Goal: Information Seeking & Learning: Find specific fact

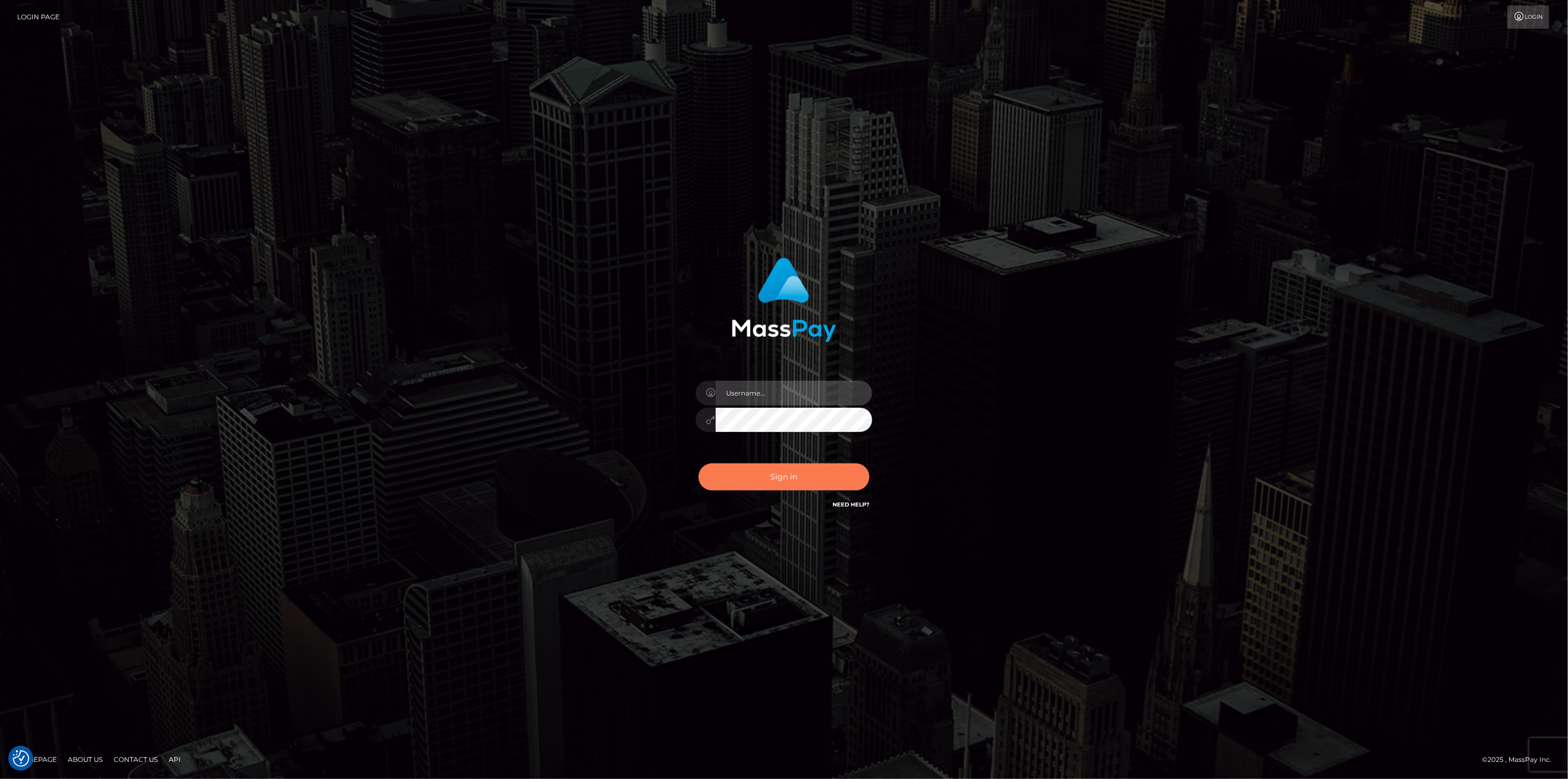
type input "scott.cm"
click at [767, 476] on button "Sign in" at bounding box center [784, 477] width 171 height 27
type input "scott.cm"
click at [731, 483] on button "Sign in" at bounding box center [784, 477] width 171 height 27
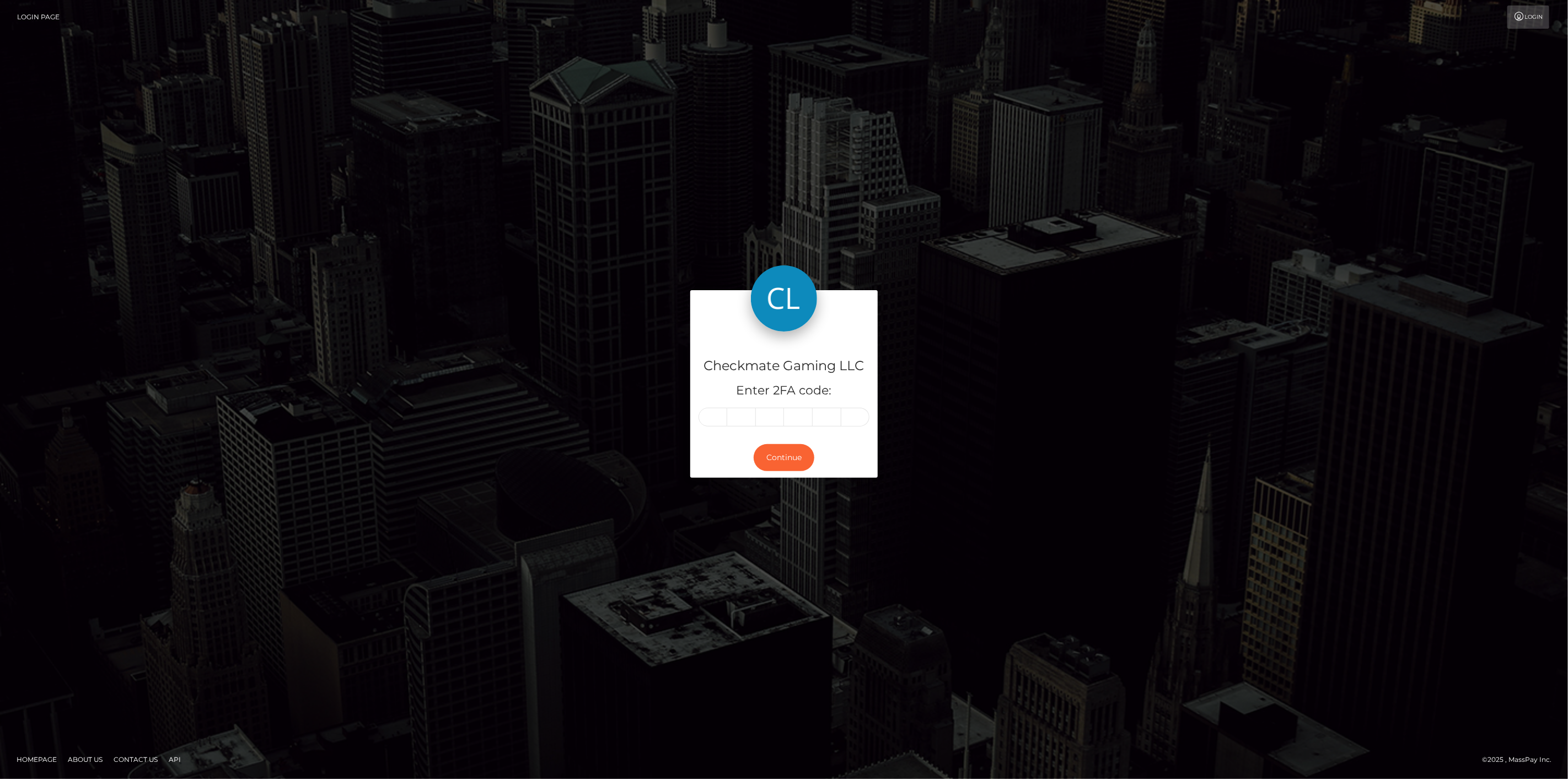
click at [715, 411] on input "text" at bounding box center [713, 417] width 29 height 19
type input "1"
type input "0"
type input "6"
type input "8"
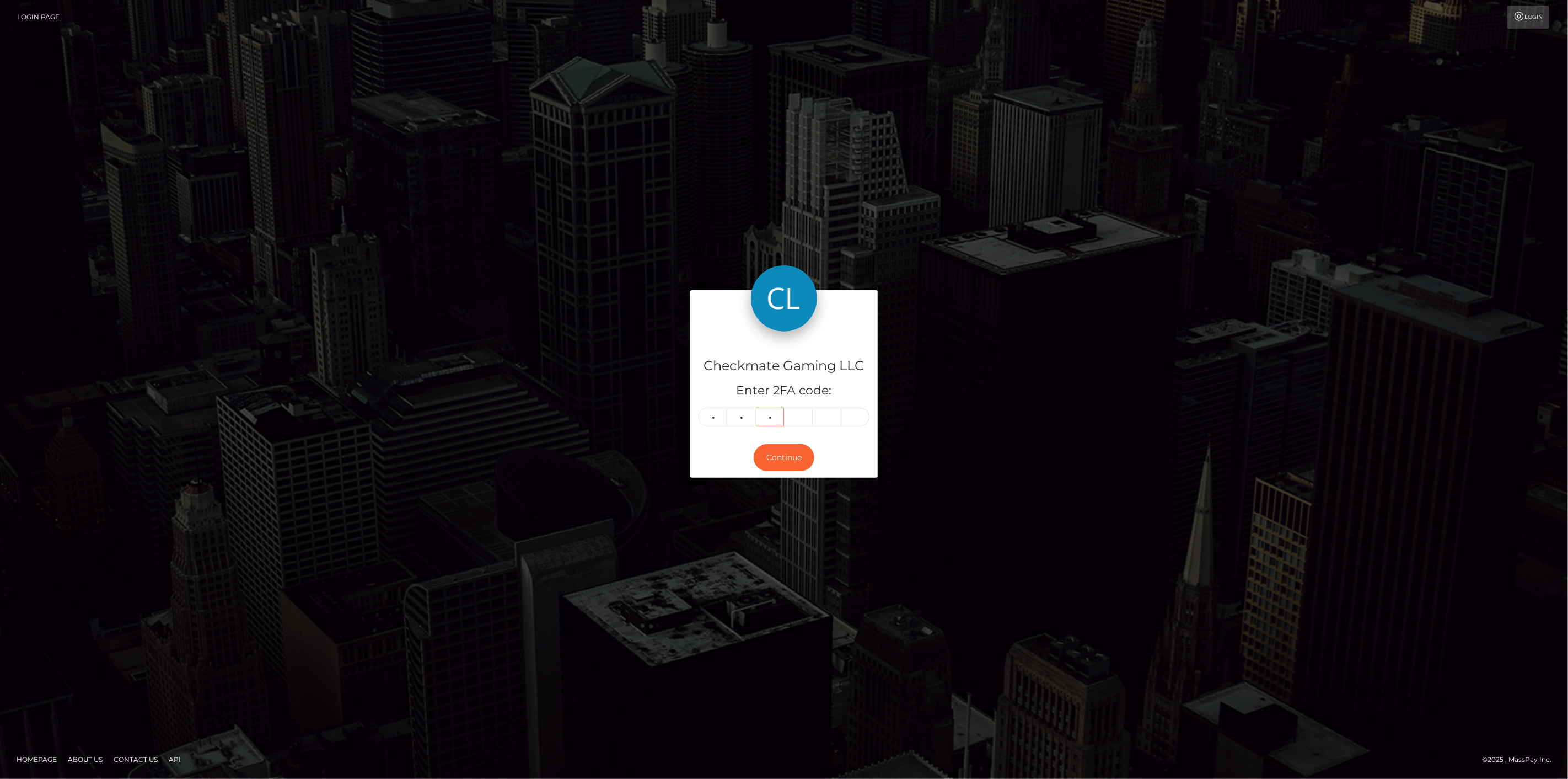
type input "3"
type input "2"
type input "5"
type input "0"
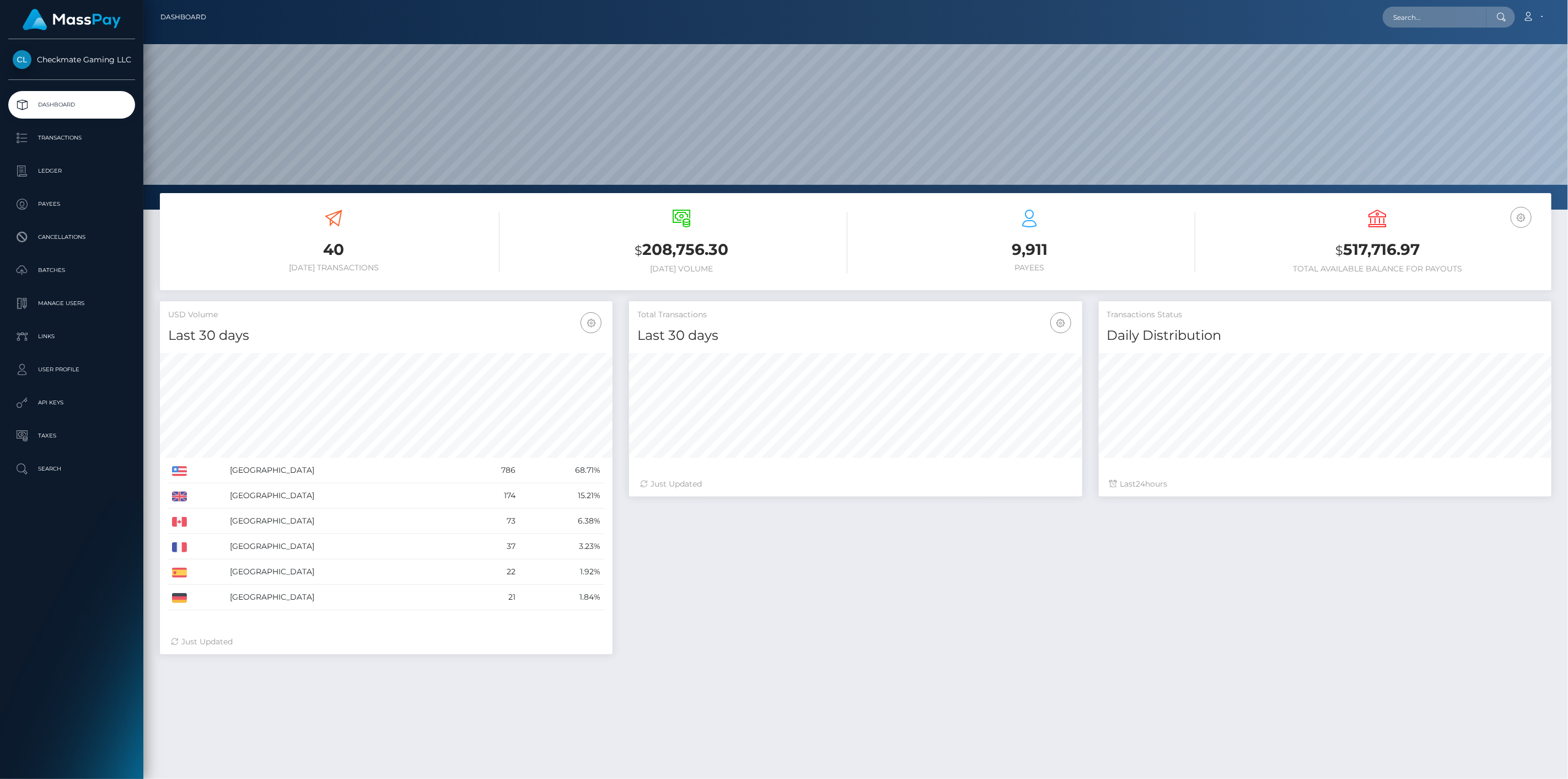
scroll to position [196, 453]
click at [79, 138] on p "Transactions" at bounding box center [72, 138] width 118 height 16
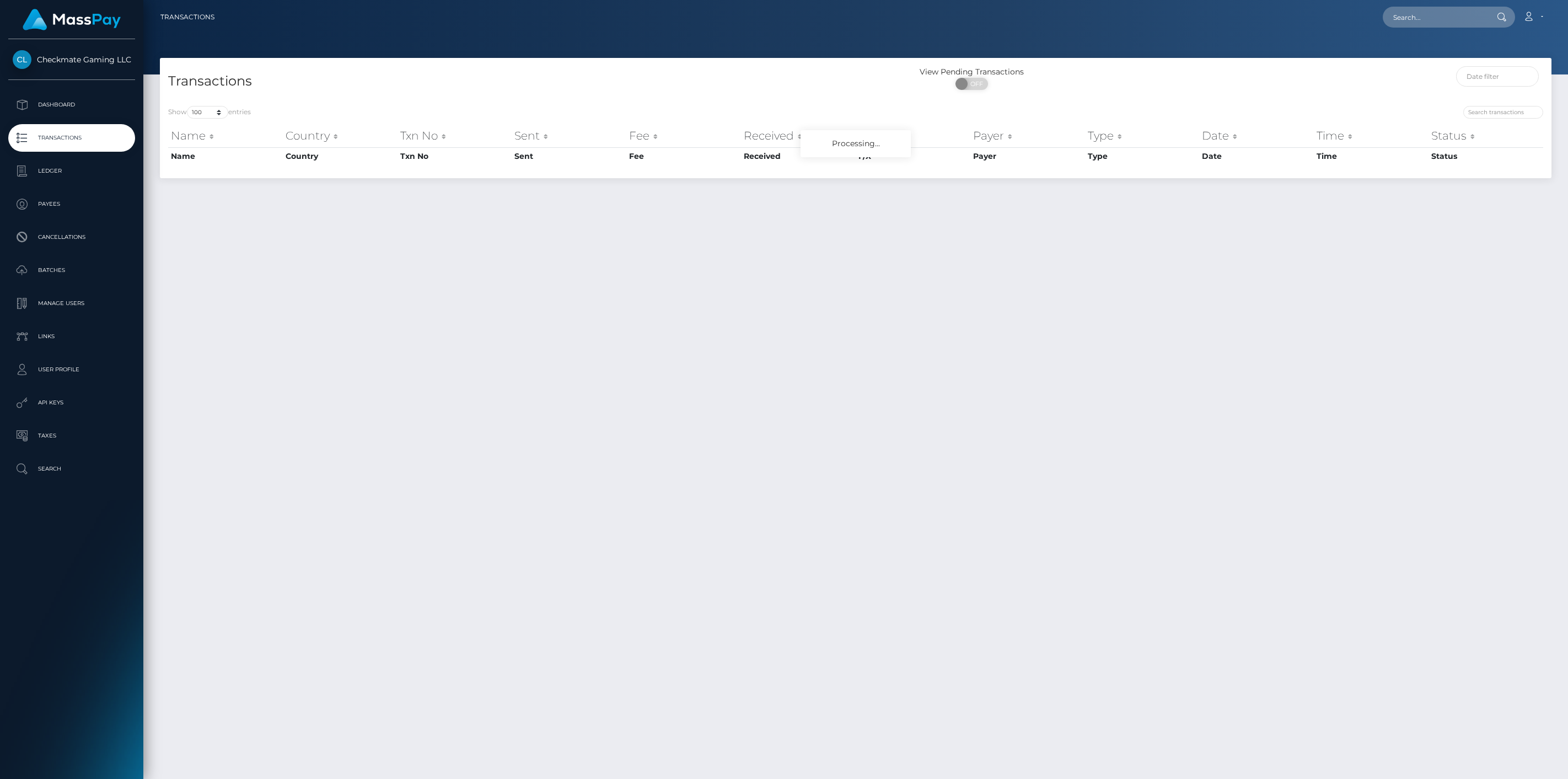
select select "100"
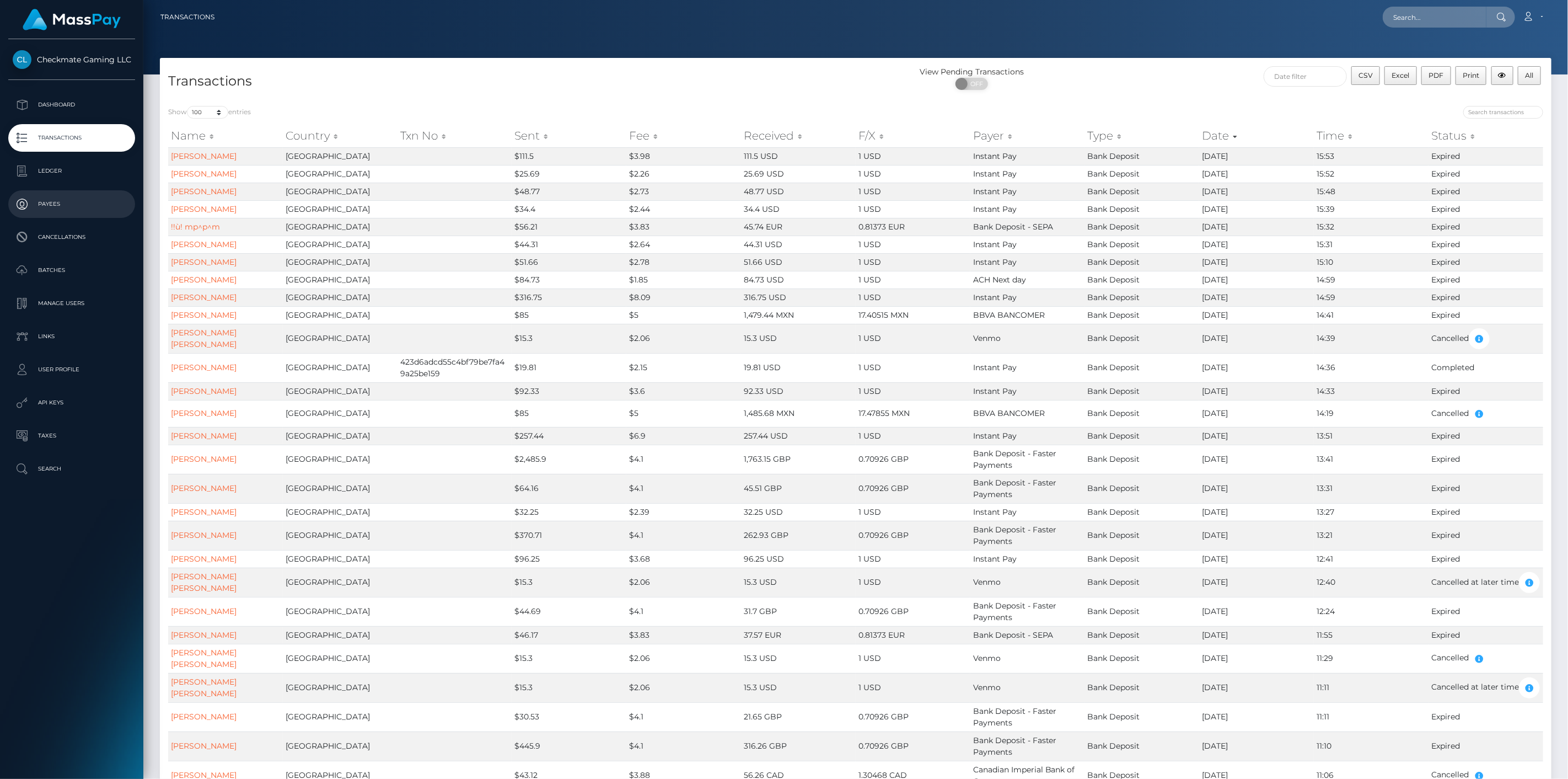
click at [64, 204] on p "Payees" at bounding box center [72, 204] width 118 height 16
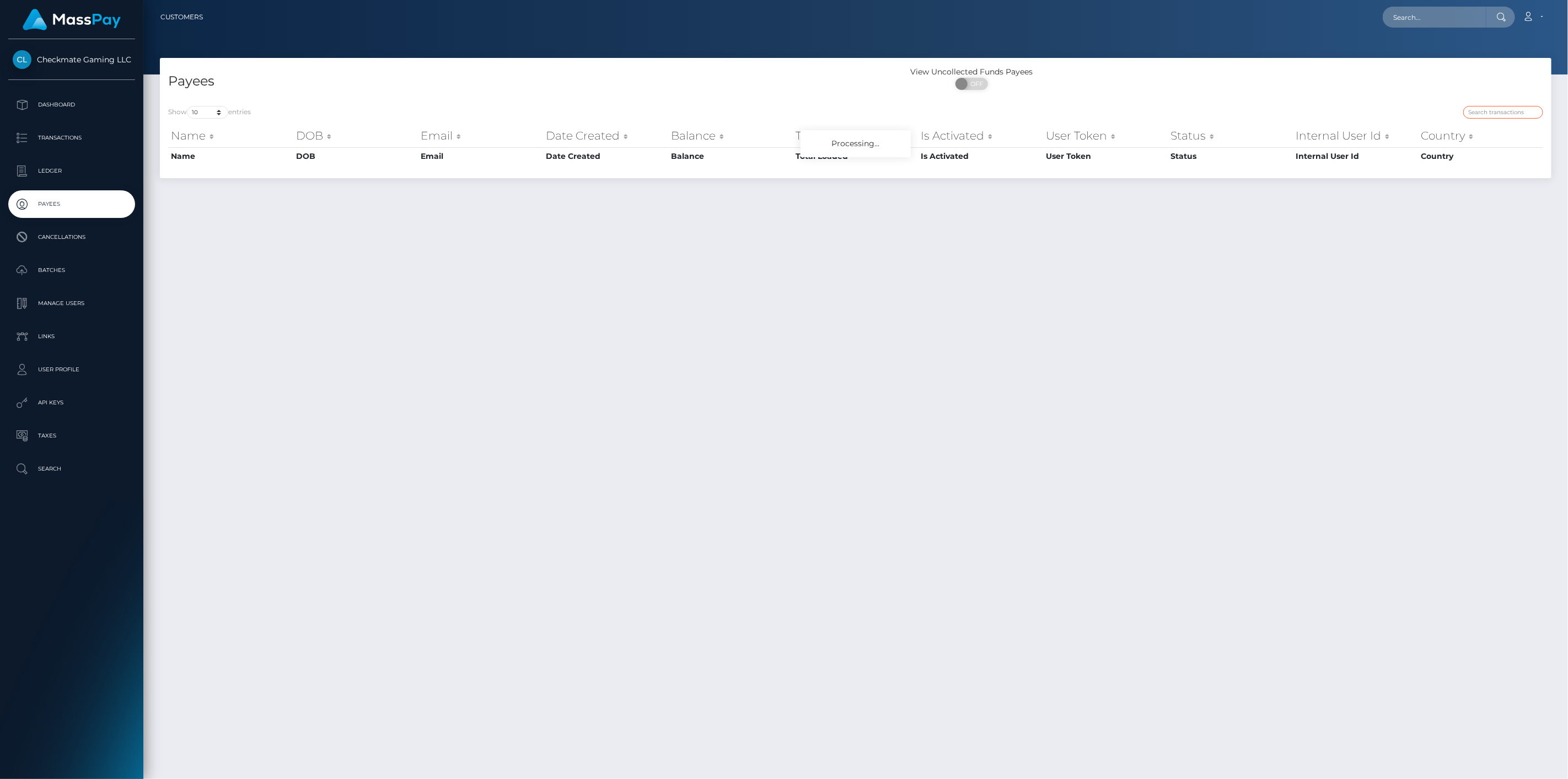
paste input "40447"
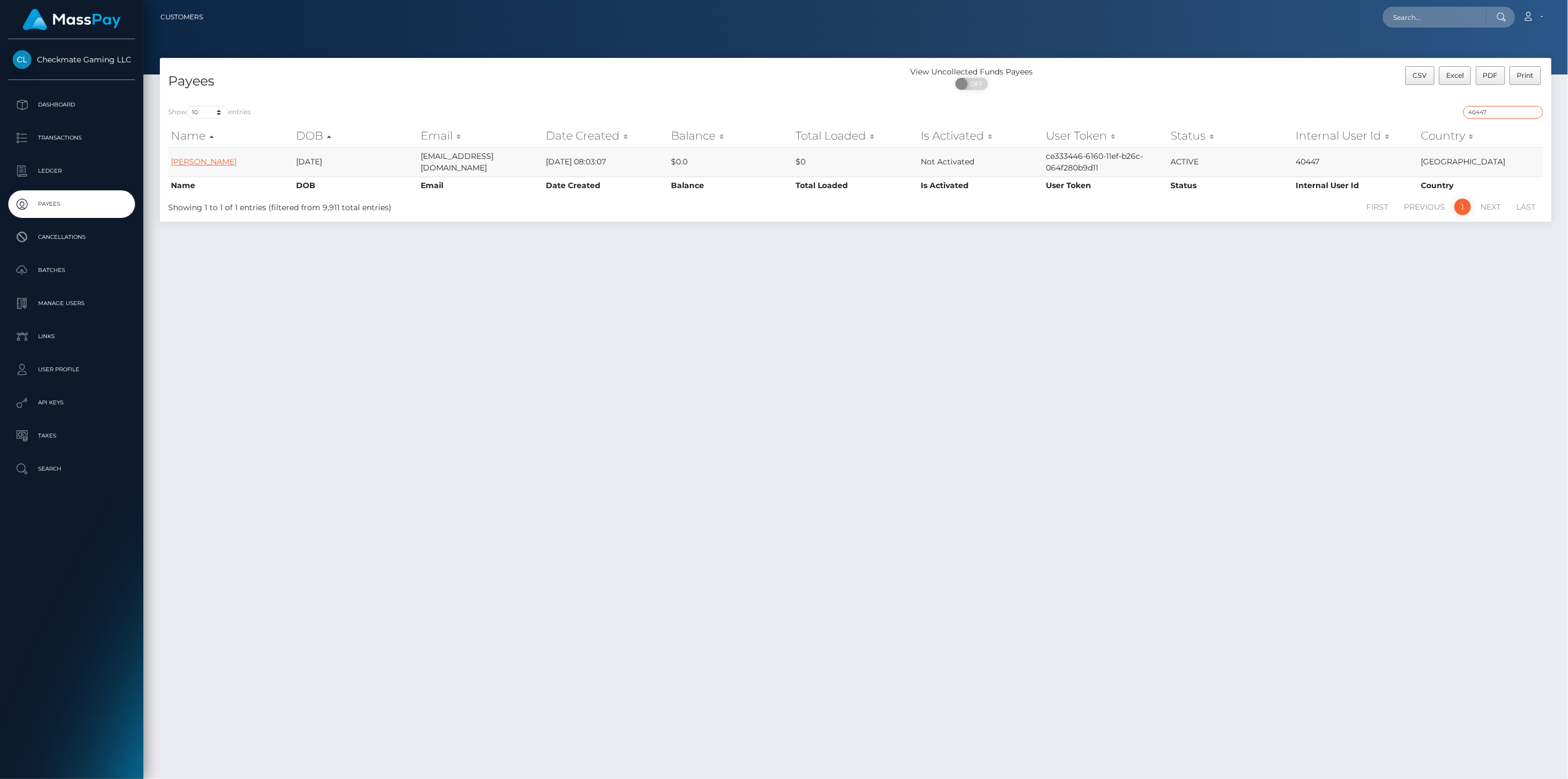
type input "40447"
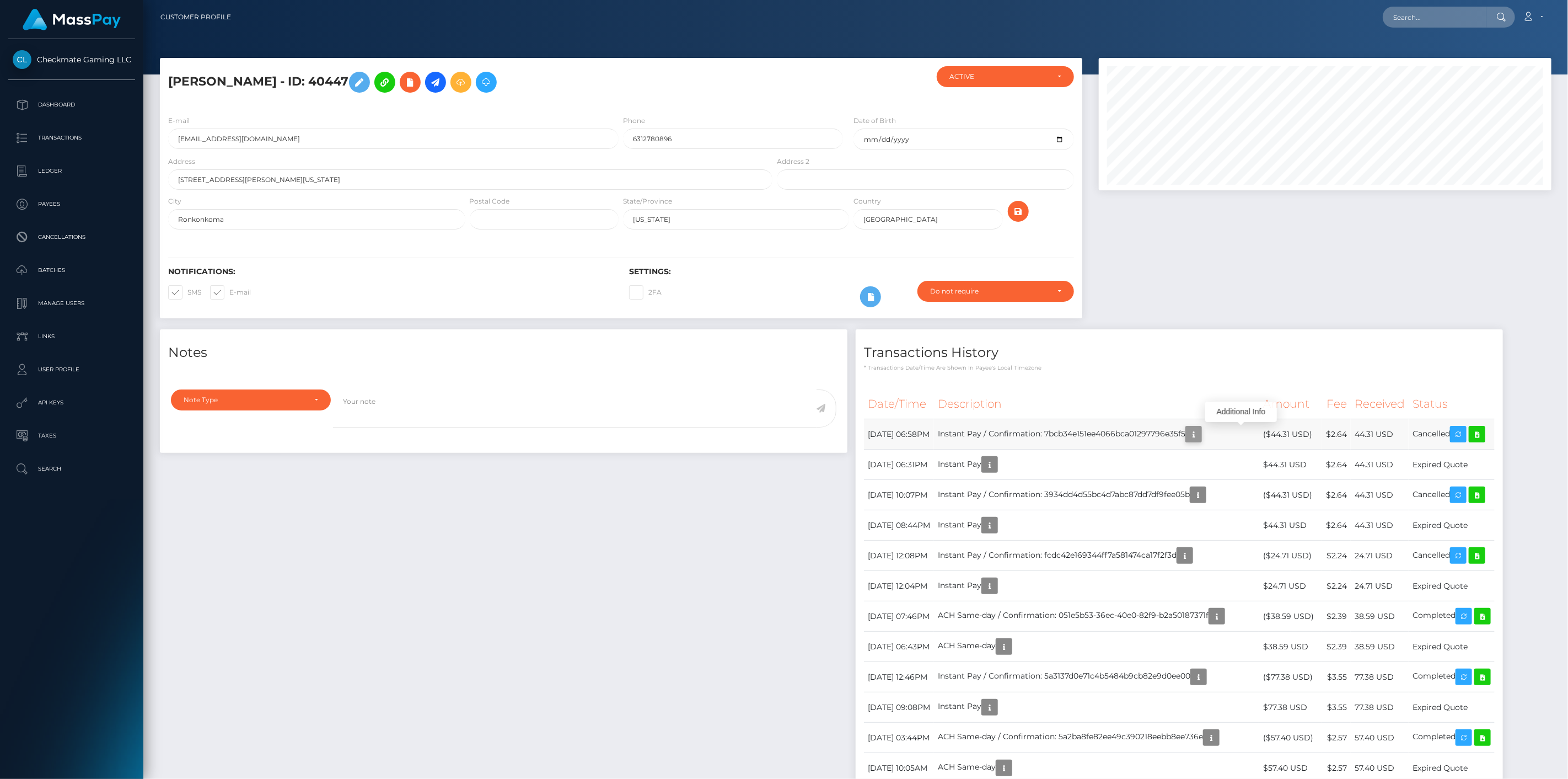
scroll to position [132, 453]
click at [1200, 437] on icon "button" at bounding box center [1194, 434] width 13 height 14
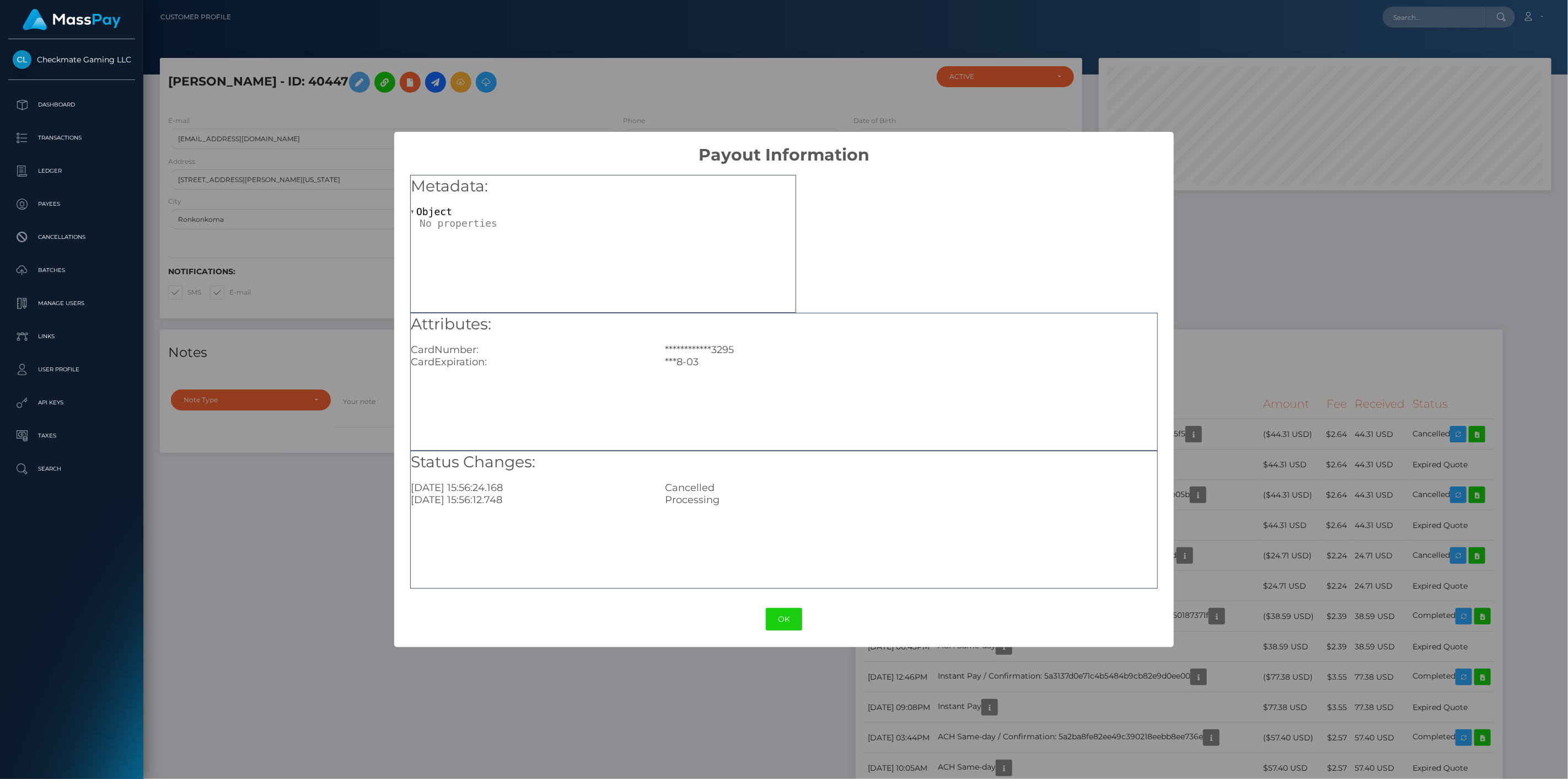
click at [1284, 343] on div "**********" at bounding box center [784, 389] width 1568 height 779
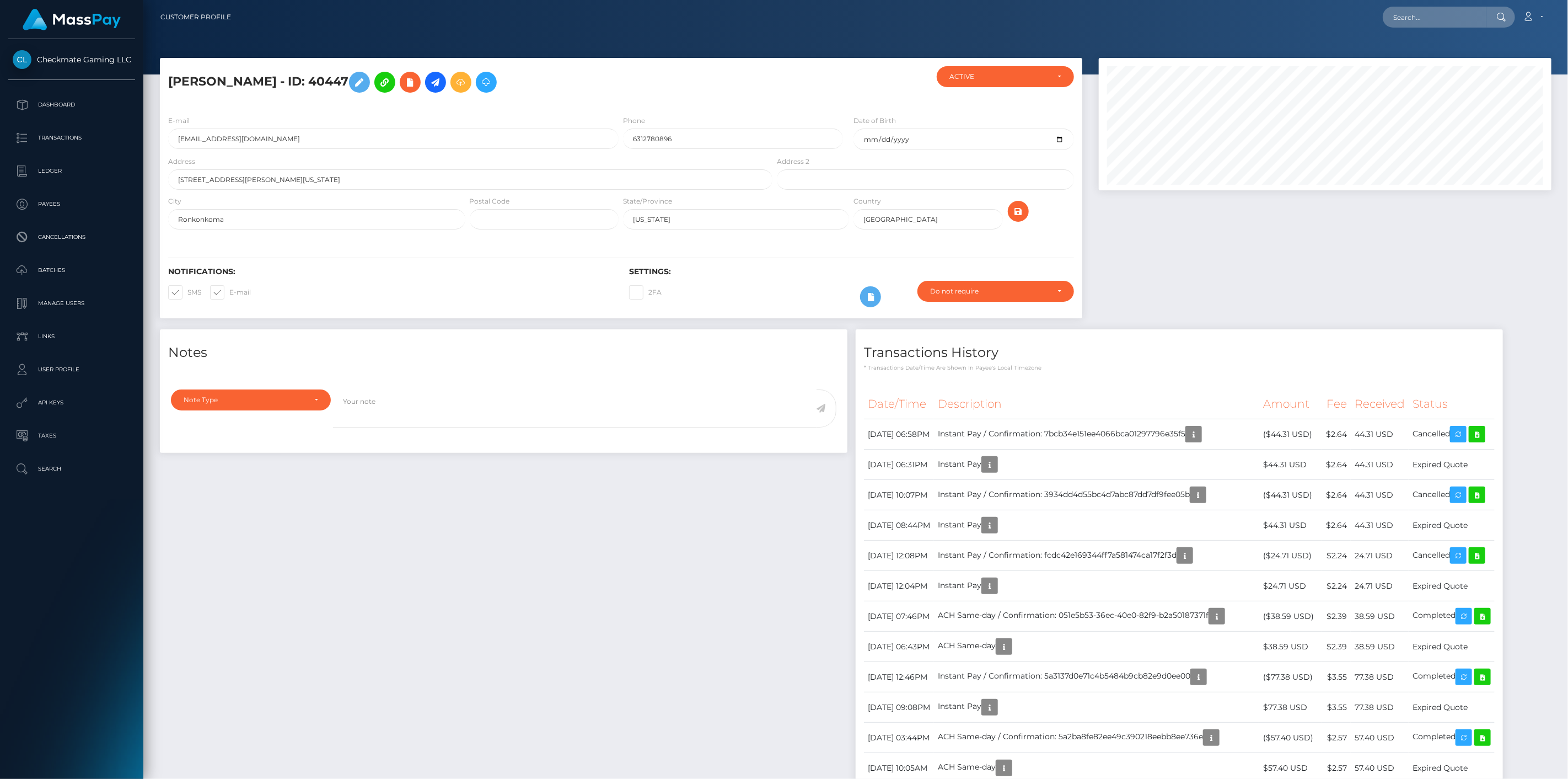
scroll to position [132, 453]
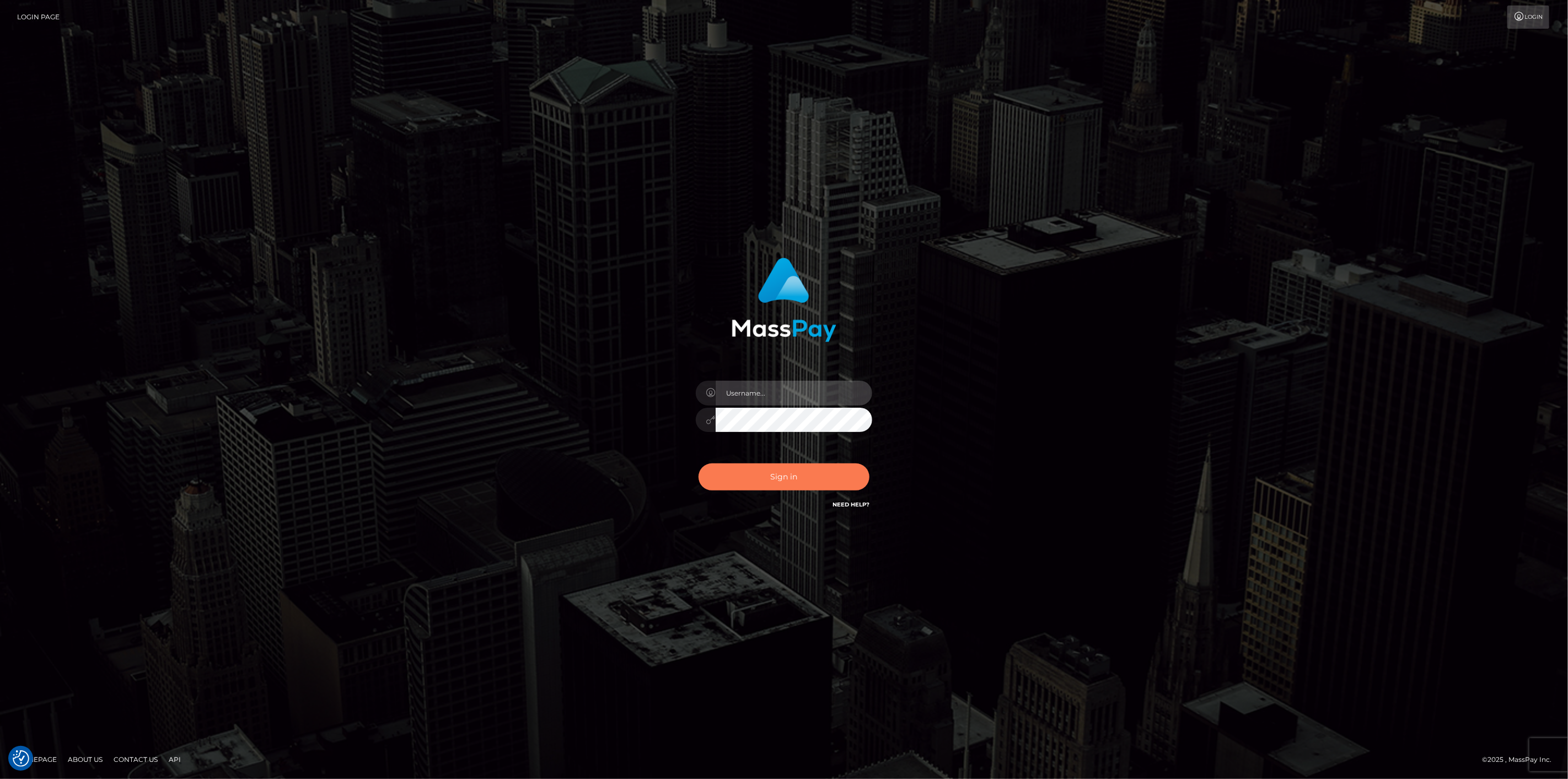
type input "[DOMAIN_NAME]"
click at [778, 481] on button "Sign in" at bounding box center [784, 477] width 171 height 27
type input "[DOMAIN_NAME]"
click at [740, 481] on button "Sign in" at bounding box center [784, 477] width 171 height 27
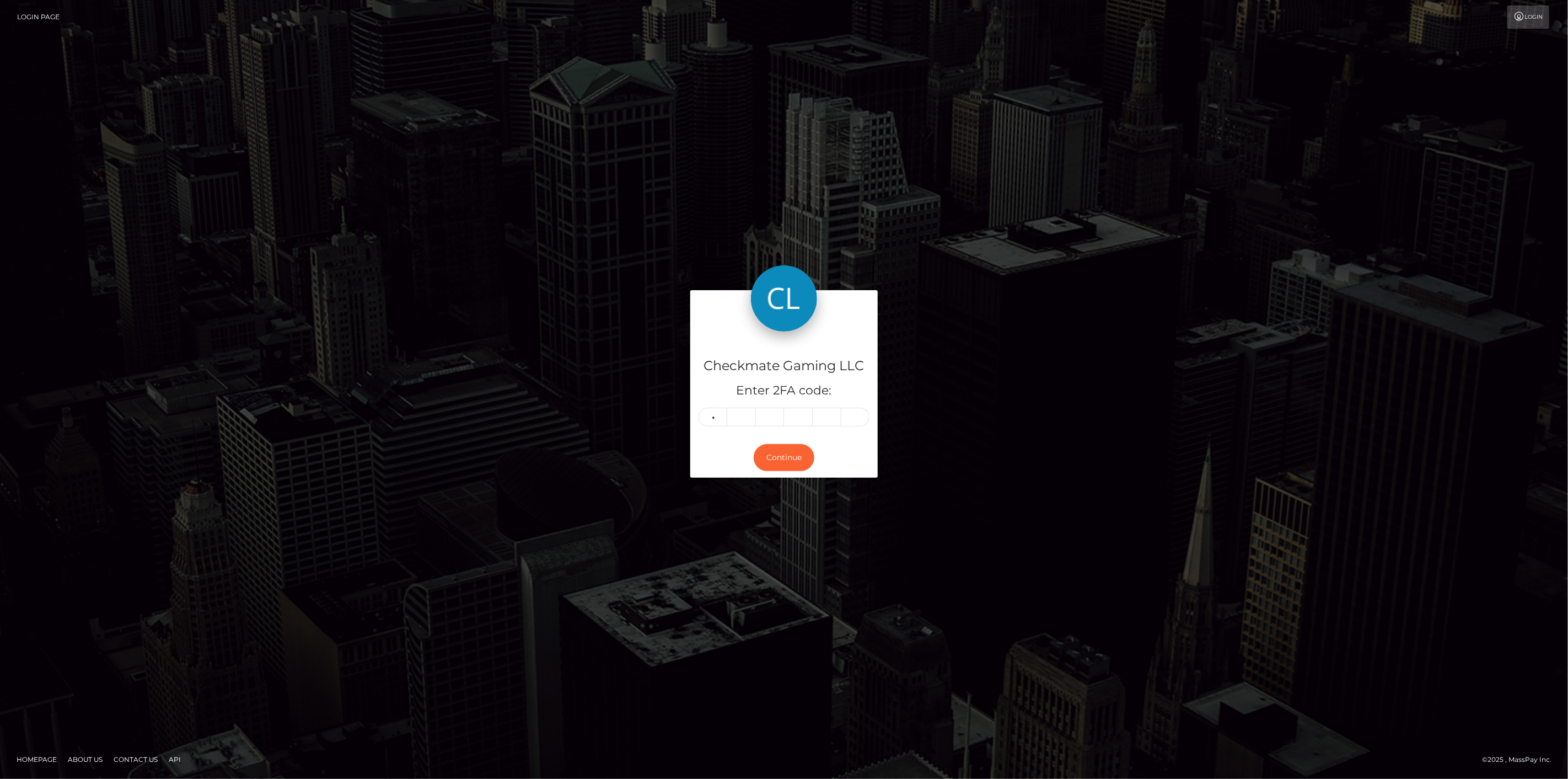
type input "4"
type input "0"
type input "7"
type input "0"
type input "6"
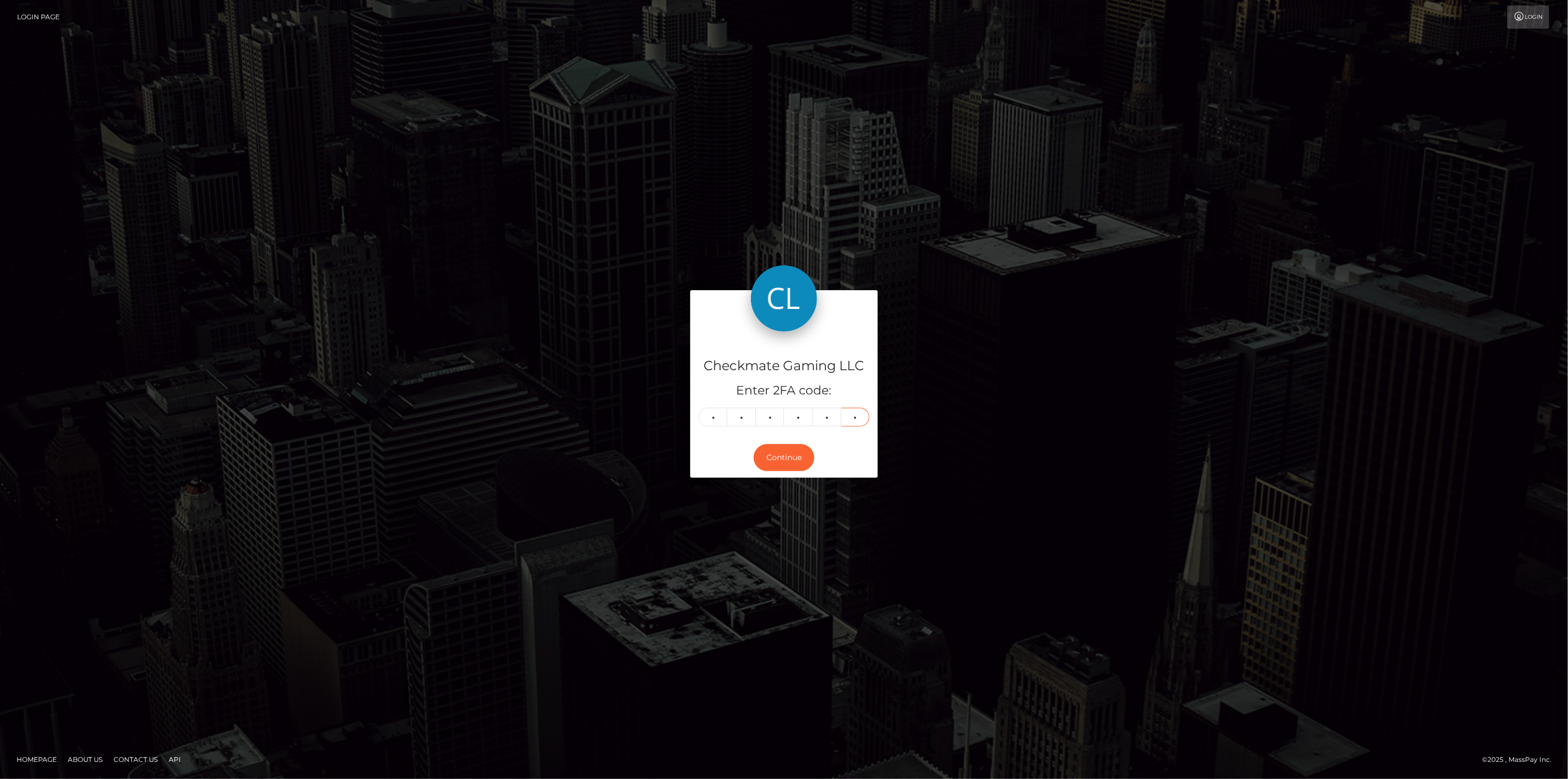
type input "2"
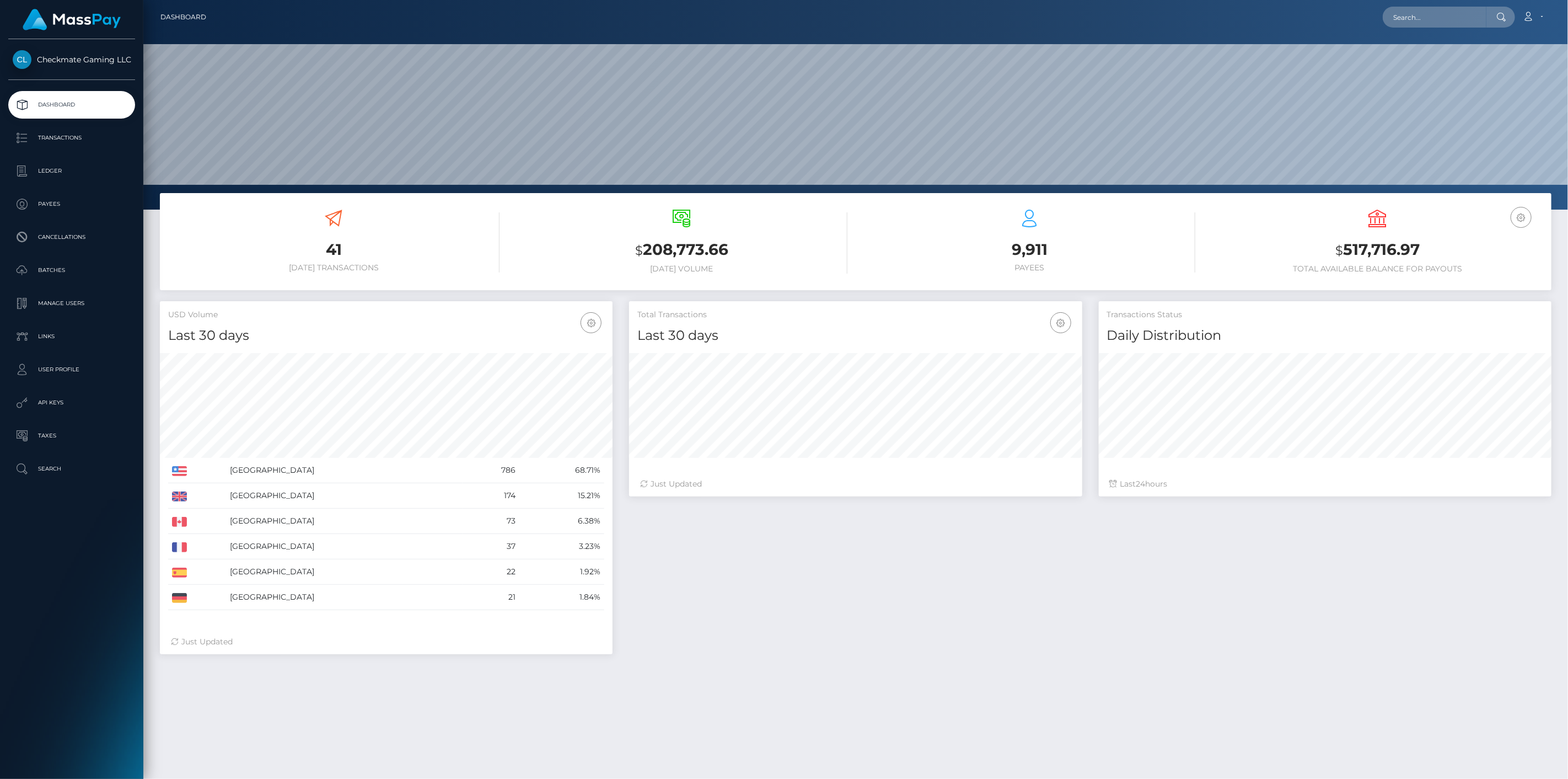
scroll to position [196, 453]
click at [86, 138] on p "Transactions" at bounding box center [72, 138] width 118 height 16
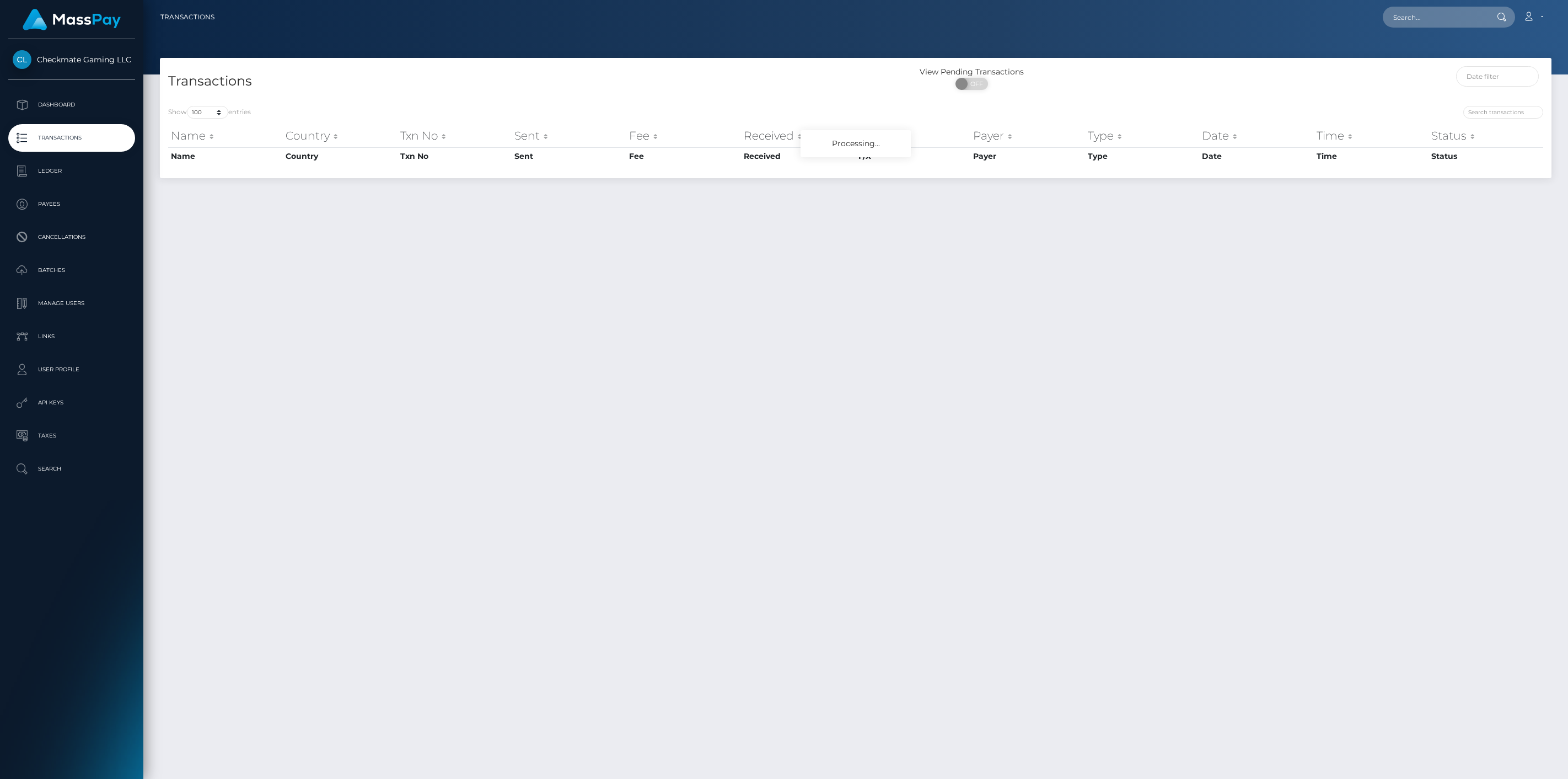
select select "100"
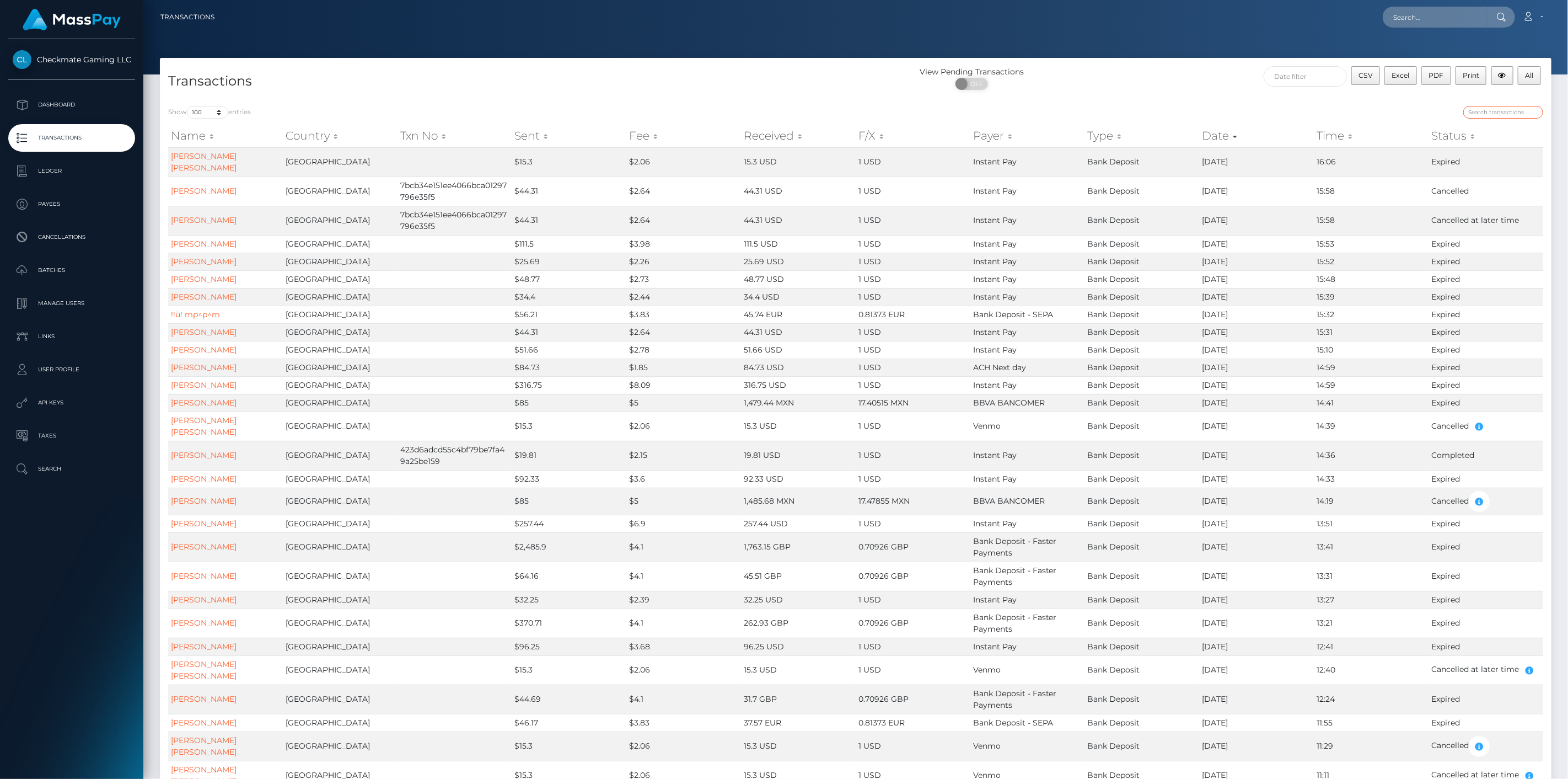
drag, startPoint x: 1482, startPoint y: 118, endPoint x: 1489, endPoint y: 113, distance: 8.6
paste input "281051"
type input "281051"
click at [60, 206] on p "Payees" at bounding box center [72, 204] width 118 height 16
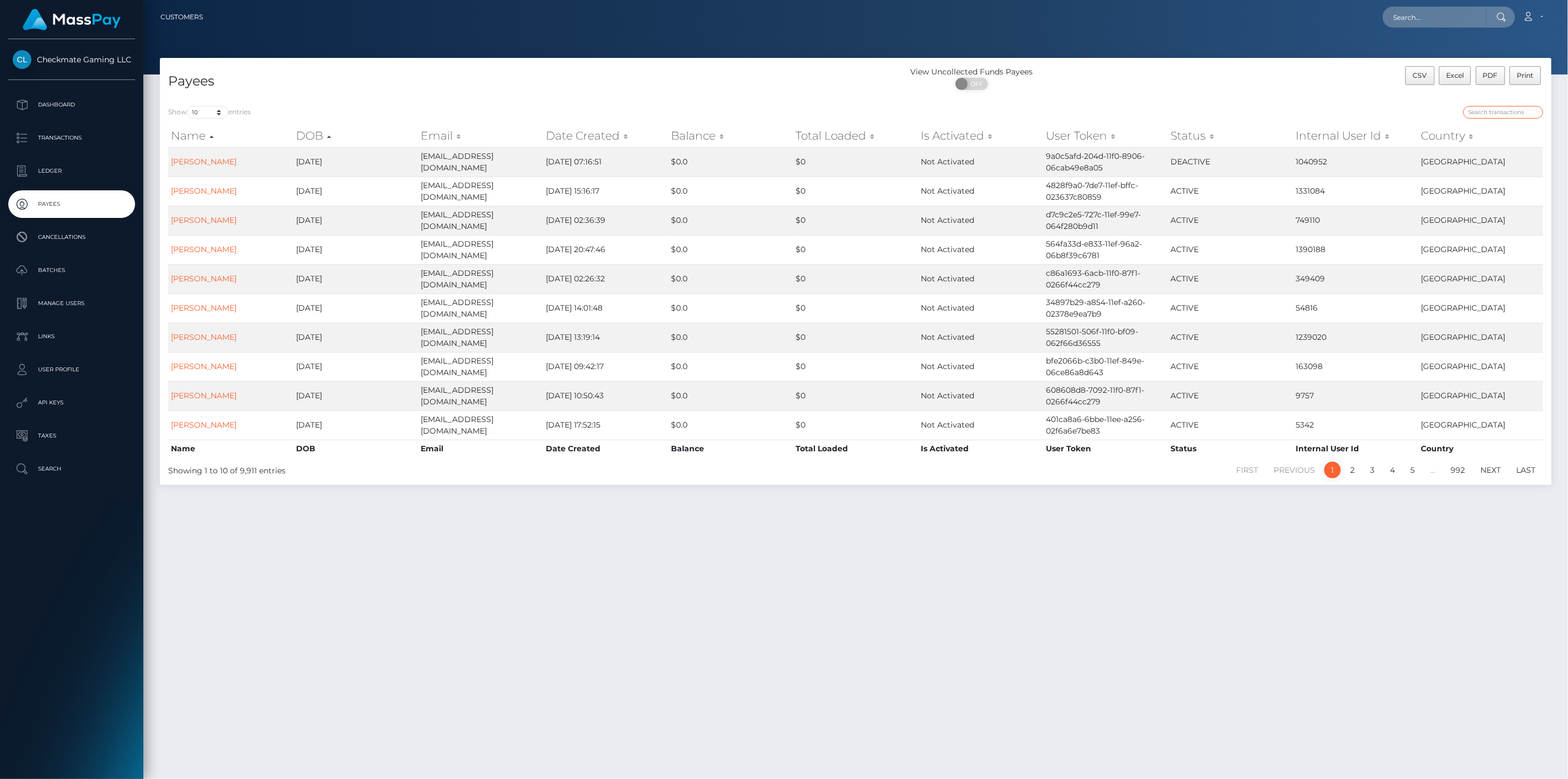
paste input "281051"
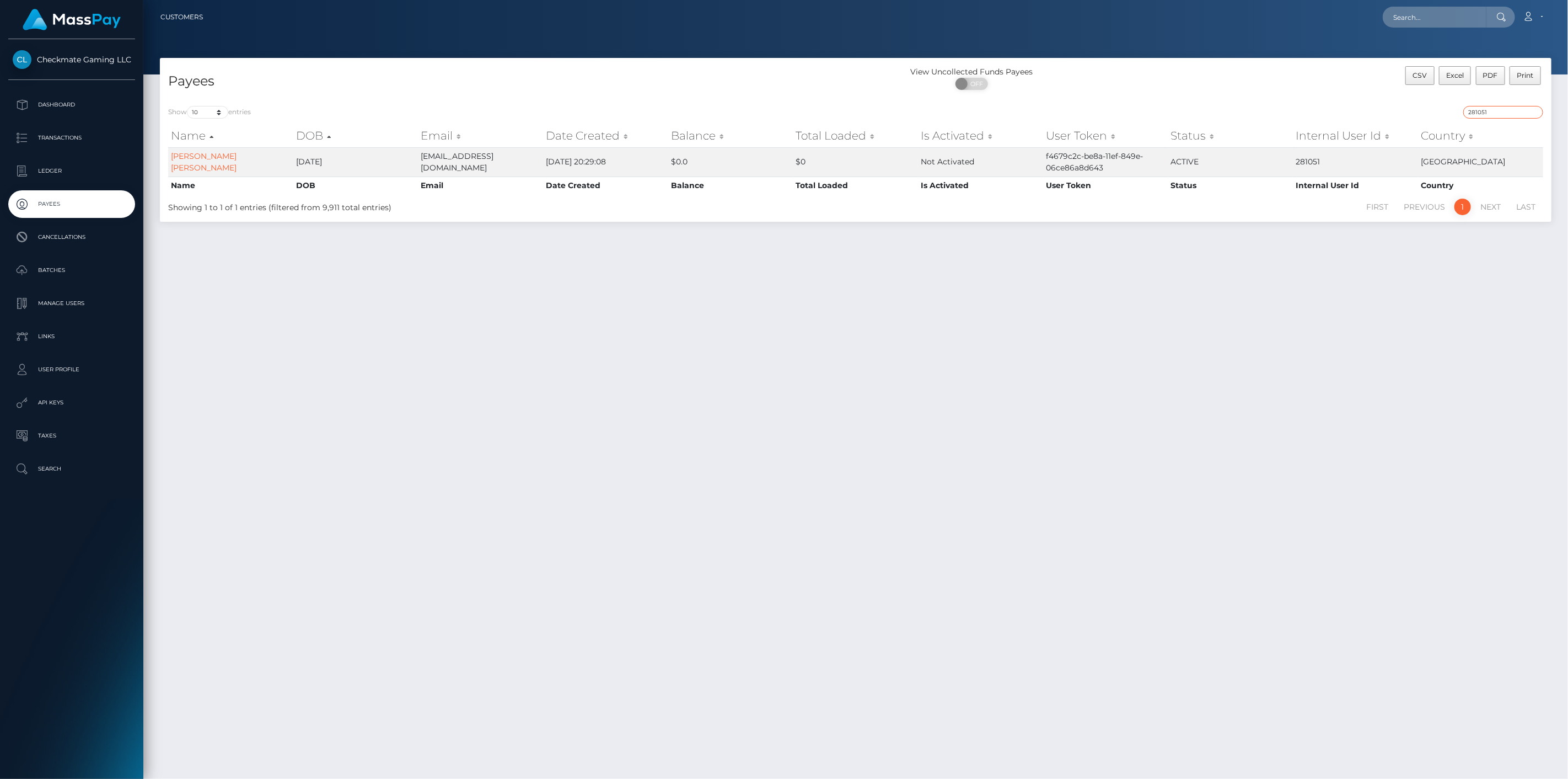
click at [1488, 106] on input "281051" at bounding box center [1503, 112] width 80 height 13
paste input "198247"
click at [1496, 111] on input "198247" at bounding box center [1503, 112] width 80 height 13
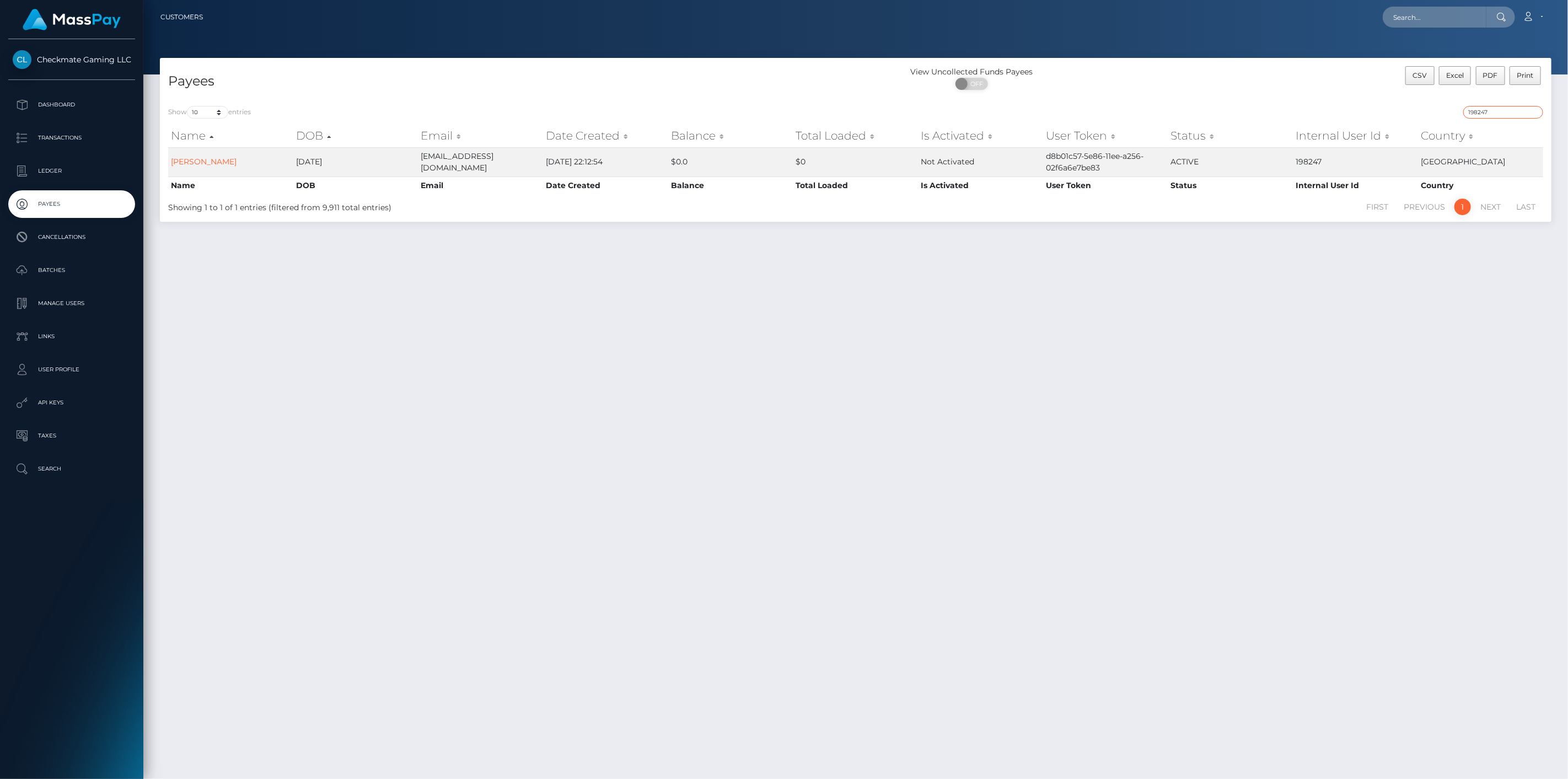
click at [1497, 114] on input "198247" at bounding box center [1503, 112] width 80 height 13
paste input "408033"
type input "1408033"
click at [82, 106] on p "Dashboard" at bounding box center [72, 105] width 118 height 16
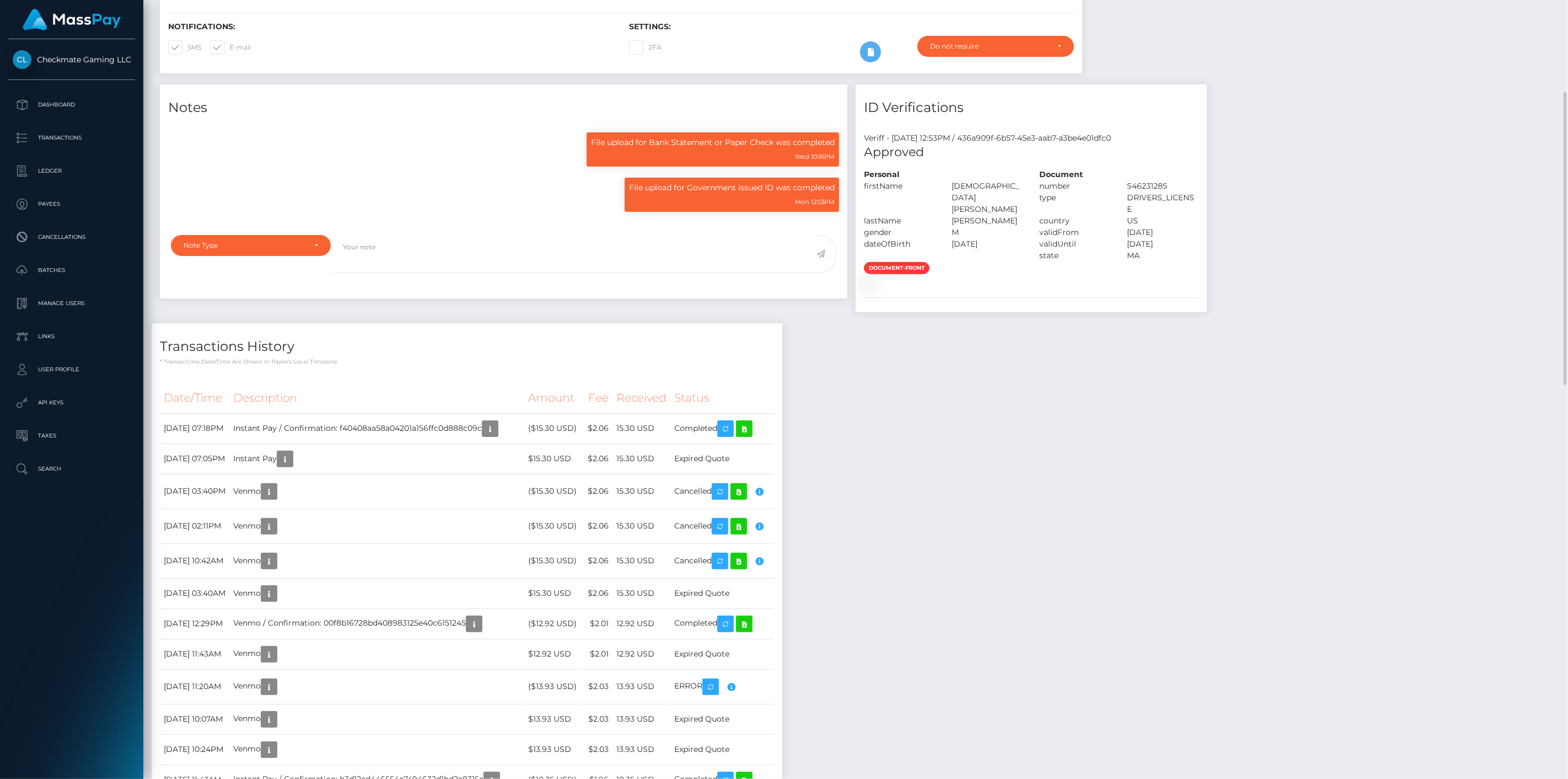
scroll to position [132, 453]
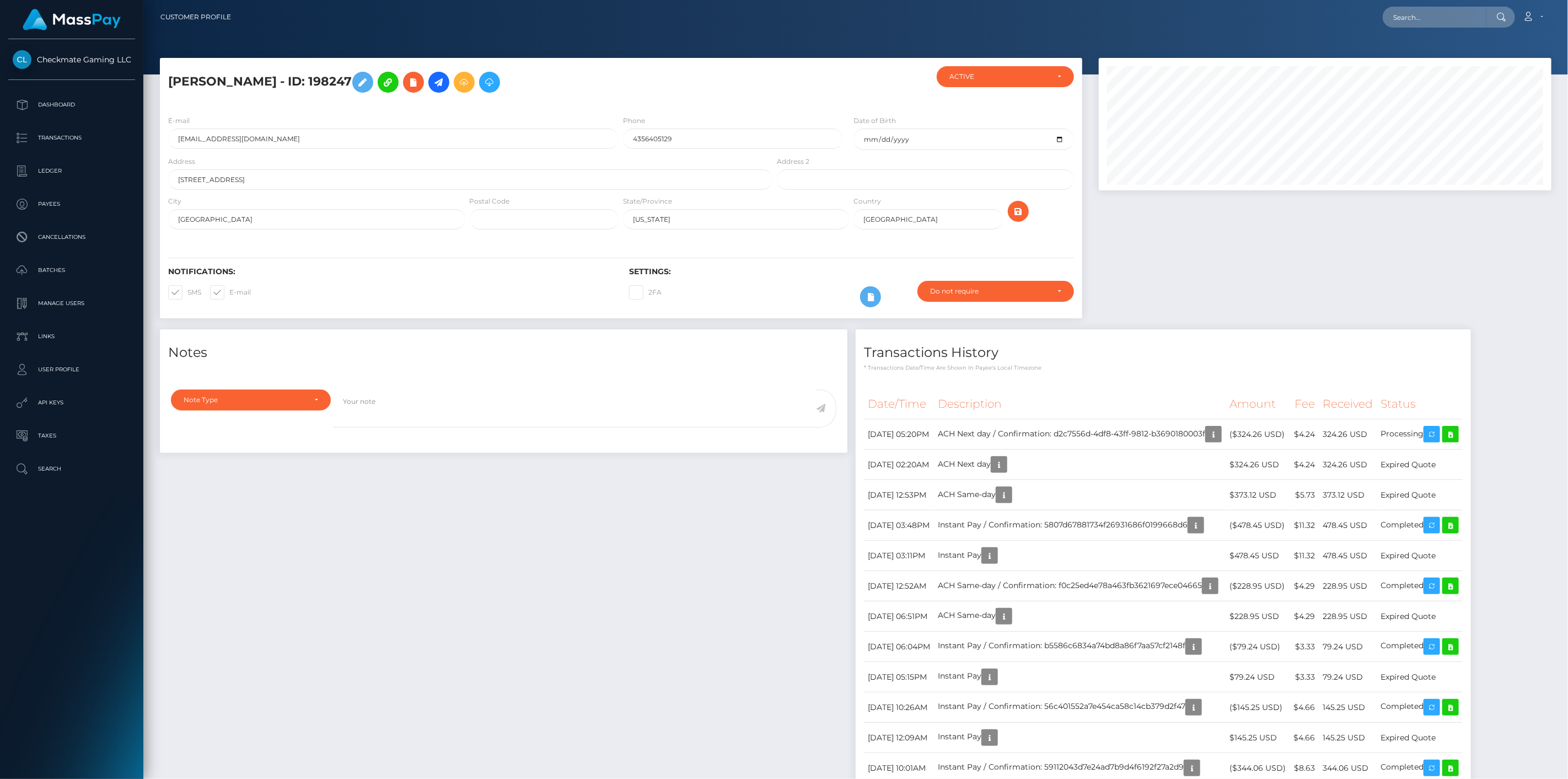
scroll to position [132, 453]
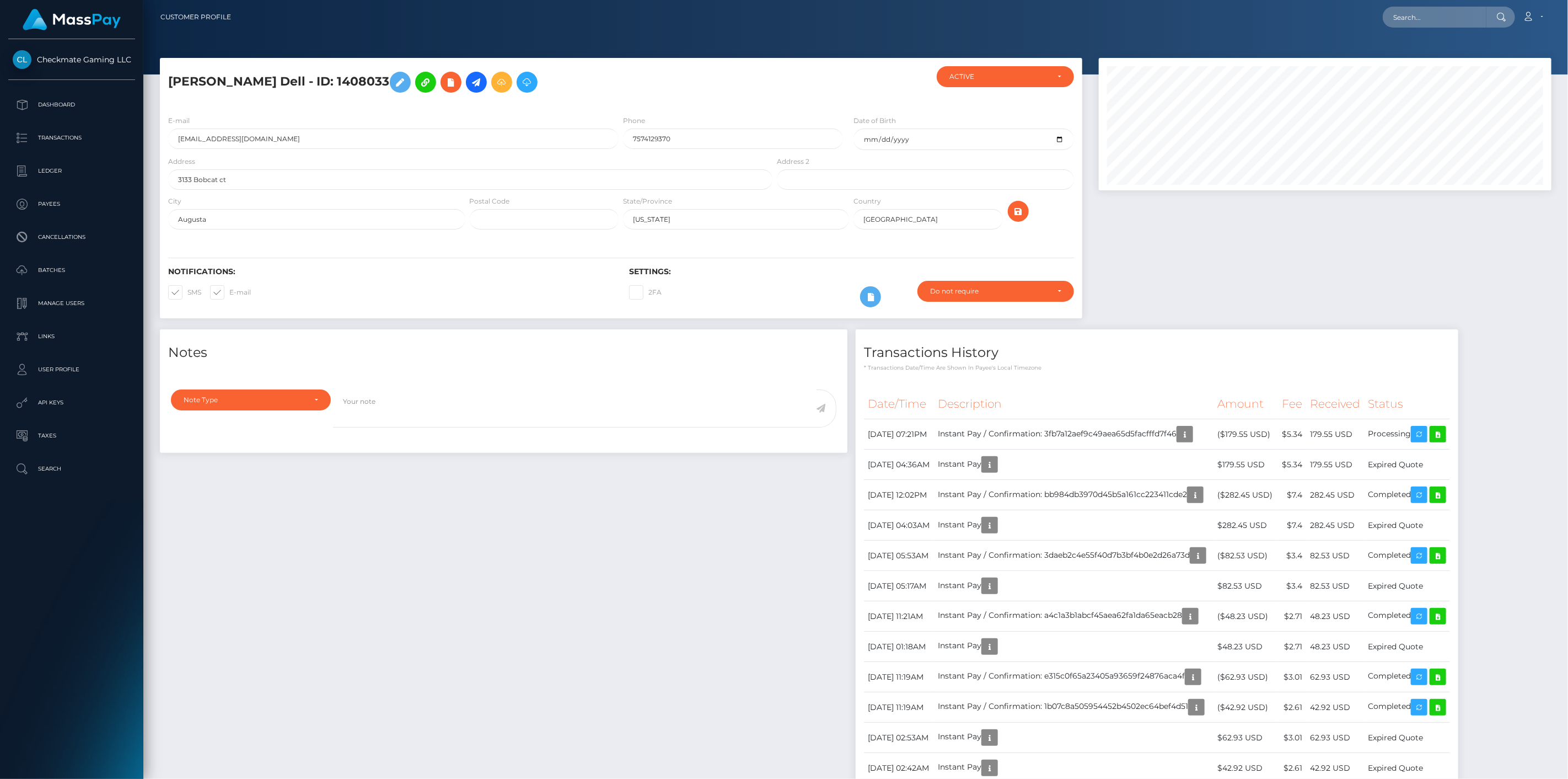
scroll to position [132, 453]
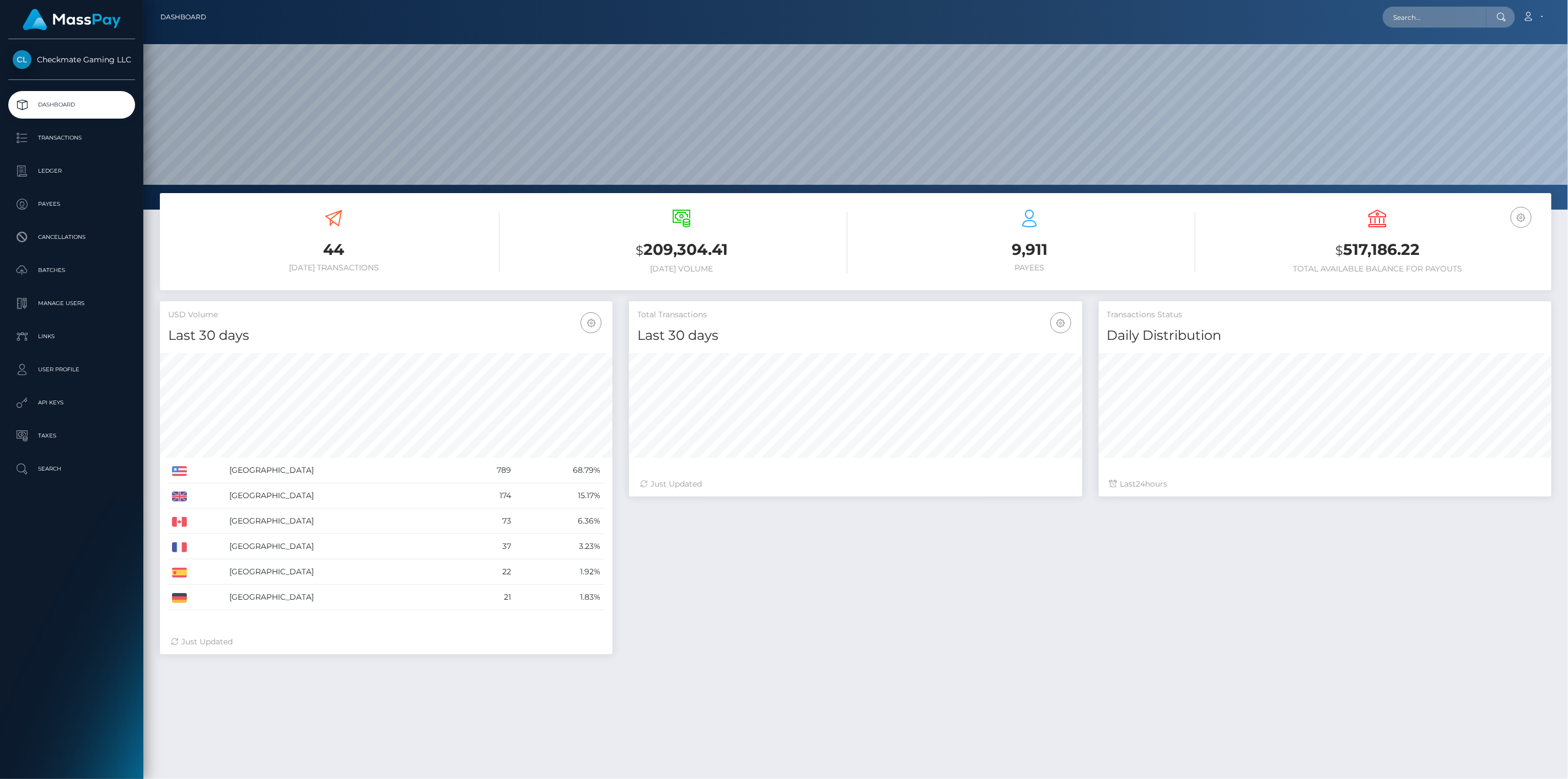
scroll to position [196, 453]
click at [66, 204] on p "Payees" at bounding box center [72, 204] width 118 height 16
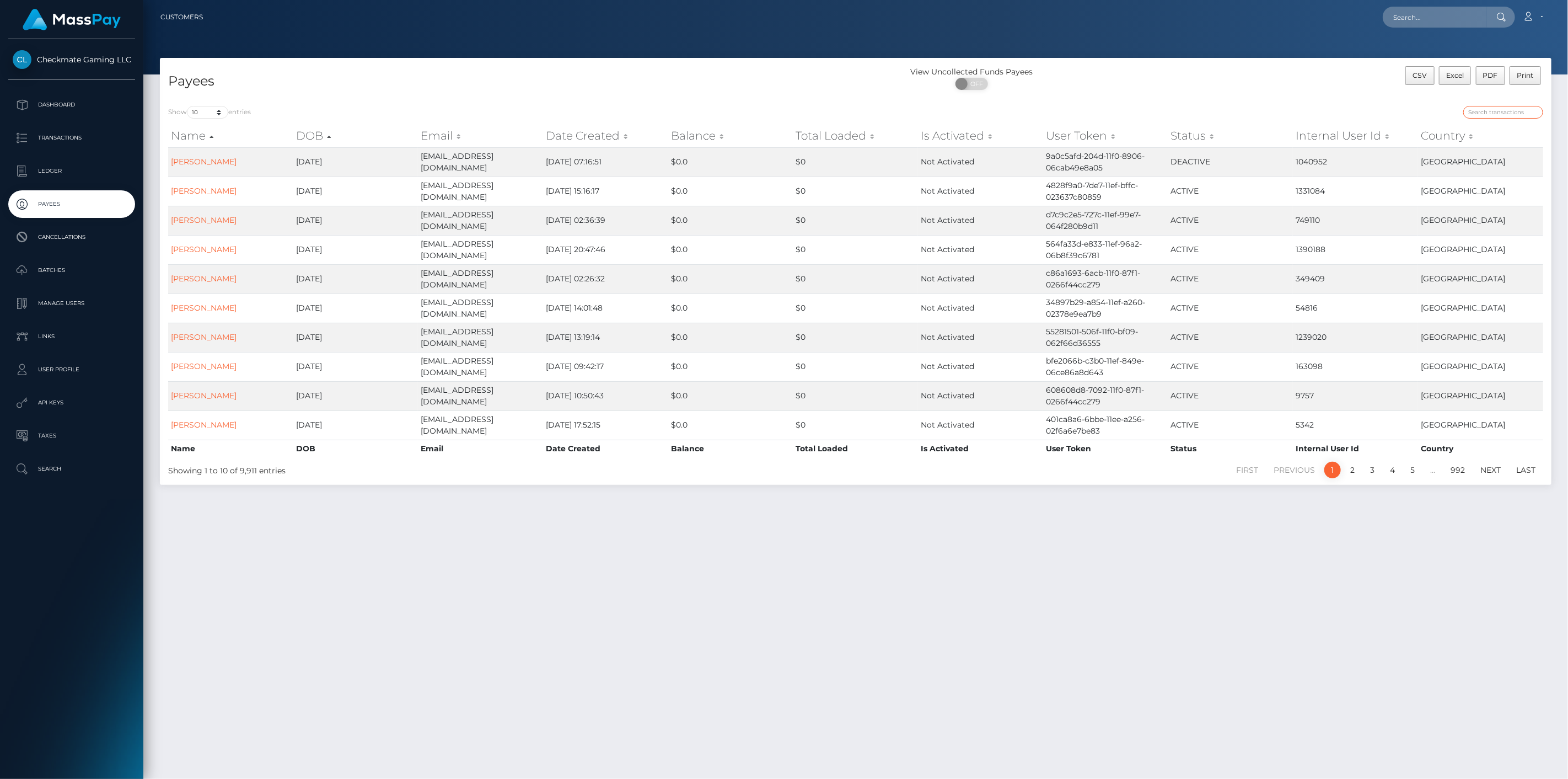
paste input "642375"
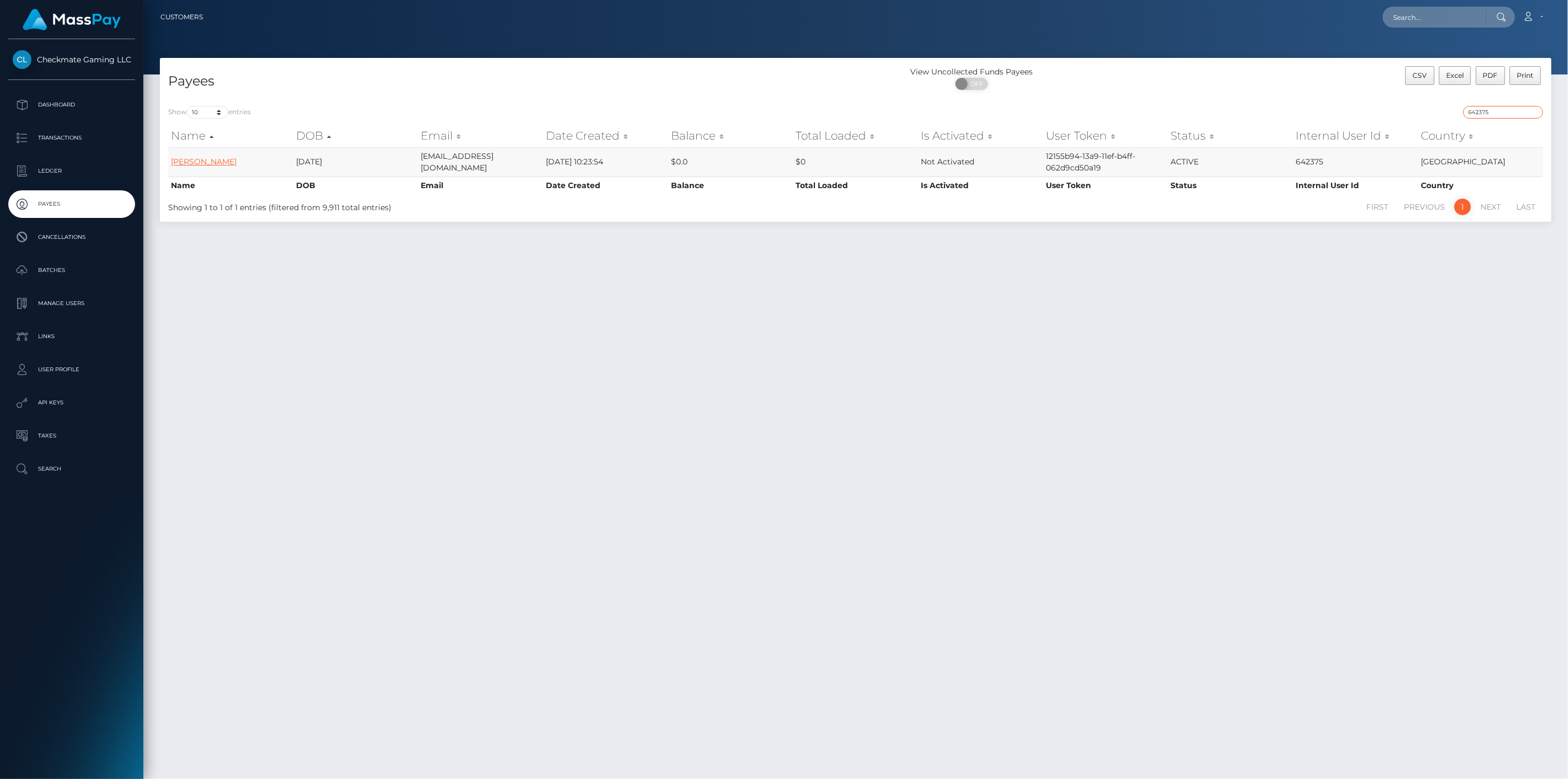
type input "642375"
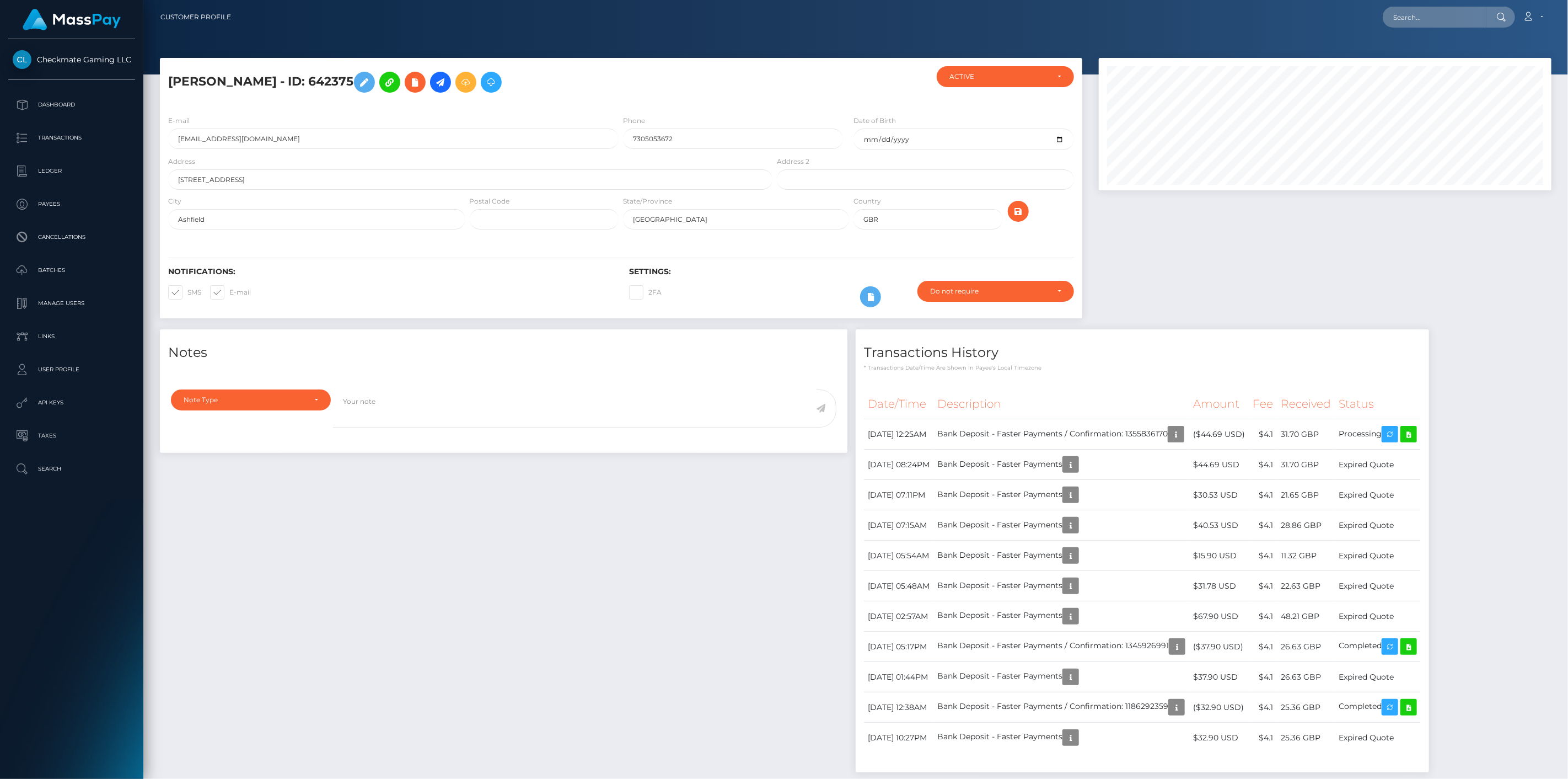
scroll to position [132, 453]
click at [47, 142] on p "Transactions" at bounding box center [72, 138] width 118 height 16
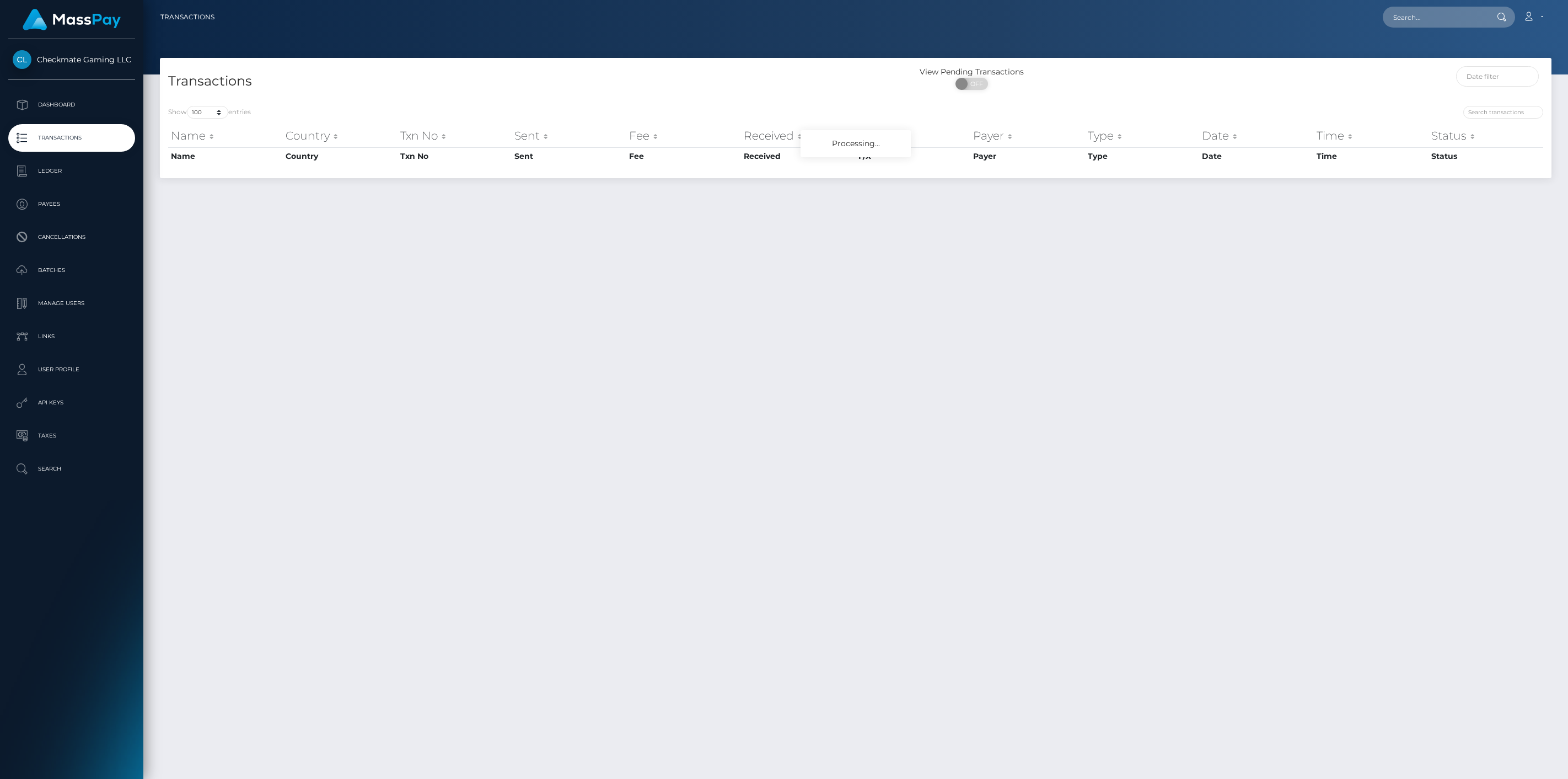
select select "100"
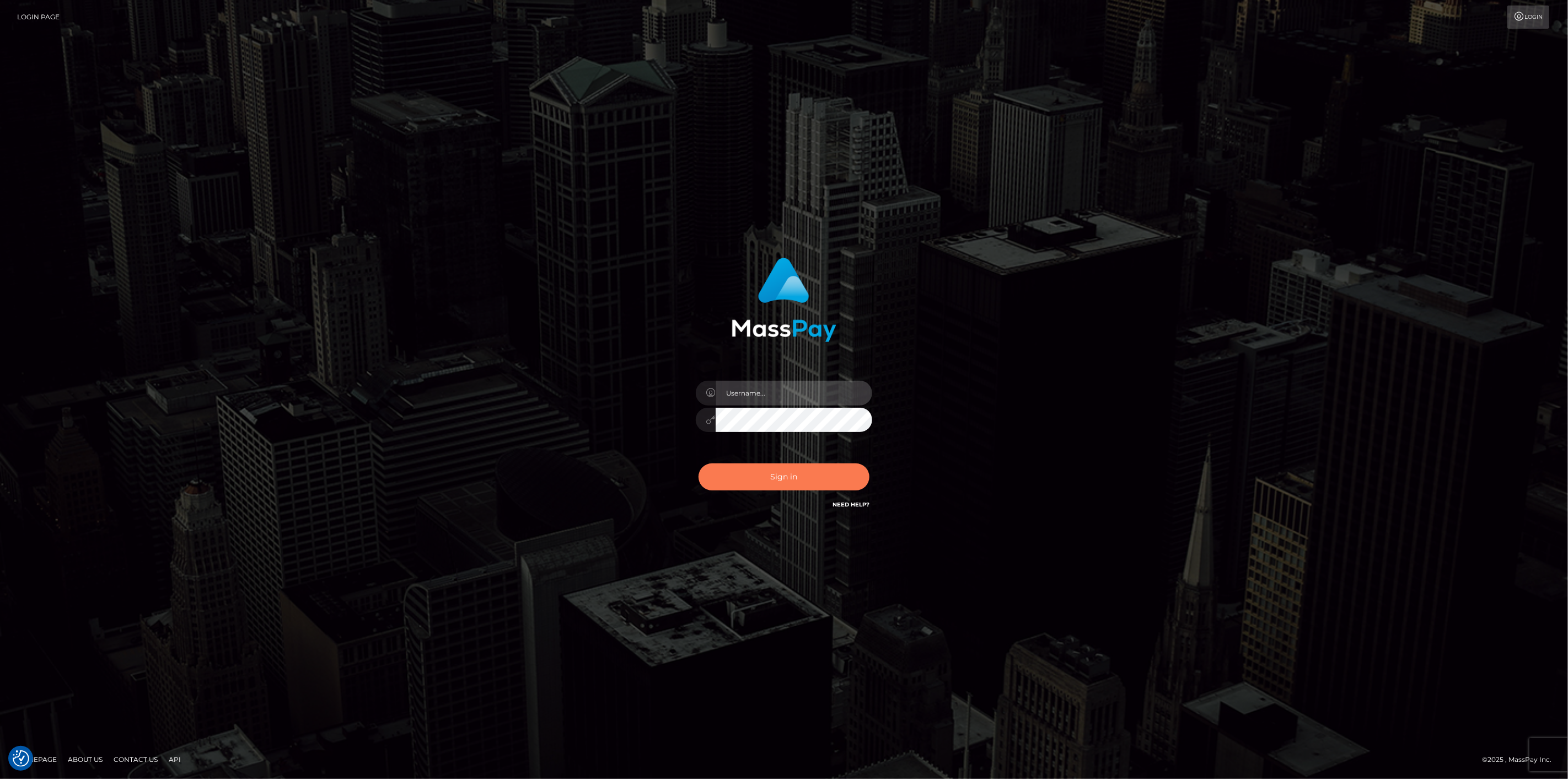
type input "scott.cm"
click at [754, 479] on button "Sign in" at bounding box center [784, 477] width 171 height 27
type input "scott.cm"
click at [775, 478] on button "Sign in" at bounding box center [784, 477] width 171 height 27
type input "scott.cm"
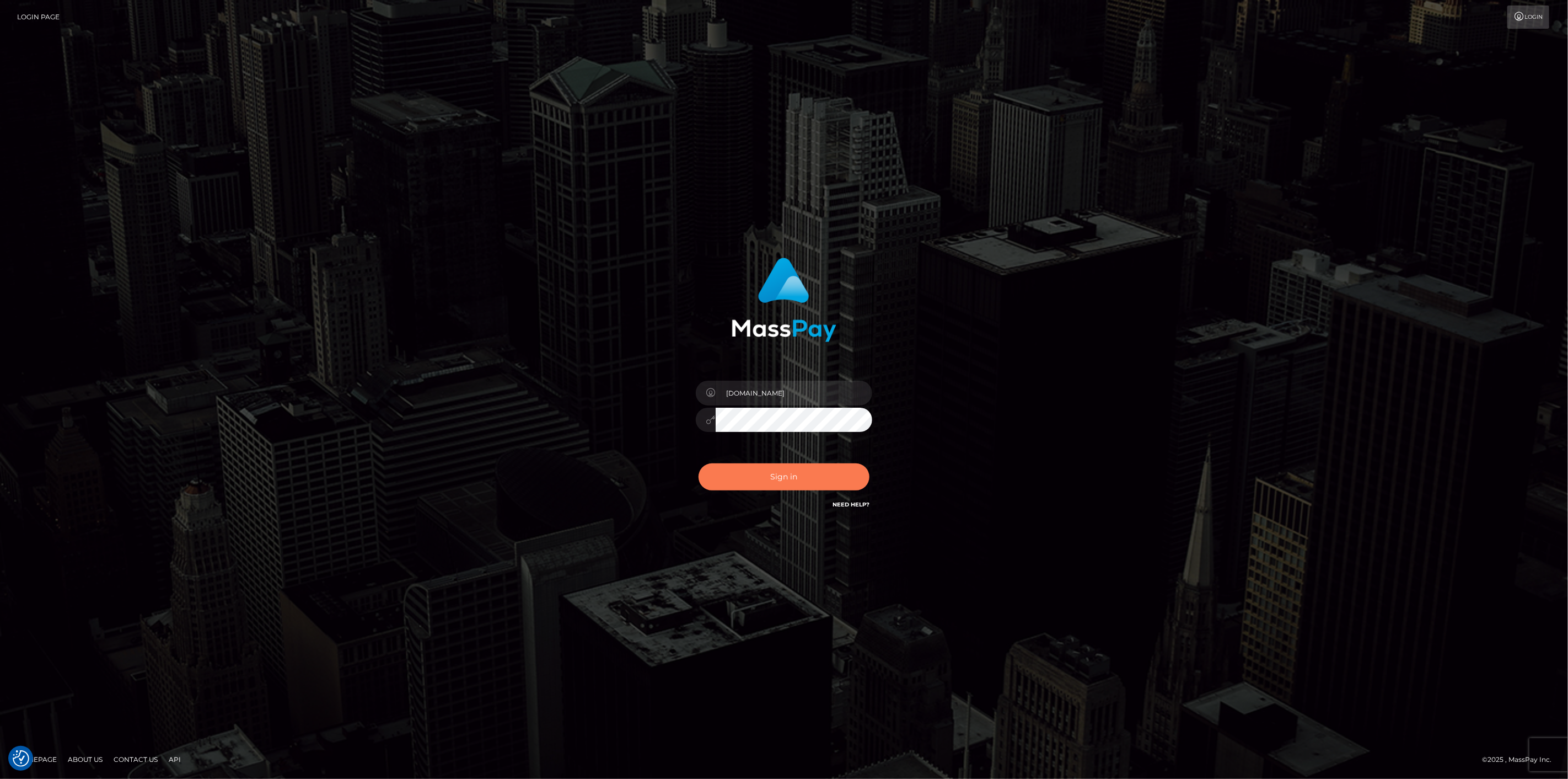
click at [733, 476] on button "Sign in" at bounding box center [784, 477] width 171 height 27
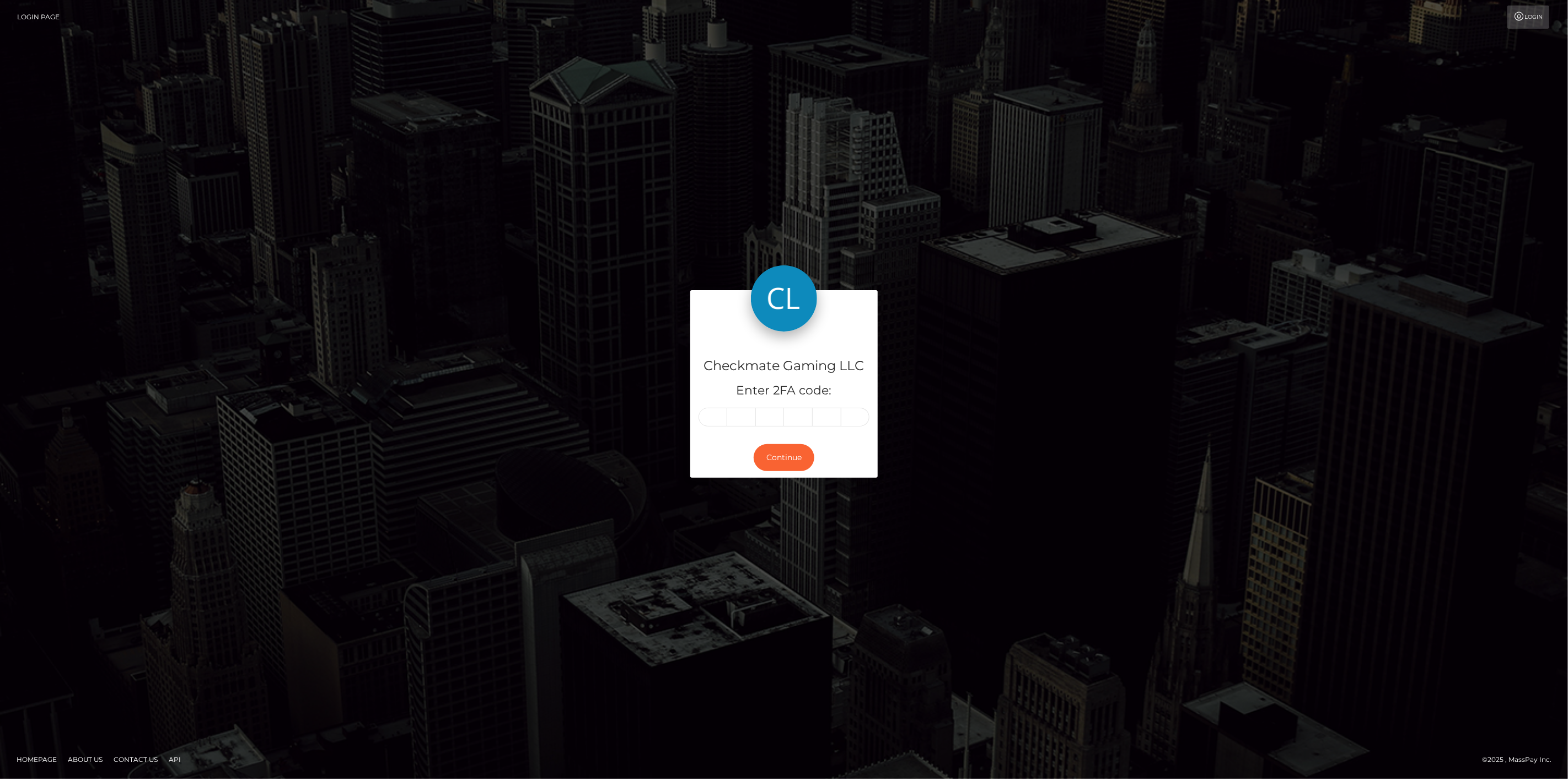
click at [717, 414] on input "text" at bounding box center [713, 417] width 29 height 19
type input "6"
type input "2"
type input "3"
type input "4"
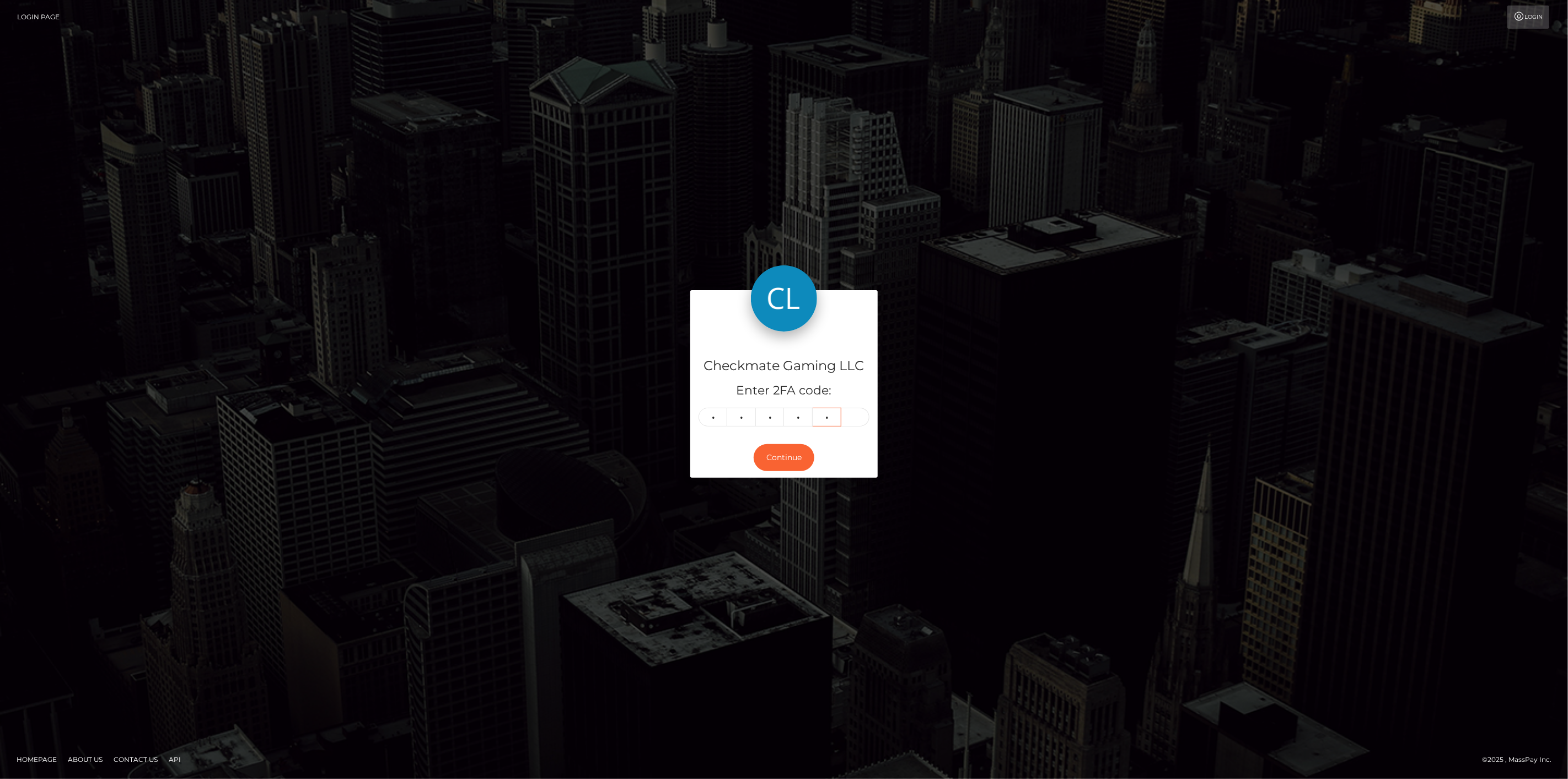
type input "4"
type input "5"
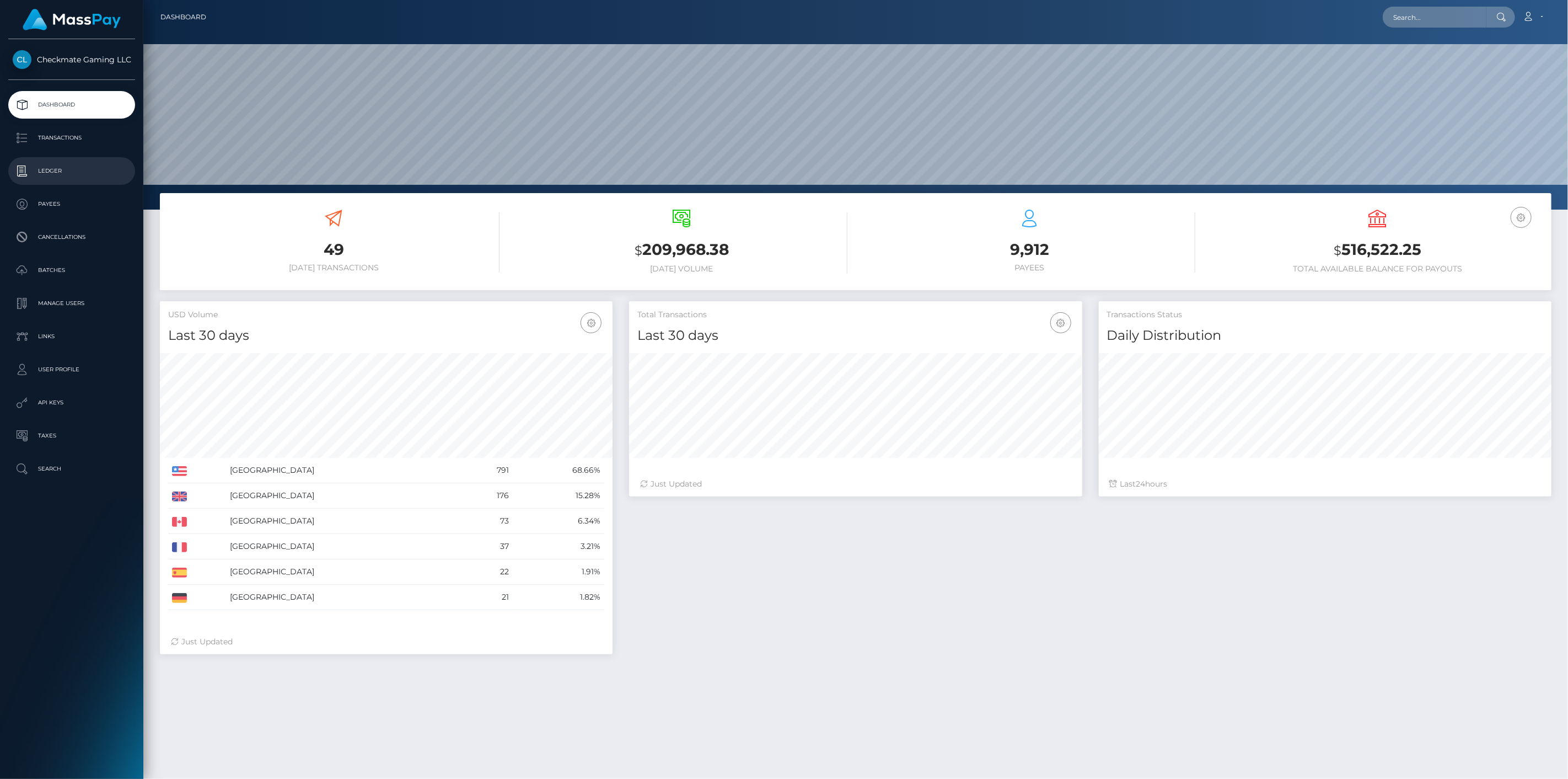
scroll to position [196, 453]
click at [79, 205] on p "Payees" at bounding box center [72, 204] width 118 height 16
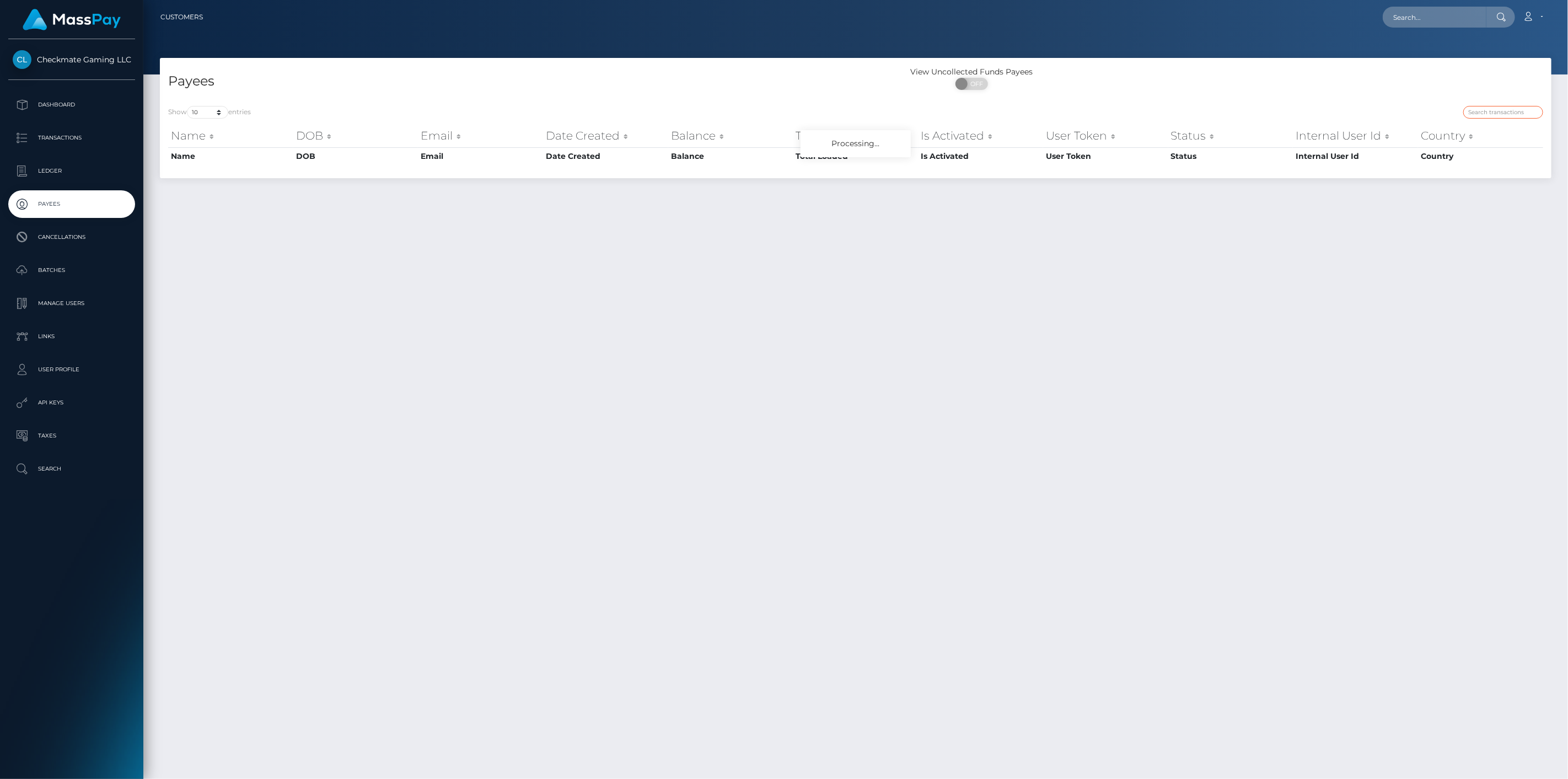
click at [1511, 116] on input "search" at bounding box center [1503, 112] width 80 height 13
paste input "1221"
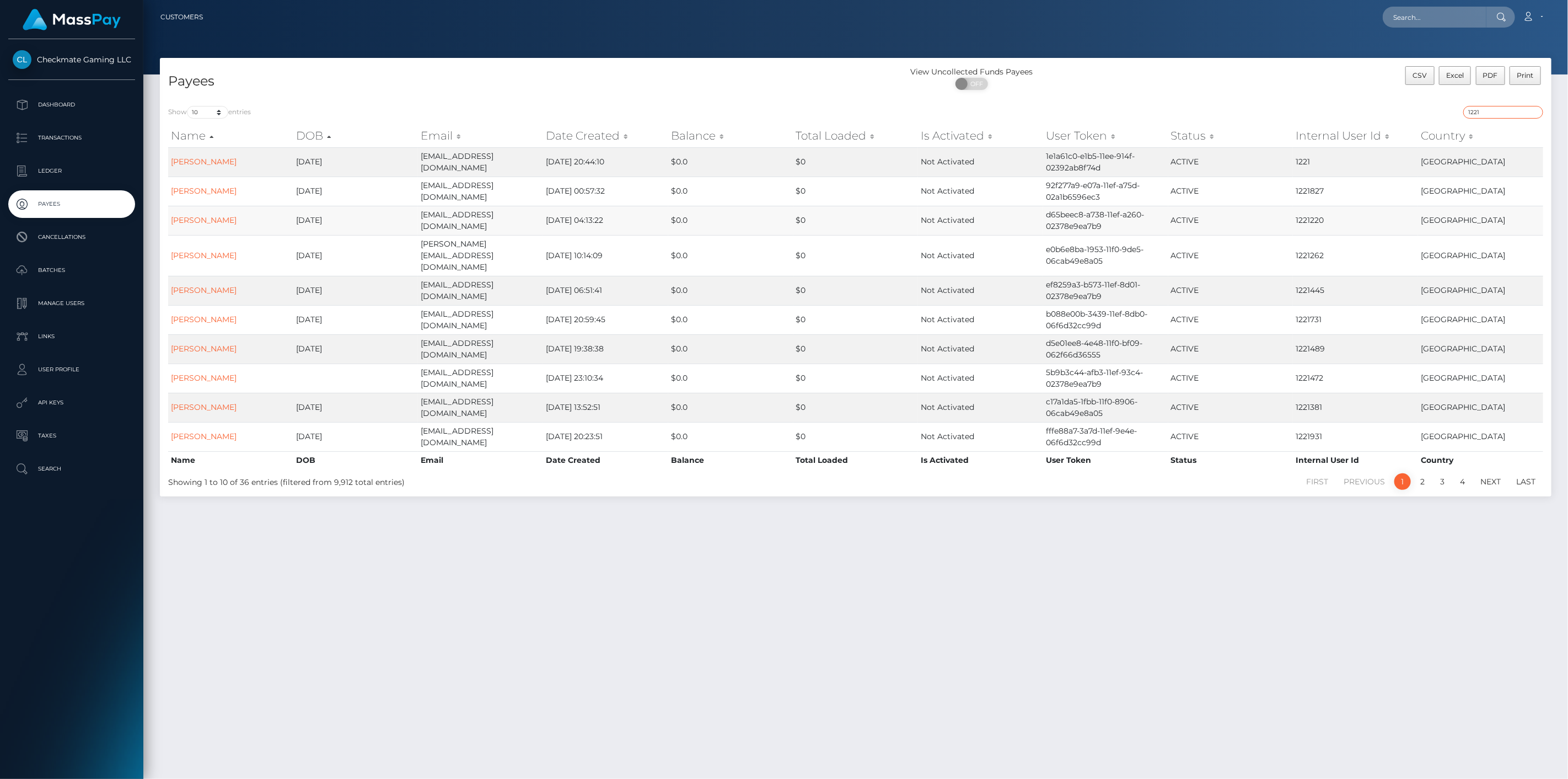
type input "1221"
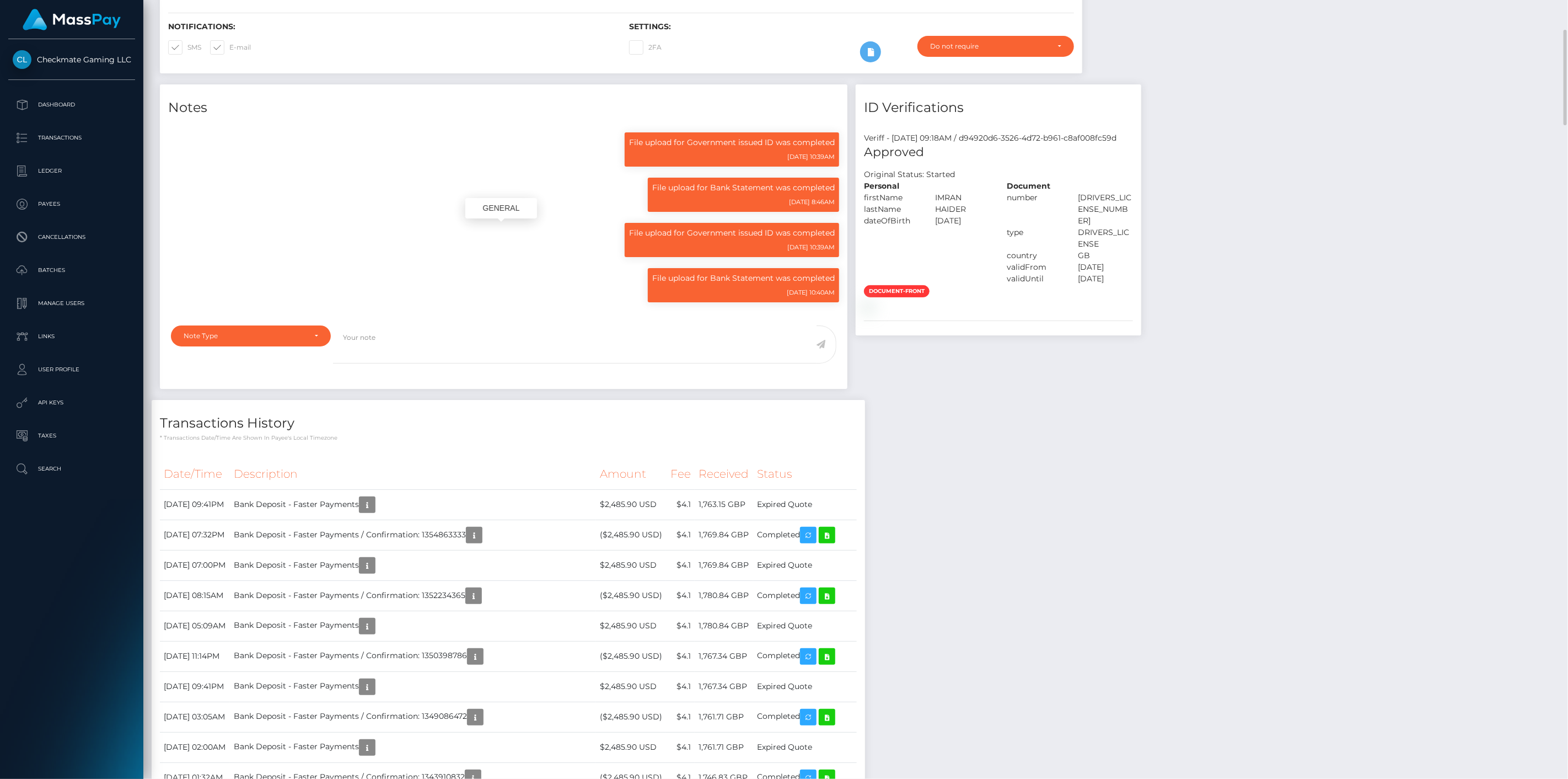
scroll to position [132, 453]
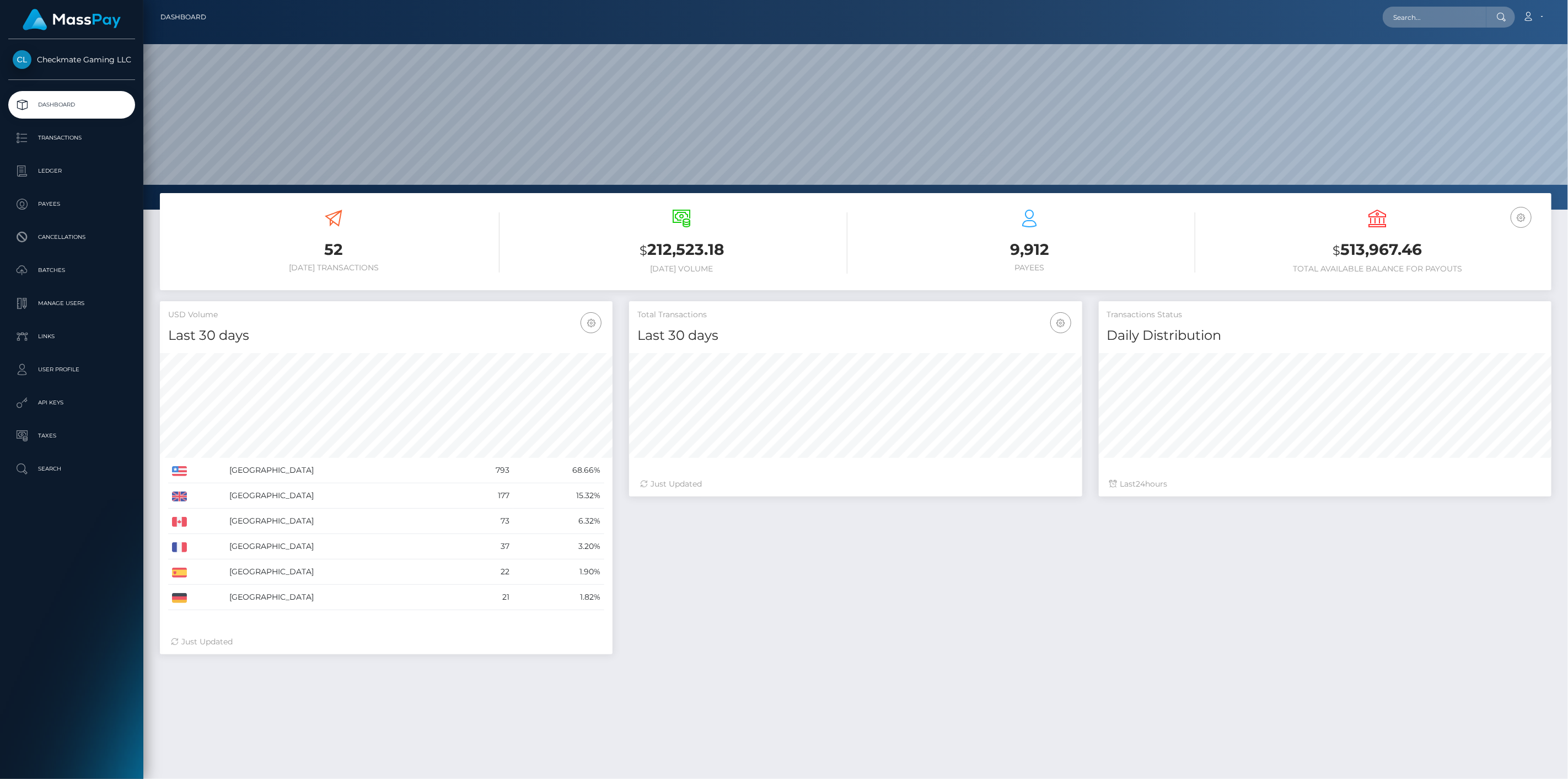
scroll to position [196, 453]
click at [61, 199] on p "Payees" at bounding box center [72, 204] width 118 height 16
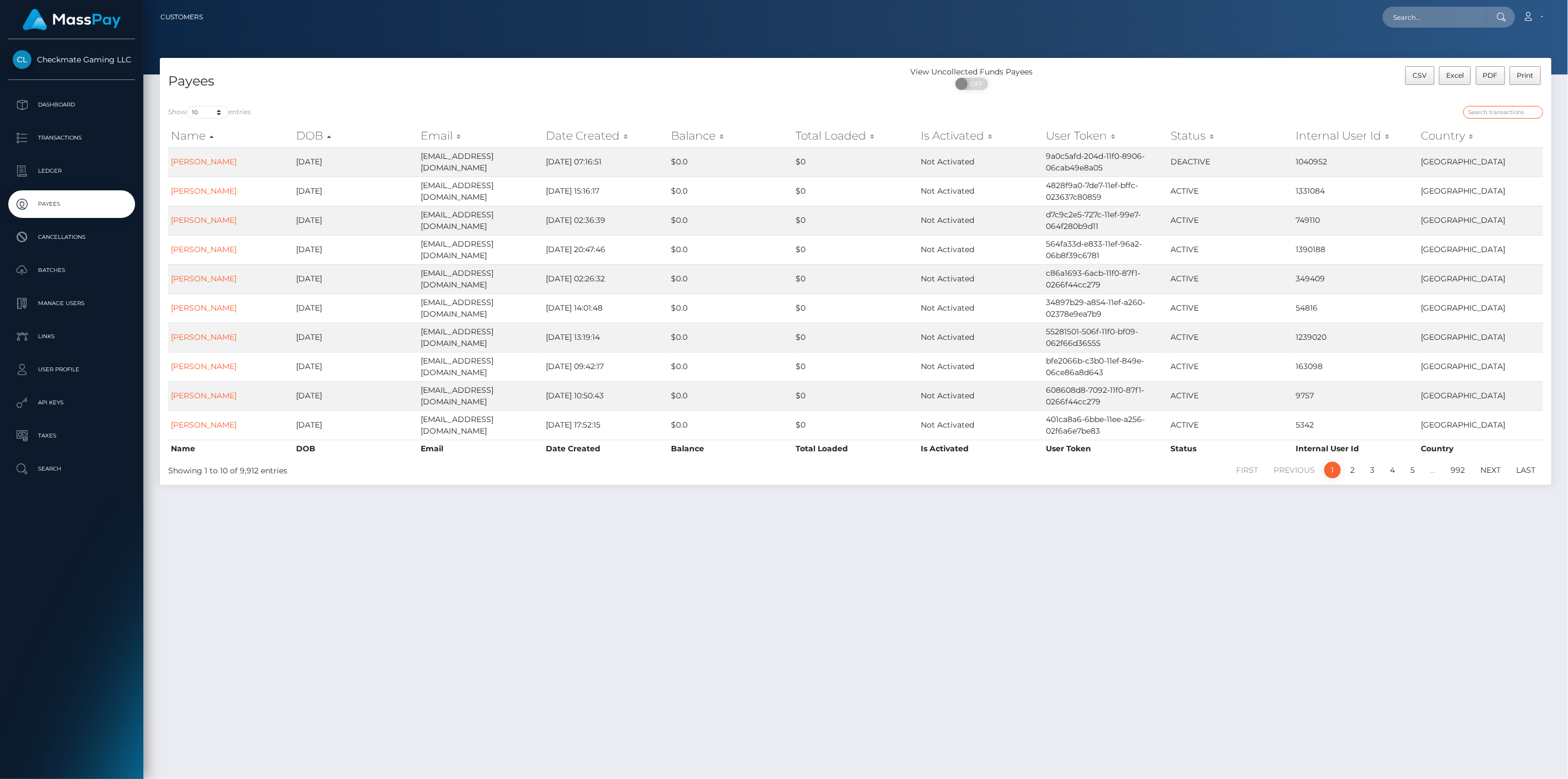
click at [1484, 112] on input "search" at bounding box center [1503, 112] width 80 height 13
paste input "1221"
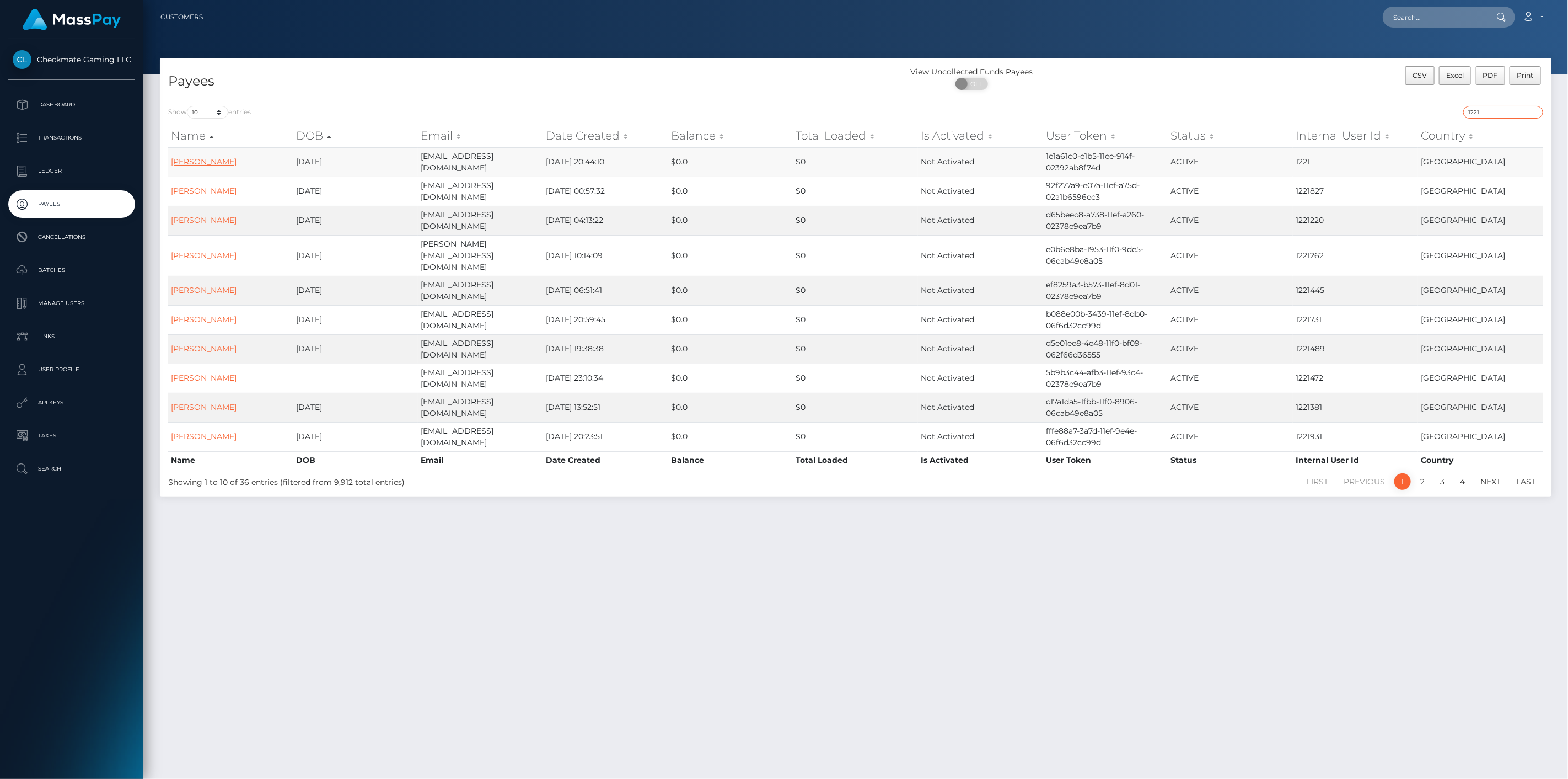
type input "1221"
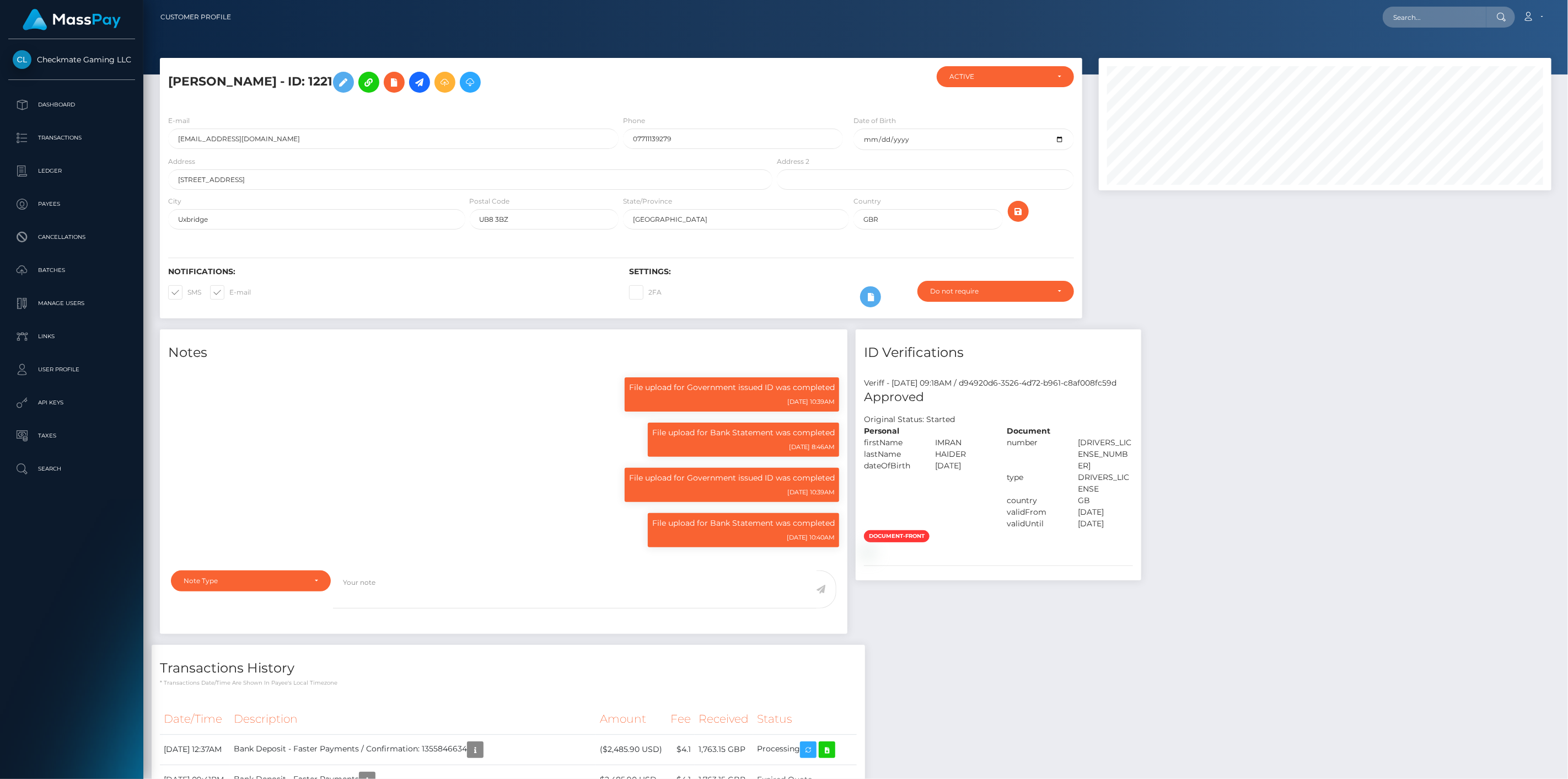
click at [74, 574] on div "Checkmate Gaming LLC Dashboard Transactions Ledger Payees Cancellations Links" at bounding box center [71, 407] width 143 height 738
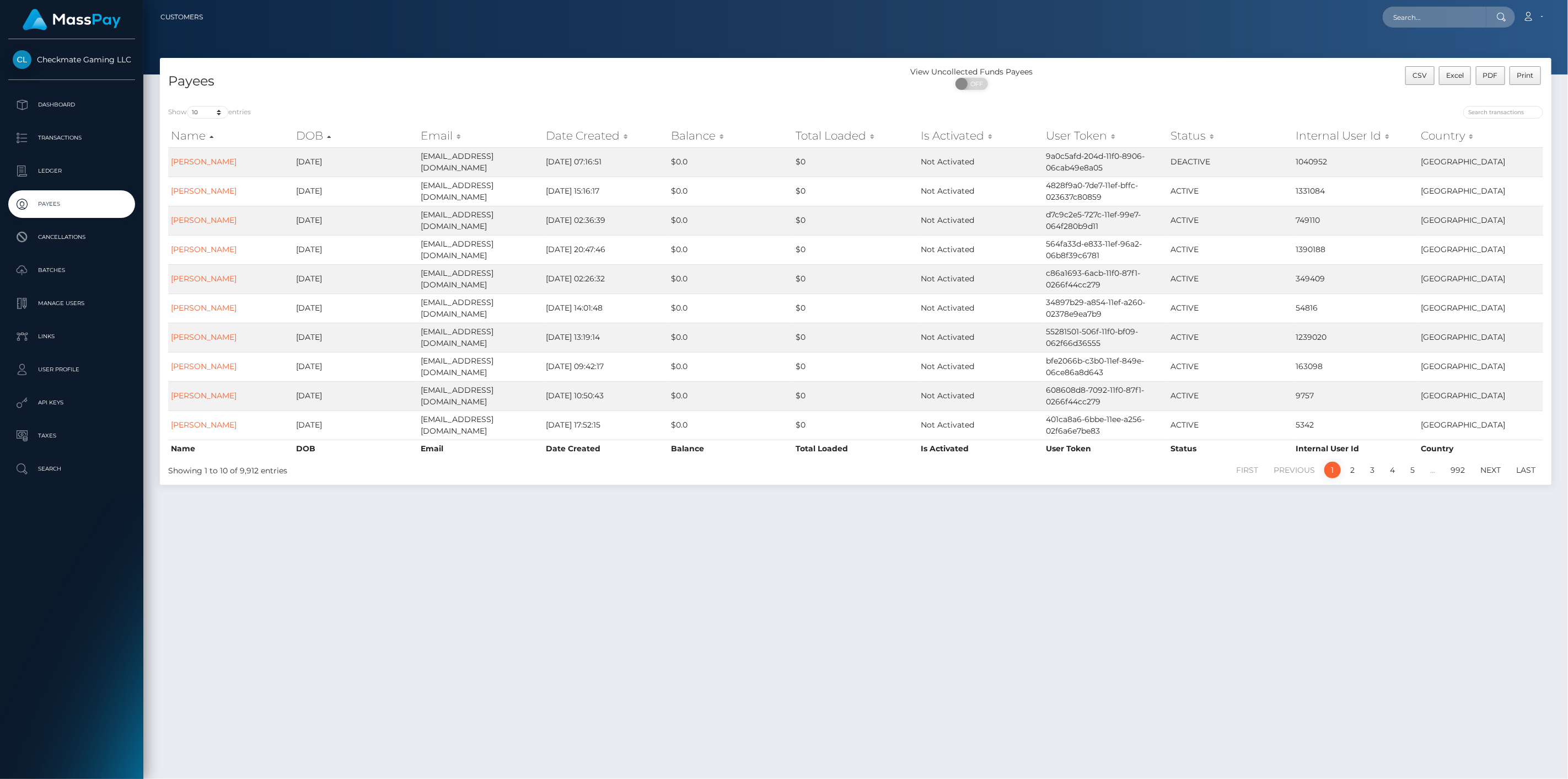
click at [518, 717] on div "Payees View Uncollected Funds Payees ON OFF CSV Excel PDF Print Show 10 25 50 1…" at bounding box center [855, 414] width 1425 height 711
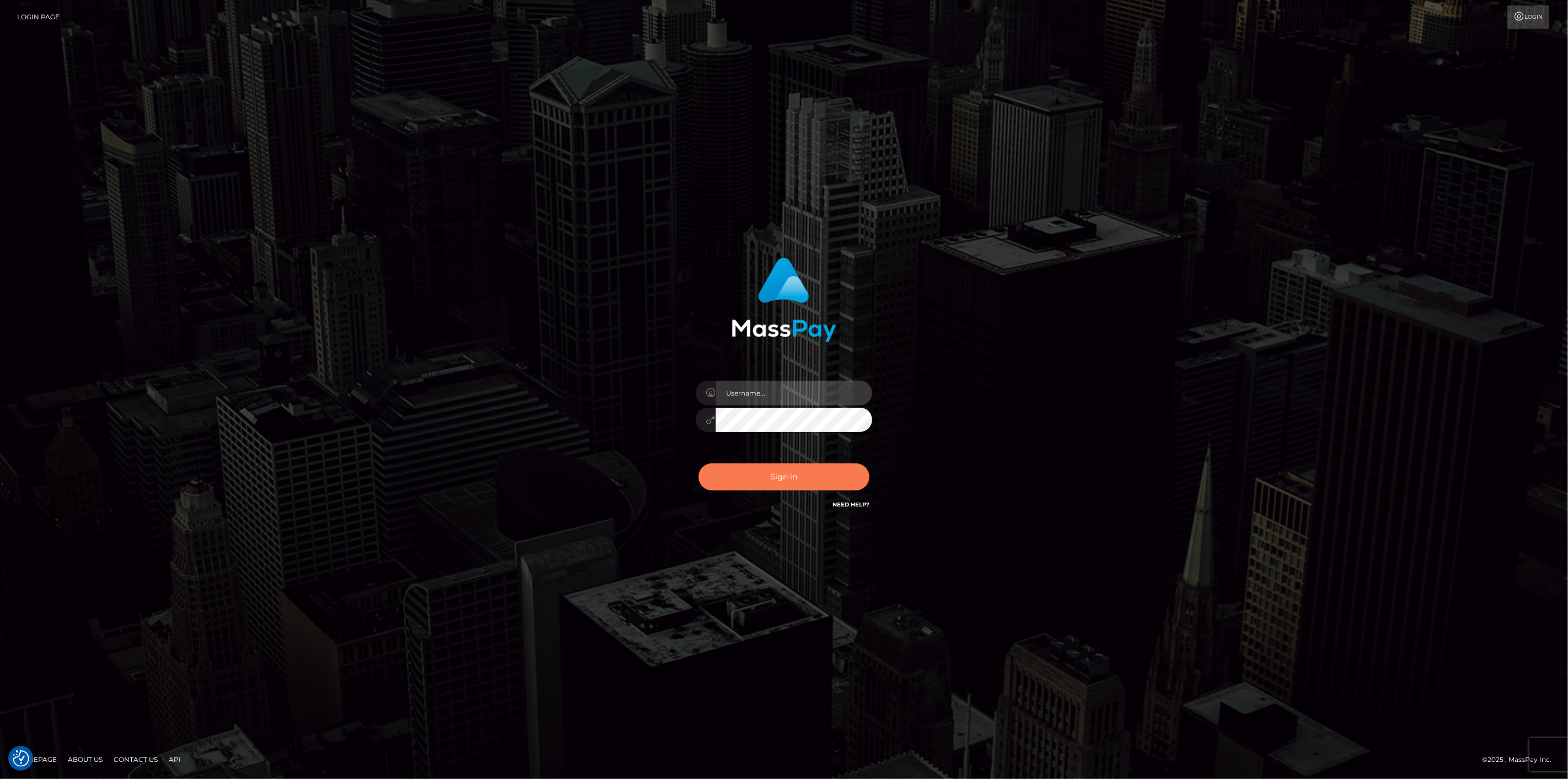
type input "scott.cm"
click at [746, 483] on button "Sign in" at bounding box center [784, 477] width 171 height 27
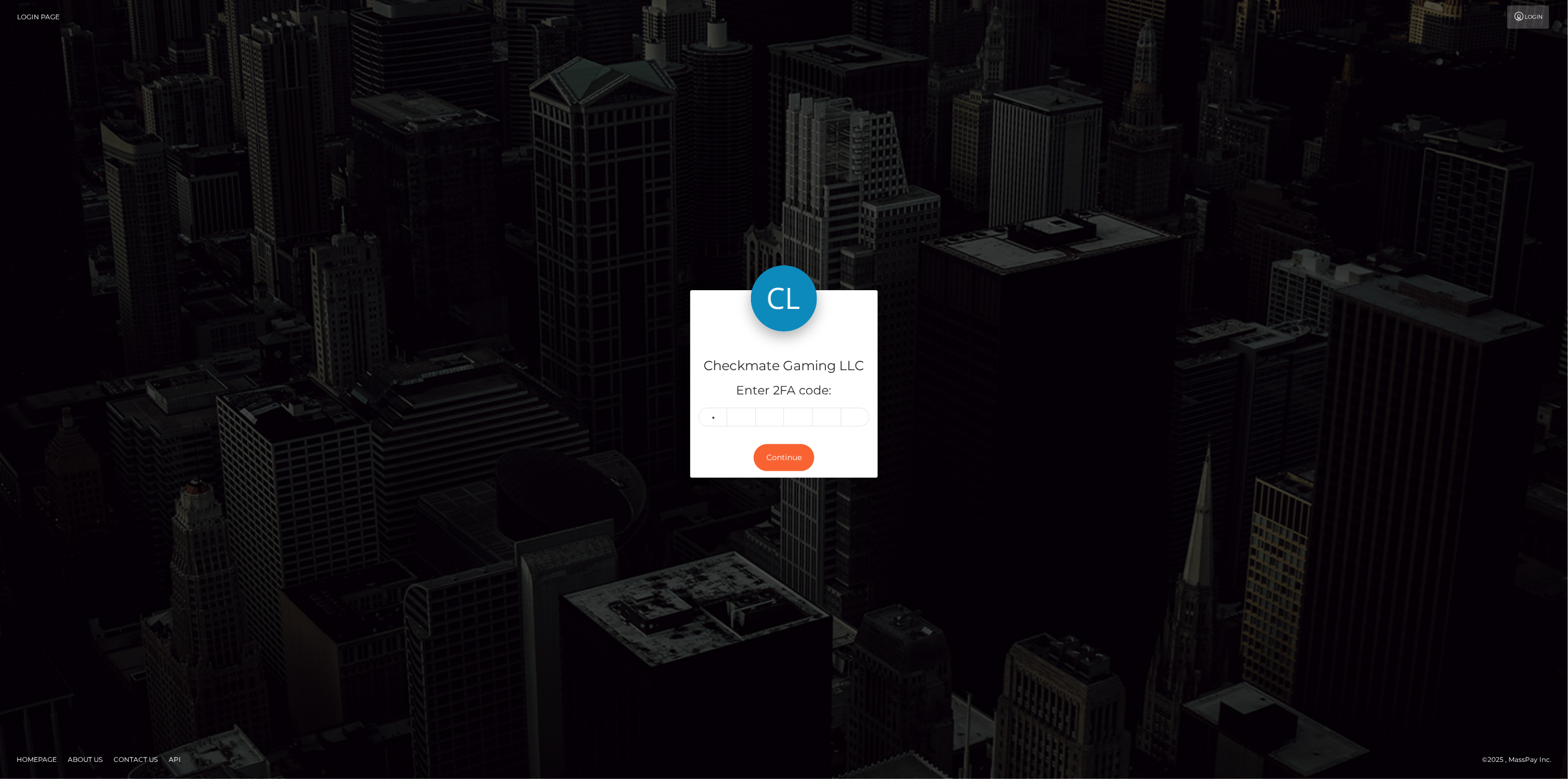
type input "9"
type input "5"
type input "9"
type input "5"
type input "4"
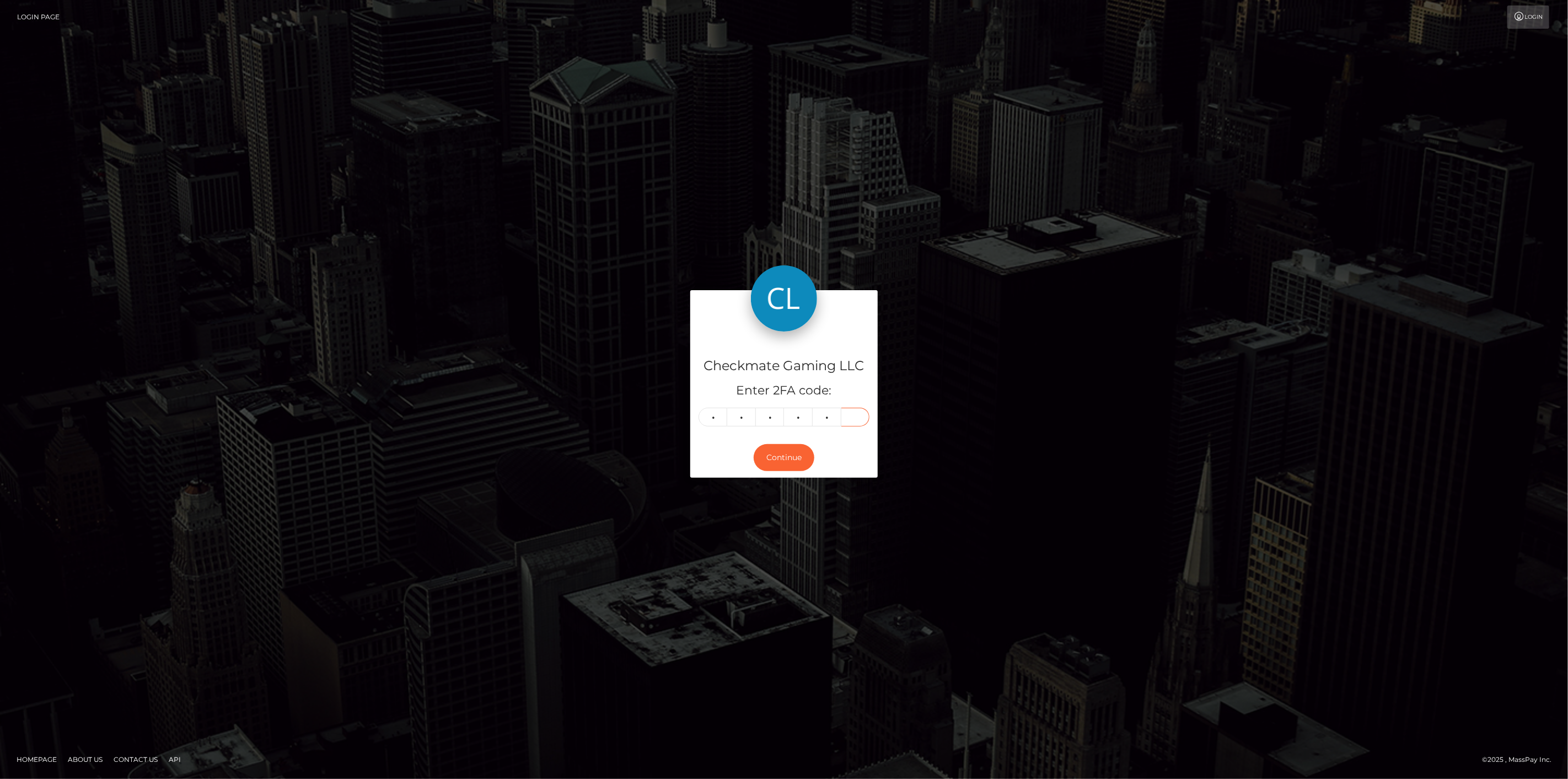
type input "6"
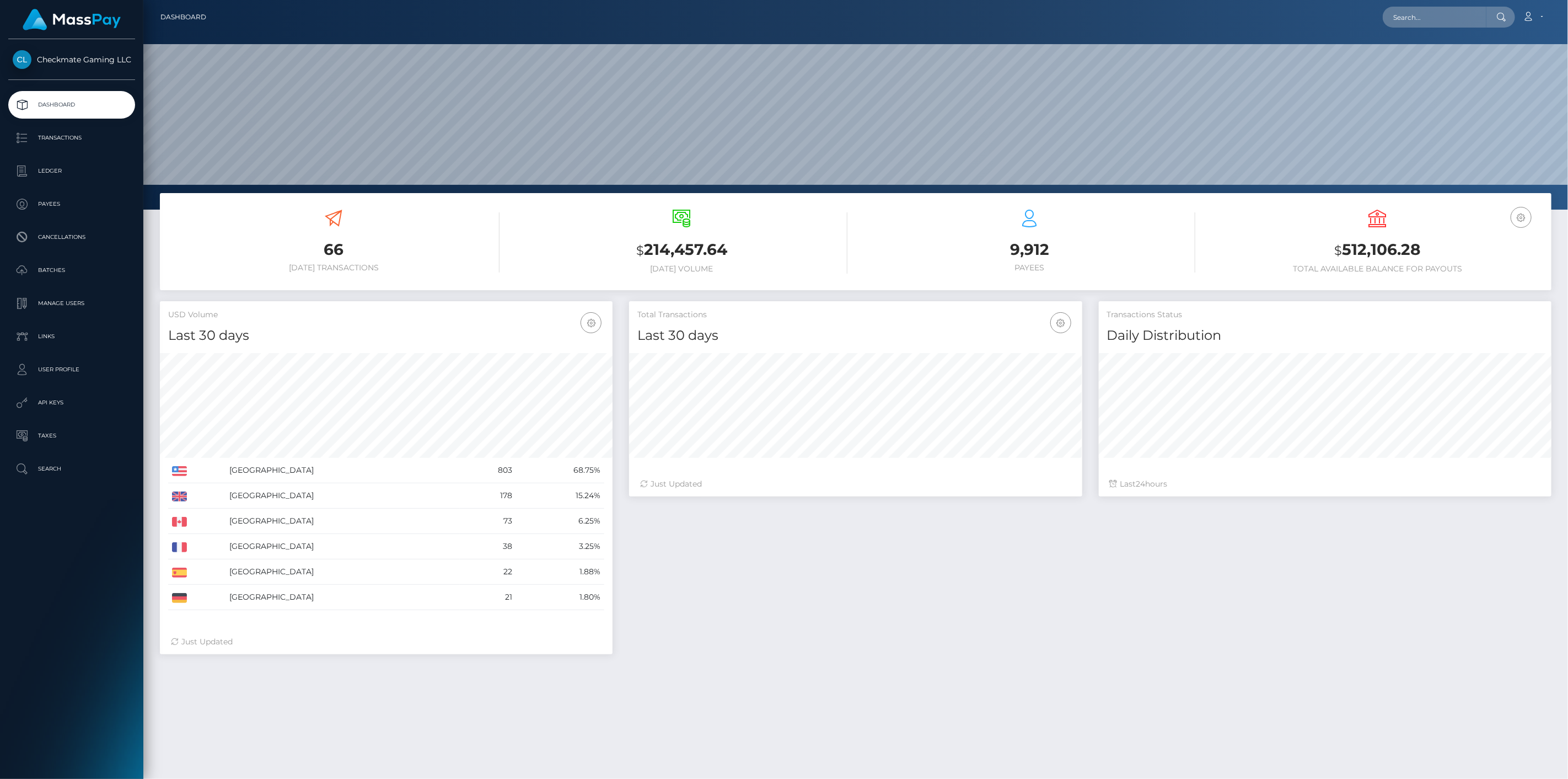
scroll to position [196, 453]
click at [474, 715] on div "66 Today Transactions $ 214,457.64 Today Volume $" at bounding box center [855, 549] width 1425 height 711
click at [57, 143] on p "Transactions" at bounding box center [72, 138] width 118 height 16
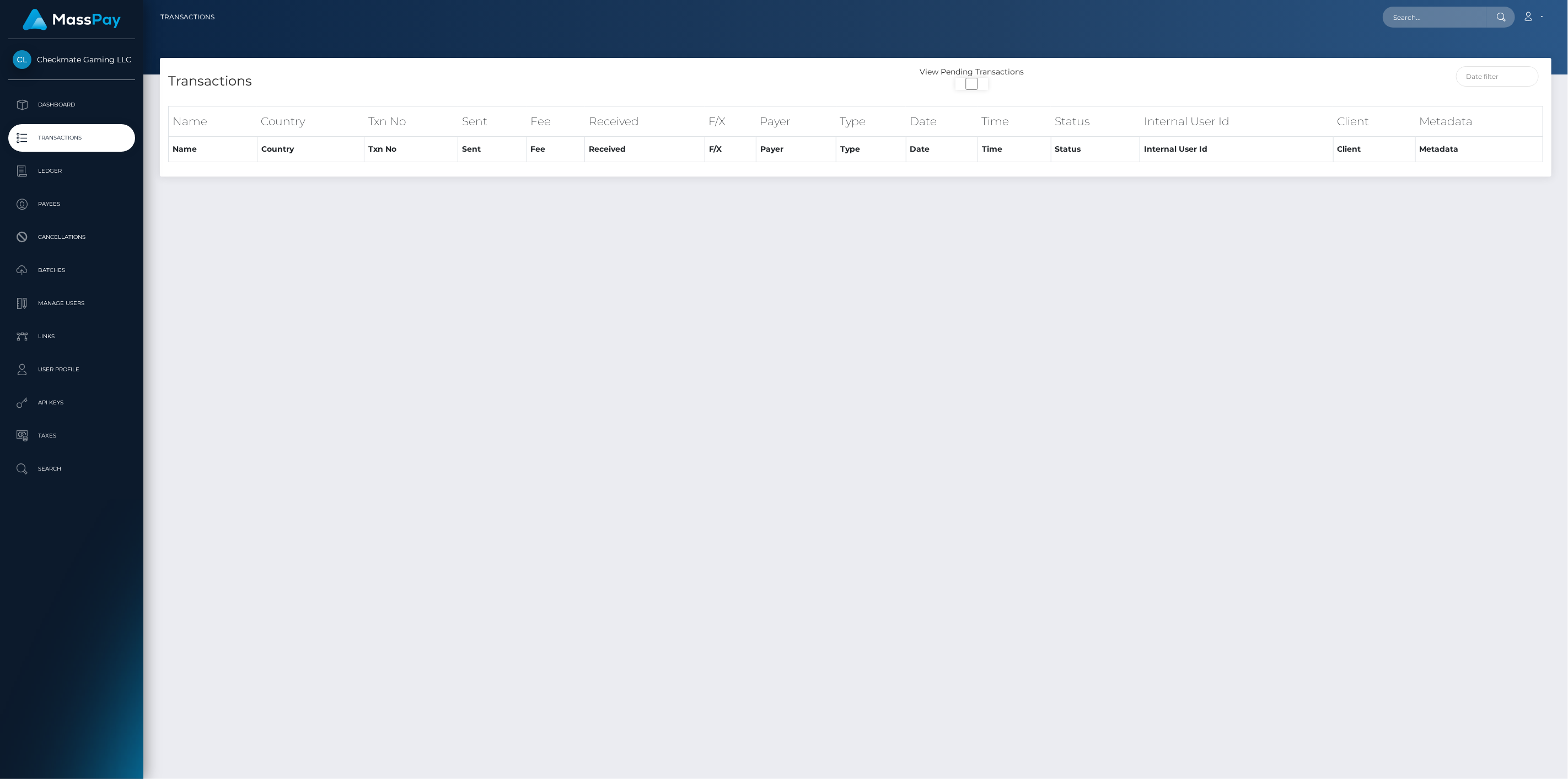
select select "100"
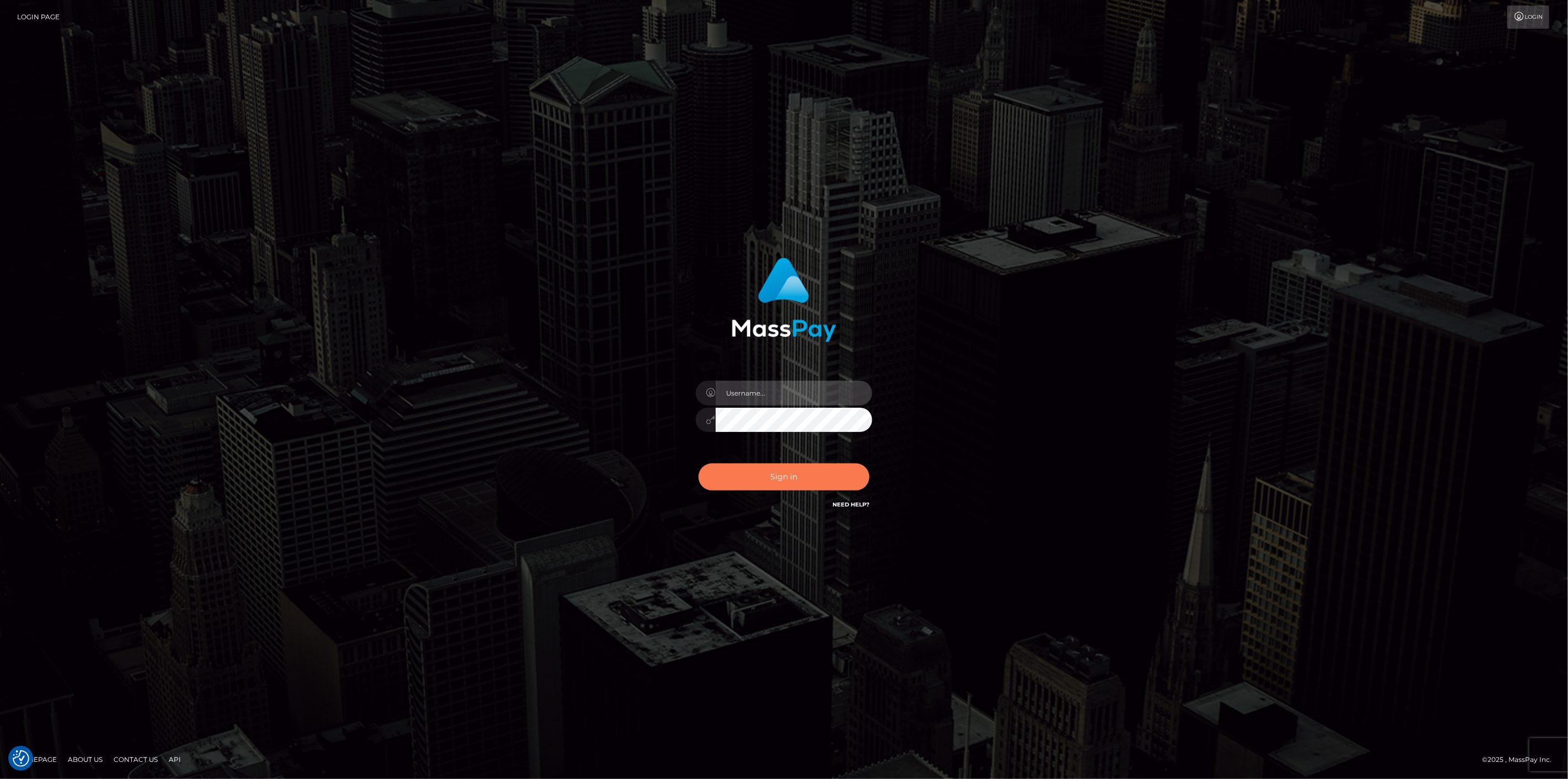
type input "[DOMAIN_NAME]"
click at [751, 478] on button "Sign in" at bounding box center [784, 477] width 171 height 27
type input "[DOMAIN_NAME]"
click at [724, 473] on button "Sign in" at bounding box center [784, 477] width 171 height 27
type input "[DOMAIN_NAME]"
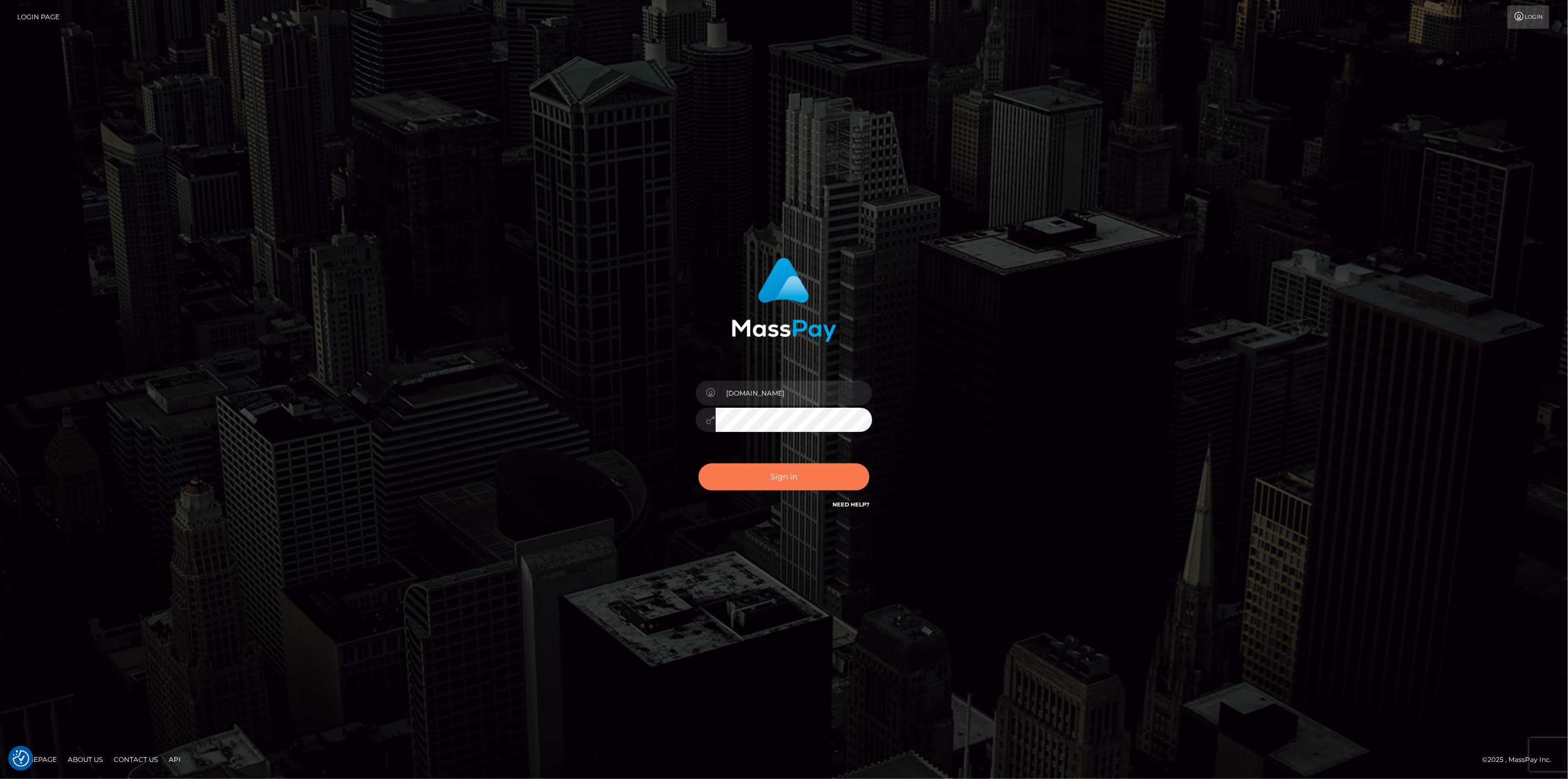
click at [779, 473] on button "Sign in" at bounding box center [784, 477] width 171 height 27
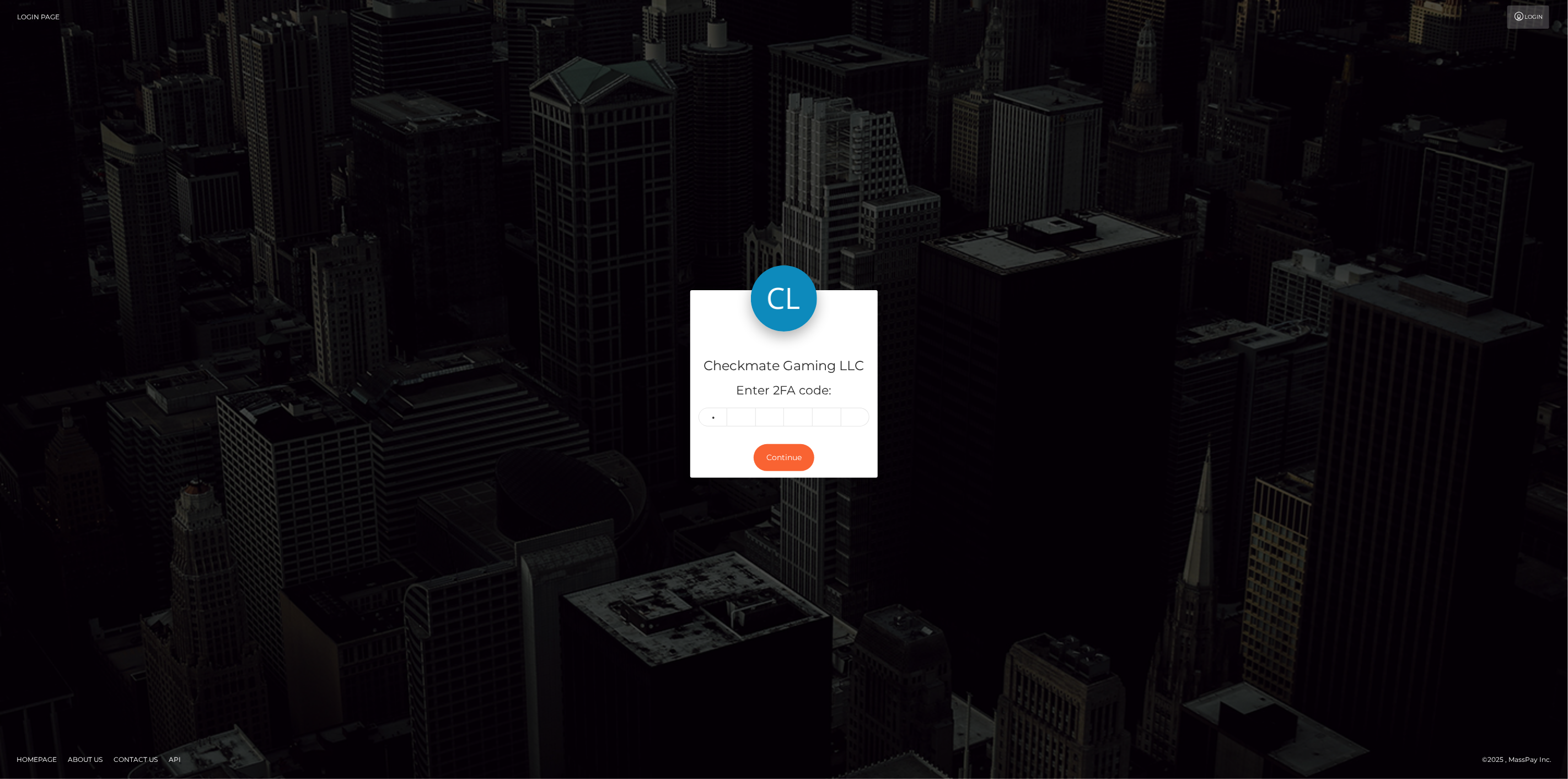
type input "2"
type input "0"
type input "5"
type input "8"
type input "0"
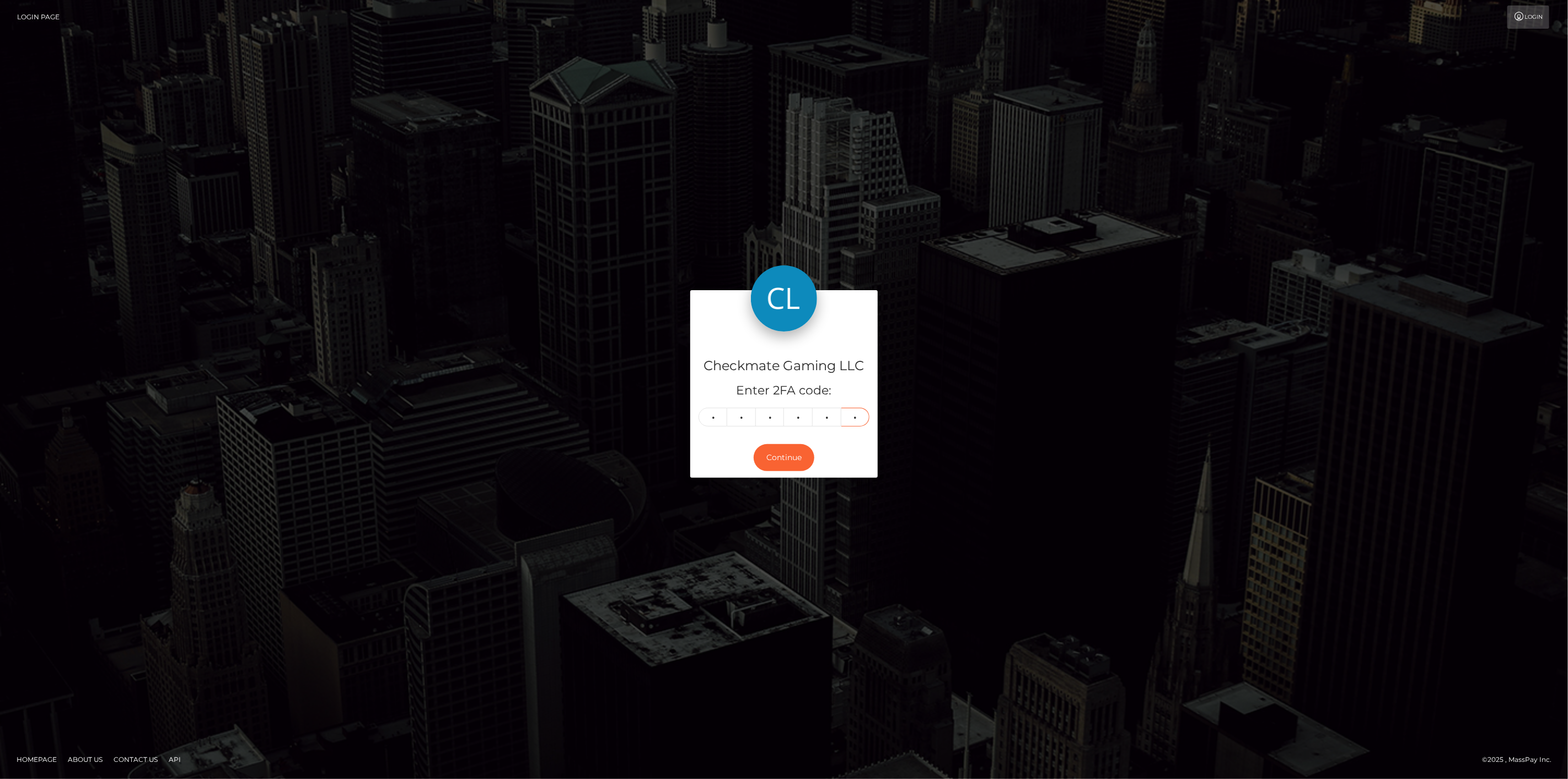
type input "9"
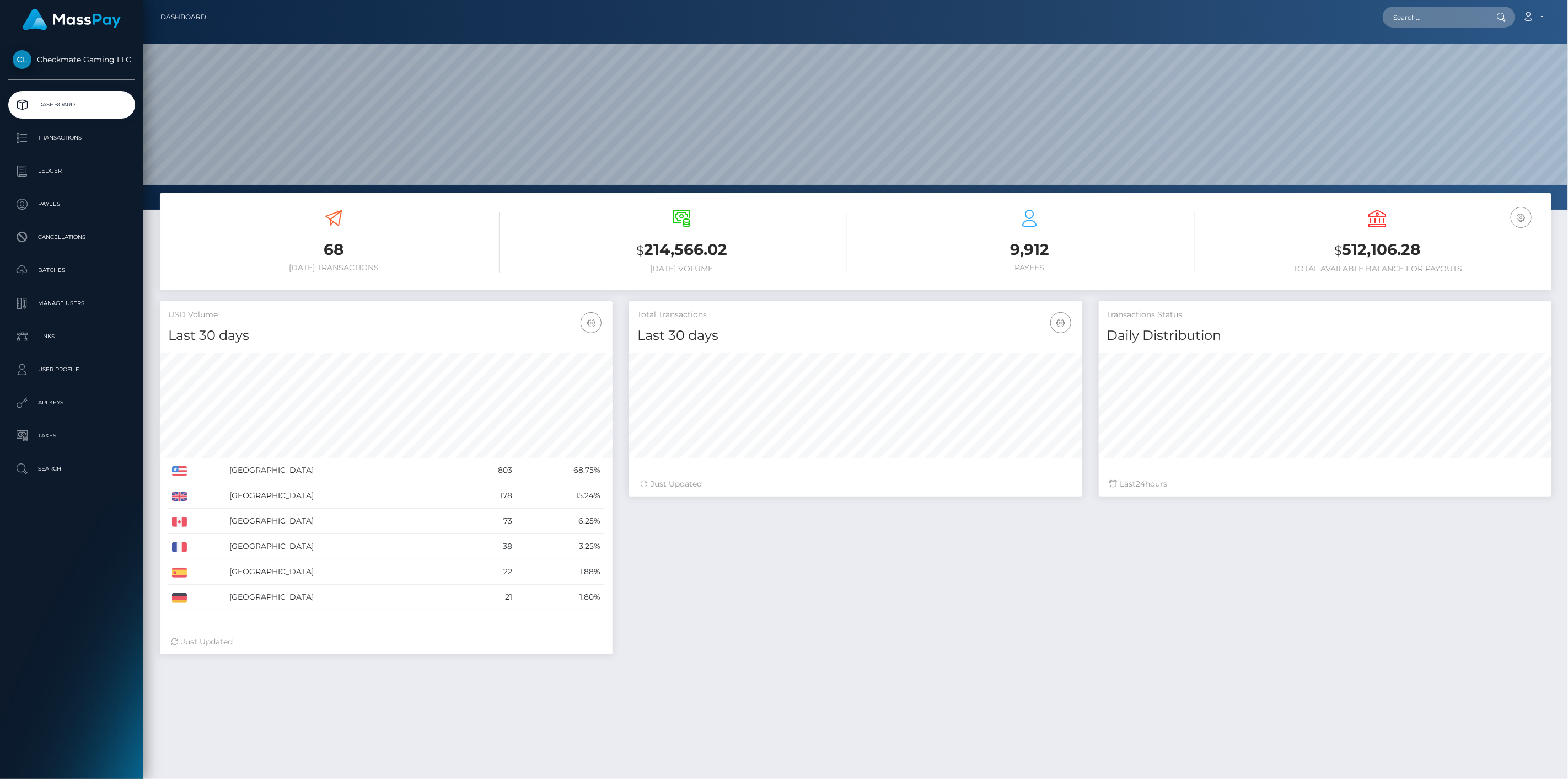
scroll to position [196, 453]
click at [51, 196] on p "Payees" at bounding box center [72, 204] width 118 height 16
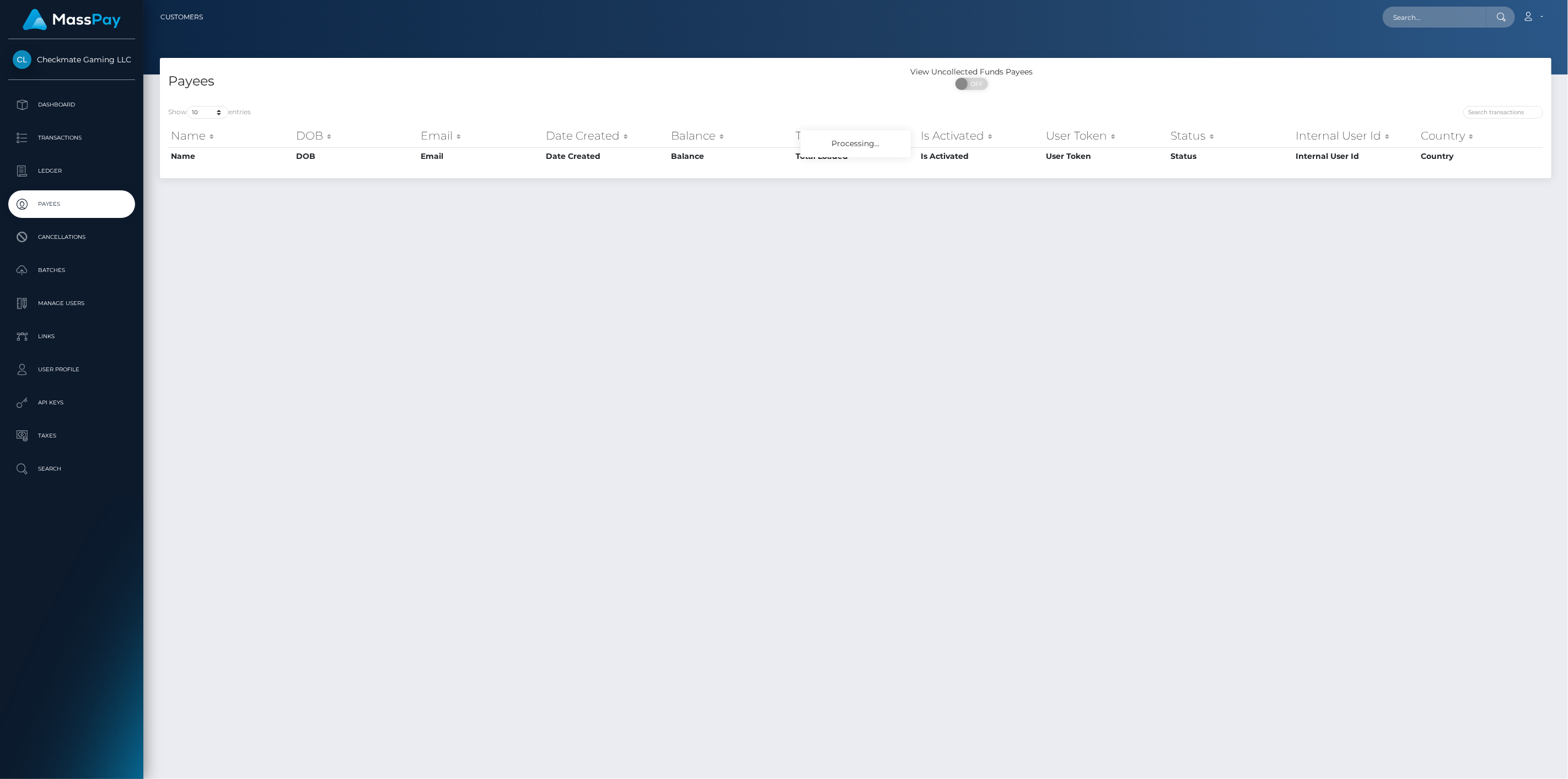
click at [1494, 105] on div "Show 10 25 50 100 250 entries Name DOB Email Date Created Balance Total Loaded …" at bounding box center [856, 138] width 1391 height 80
click at [1496, 108] on input "search" at bounding box center [1503, 112] width 80 height 13
paste input "Feqq"
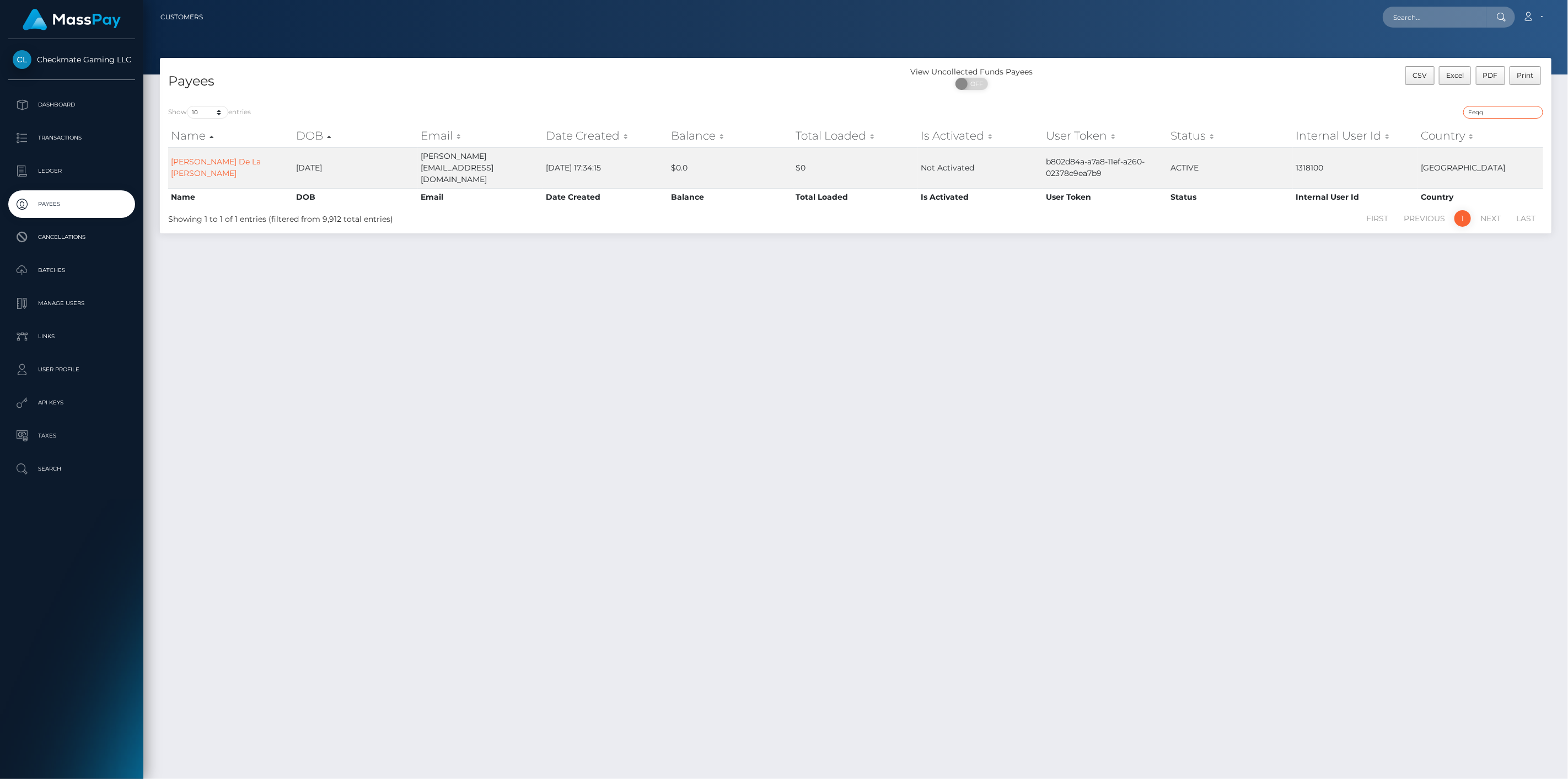
click at [1483, 111] on input "Feqq" at bounding box center [1503, 112] width 80 height 13
paste input "1402046"
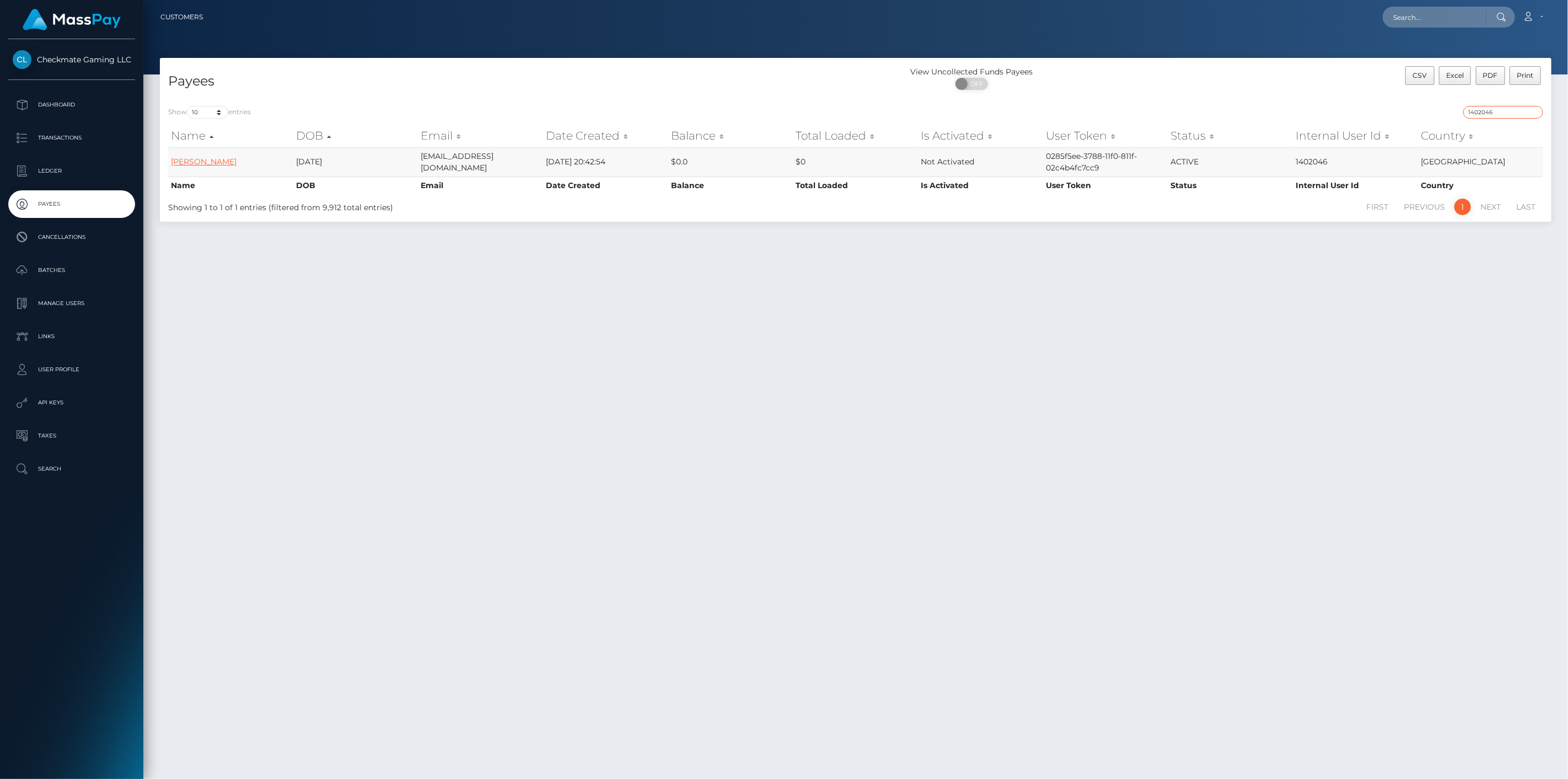
type input "1402046"
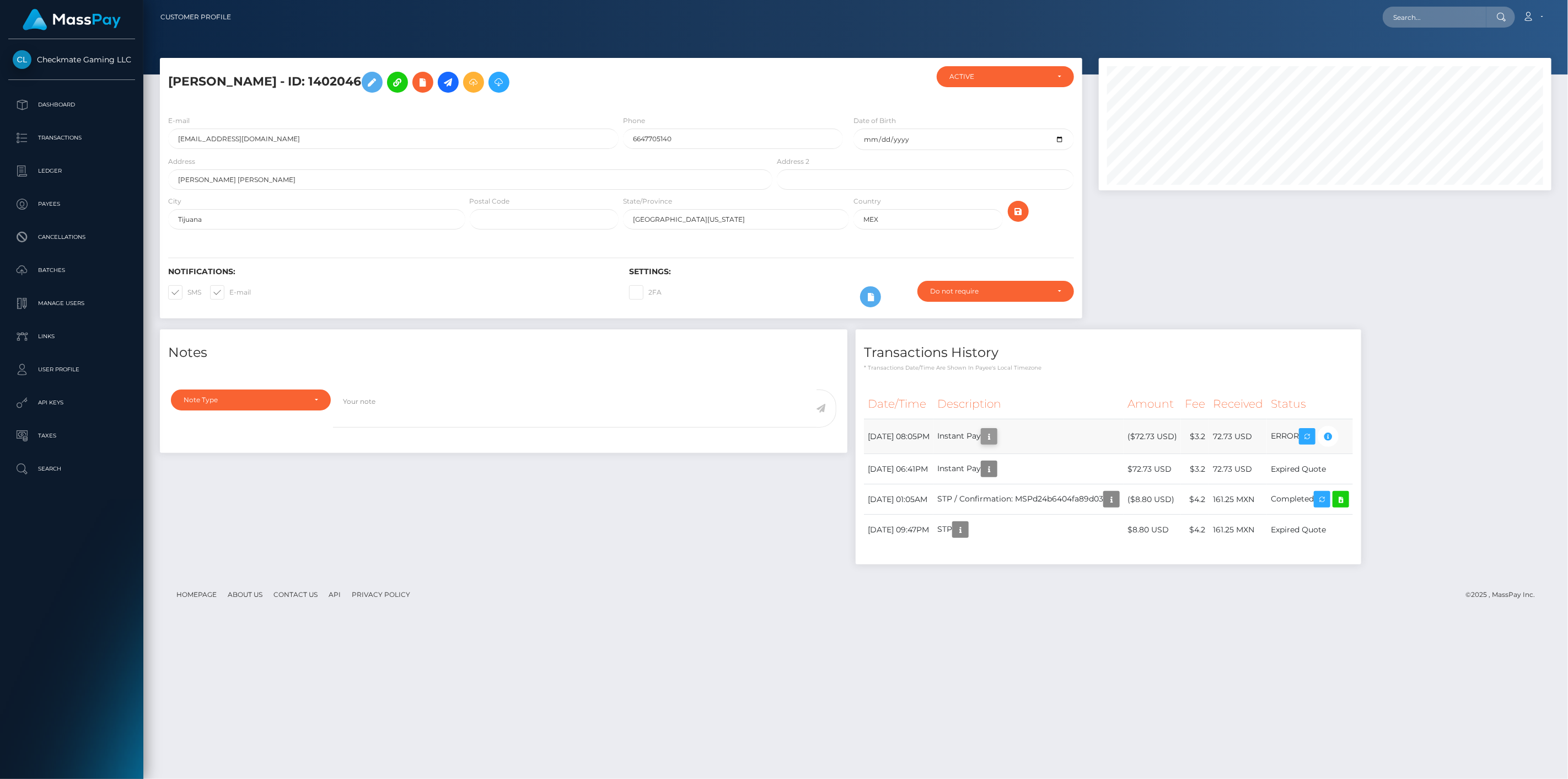
scroll to position [132, 453]
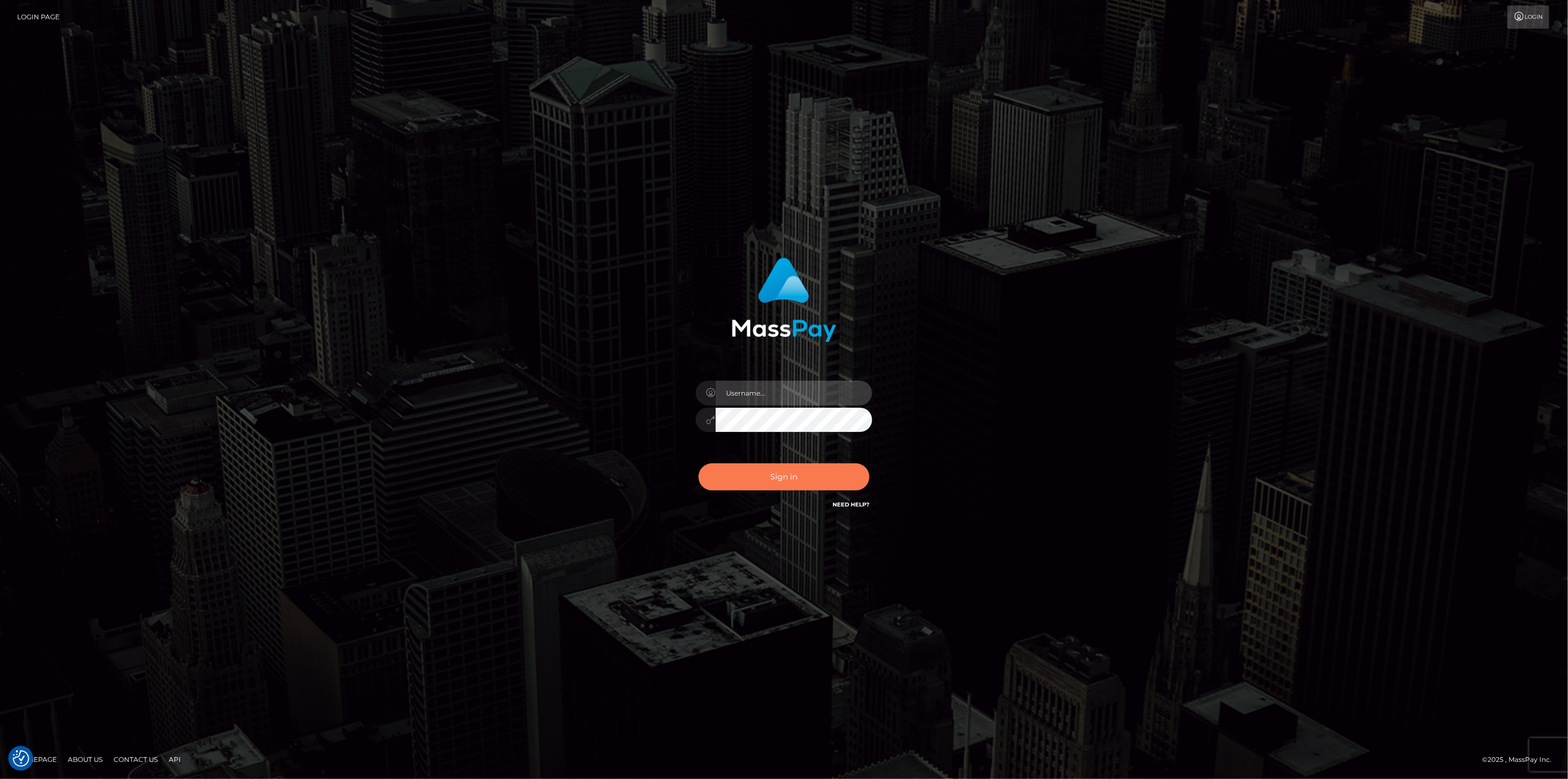
type input "scott.cm"
click at [726, 467] on button "Sign in" at bounding box center [784, 477] width 171 height 27
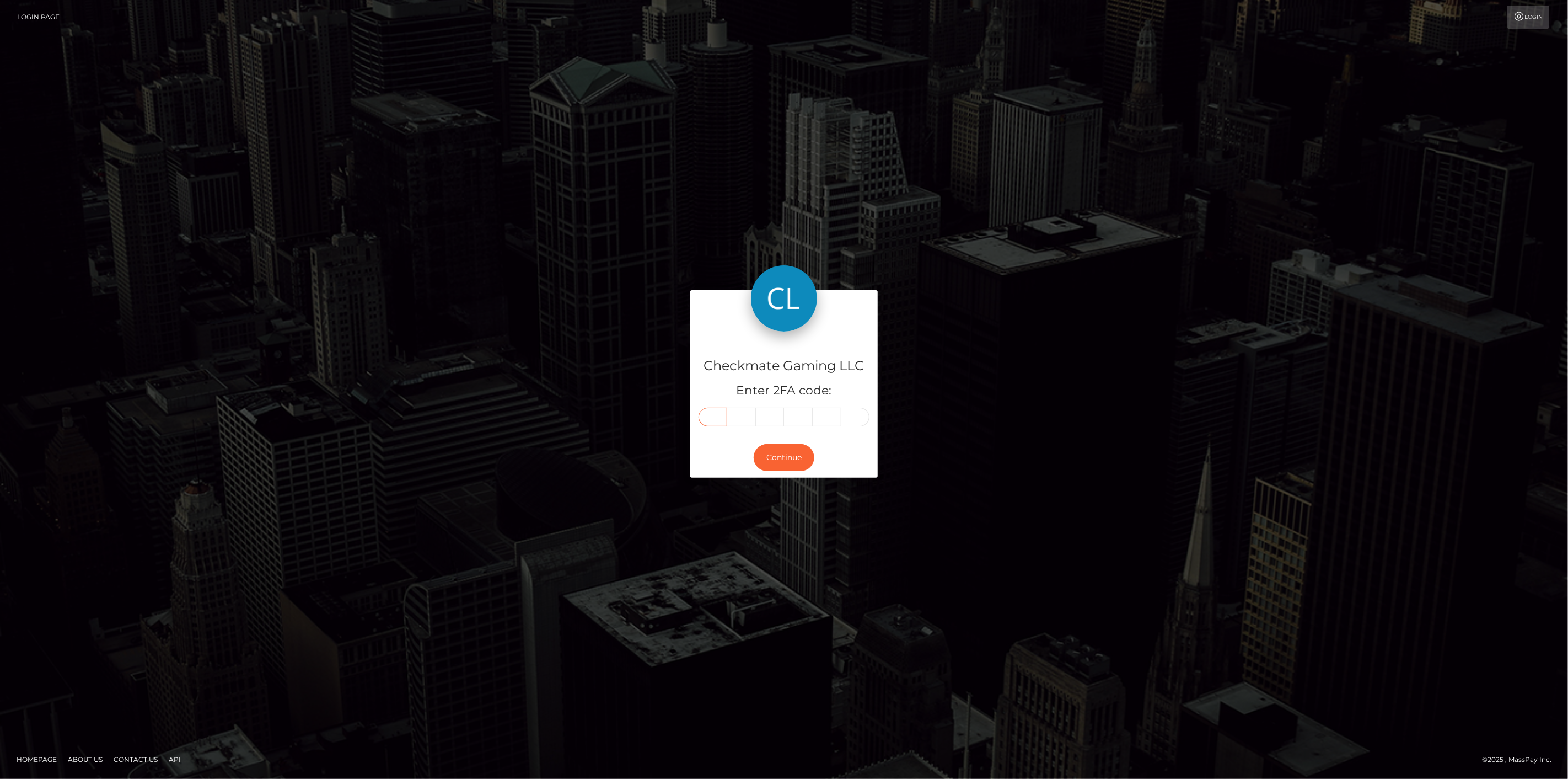
click at [719, 420] on input "text" at bounding box center [713, 417] width 29 height 19
type input "7"
type input "9"
type input "5"
type input "4"
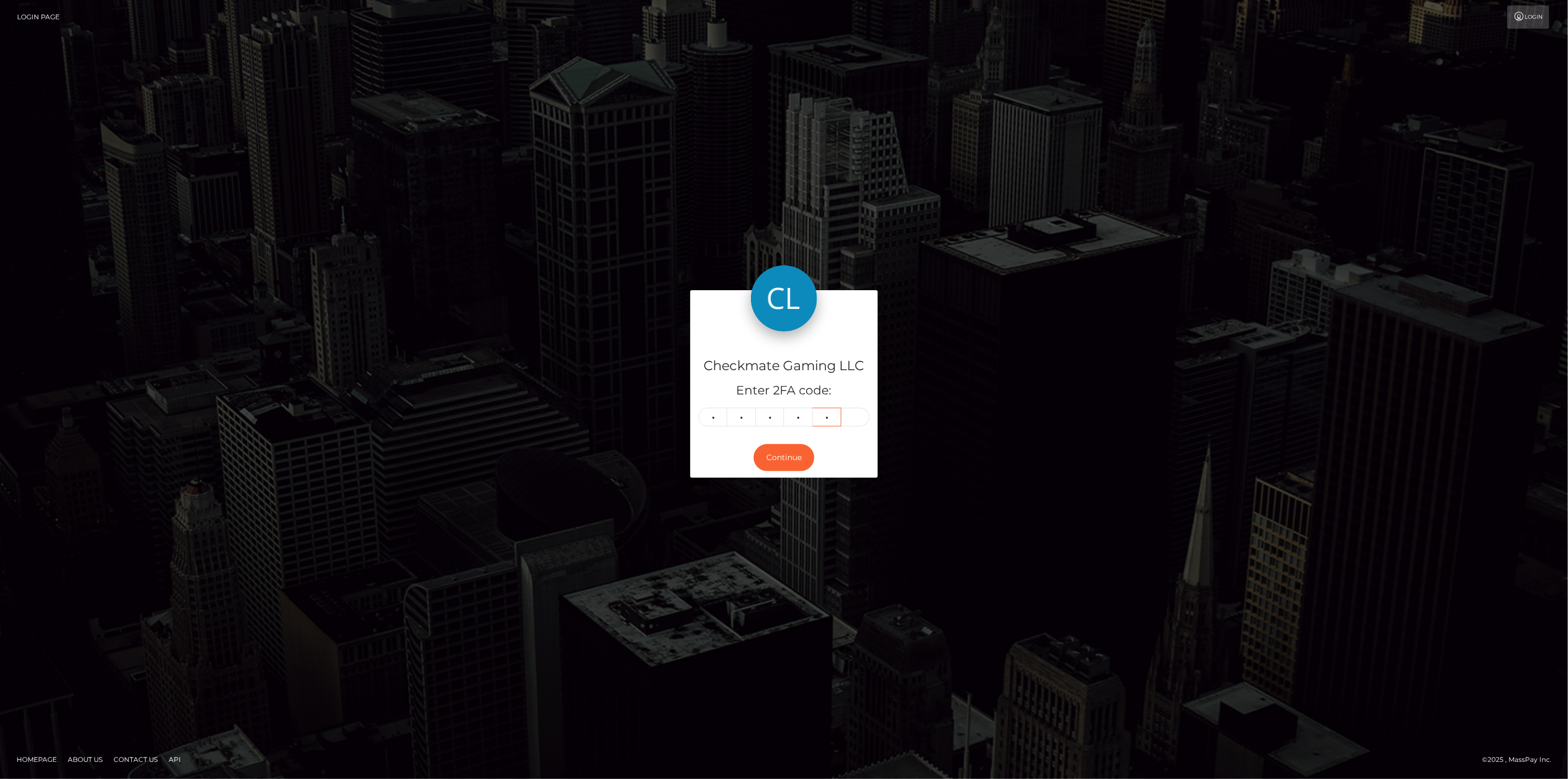
type input "5"
type input "0"
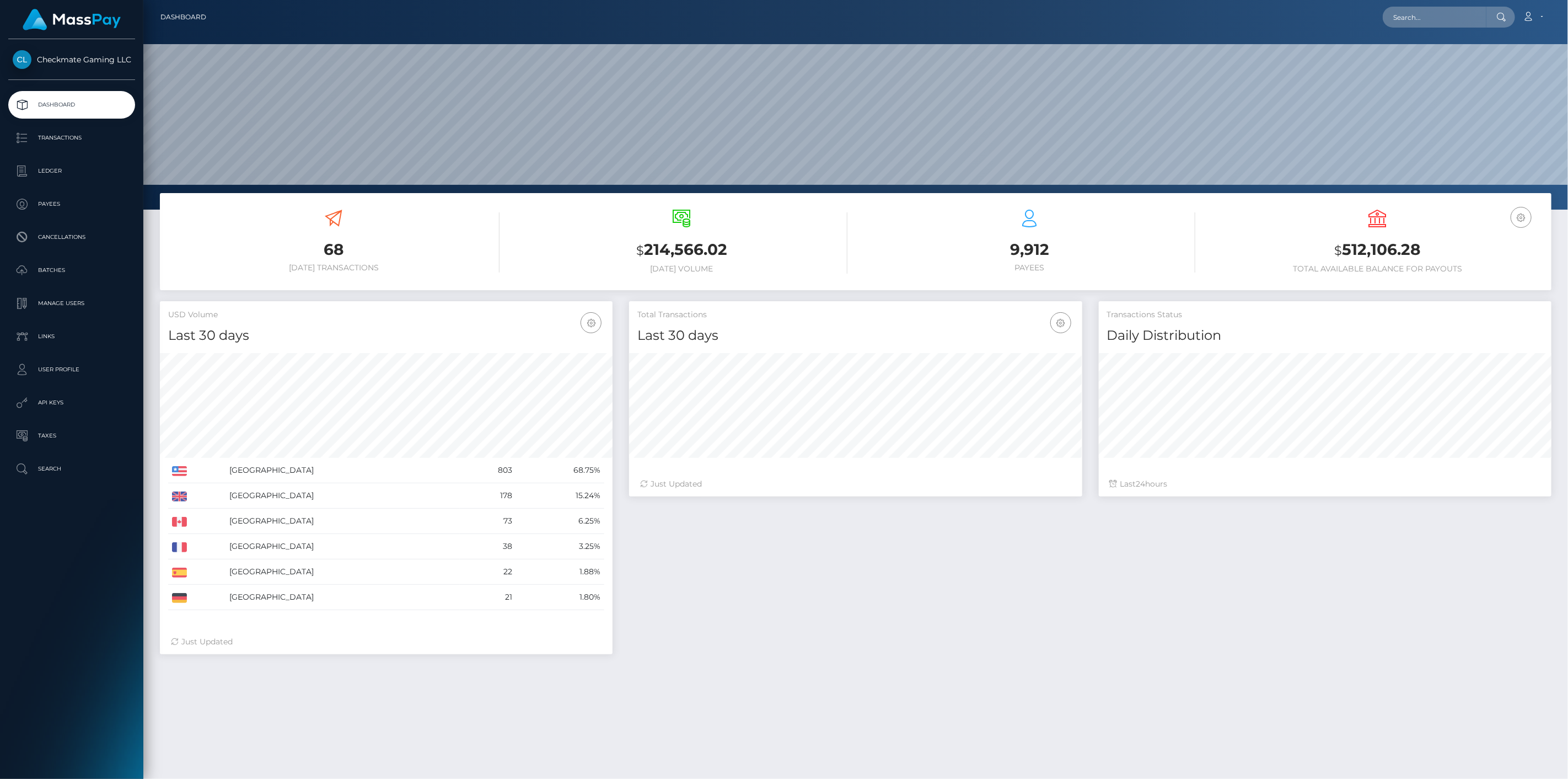
scroll to position [196, 453]
click at [70, 202] on p "Payees" at bounding box center [72, 204] width 118 height 16
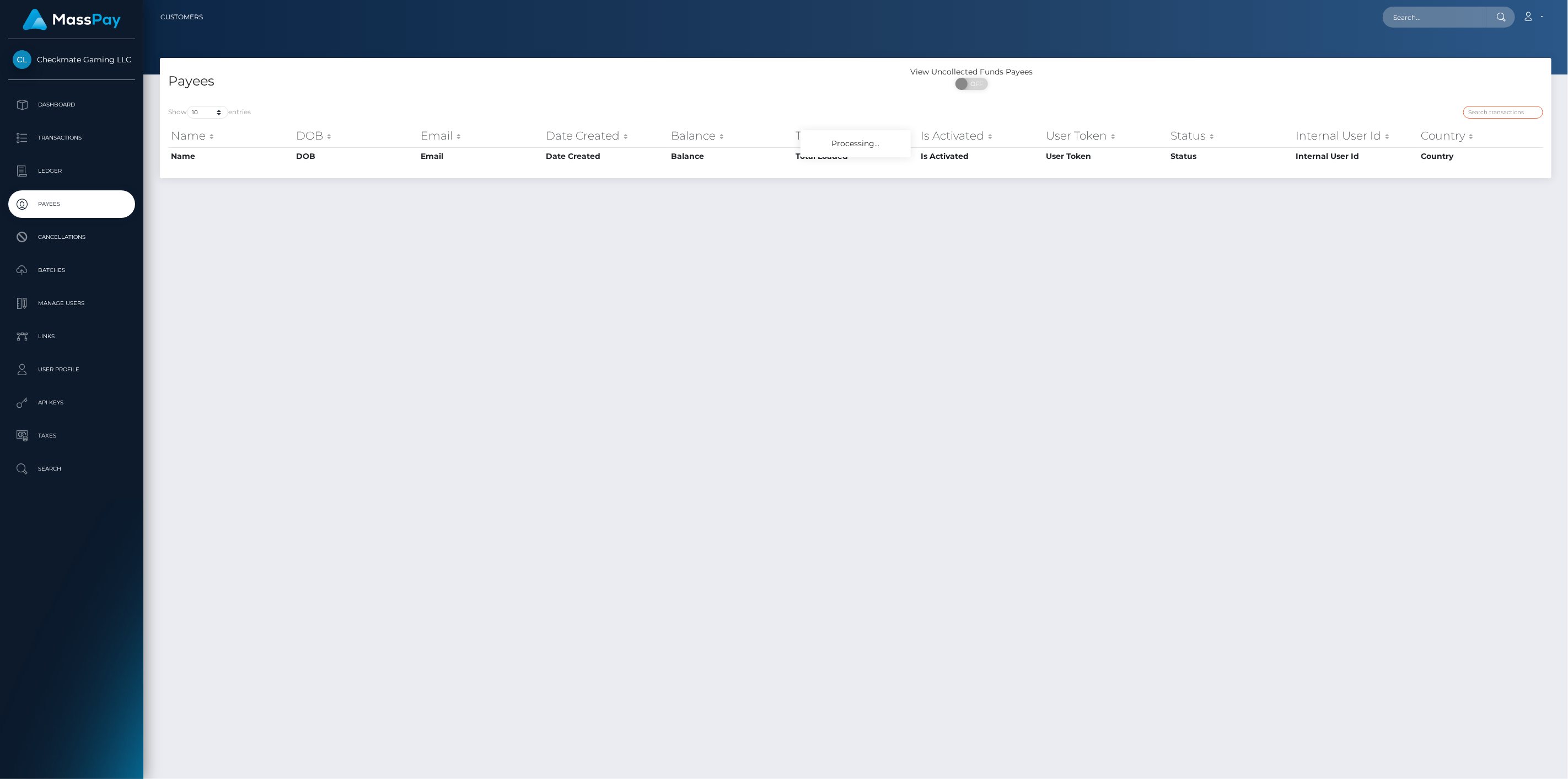
click at [1506, 107] on input "search" at bounding box center [1503, 112] width 80 height 13
paste input "1231867"
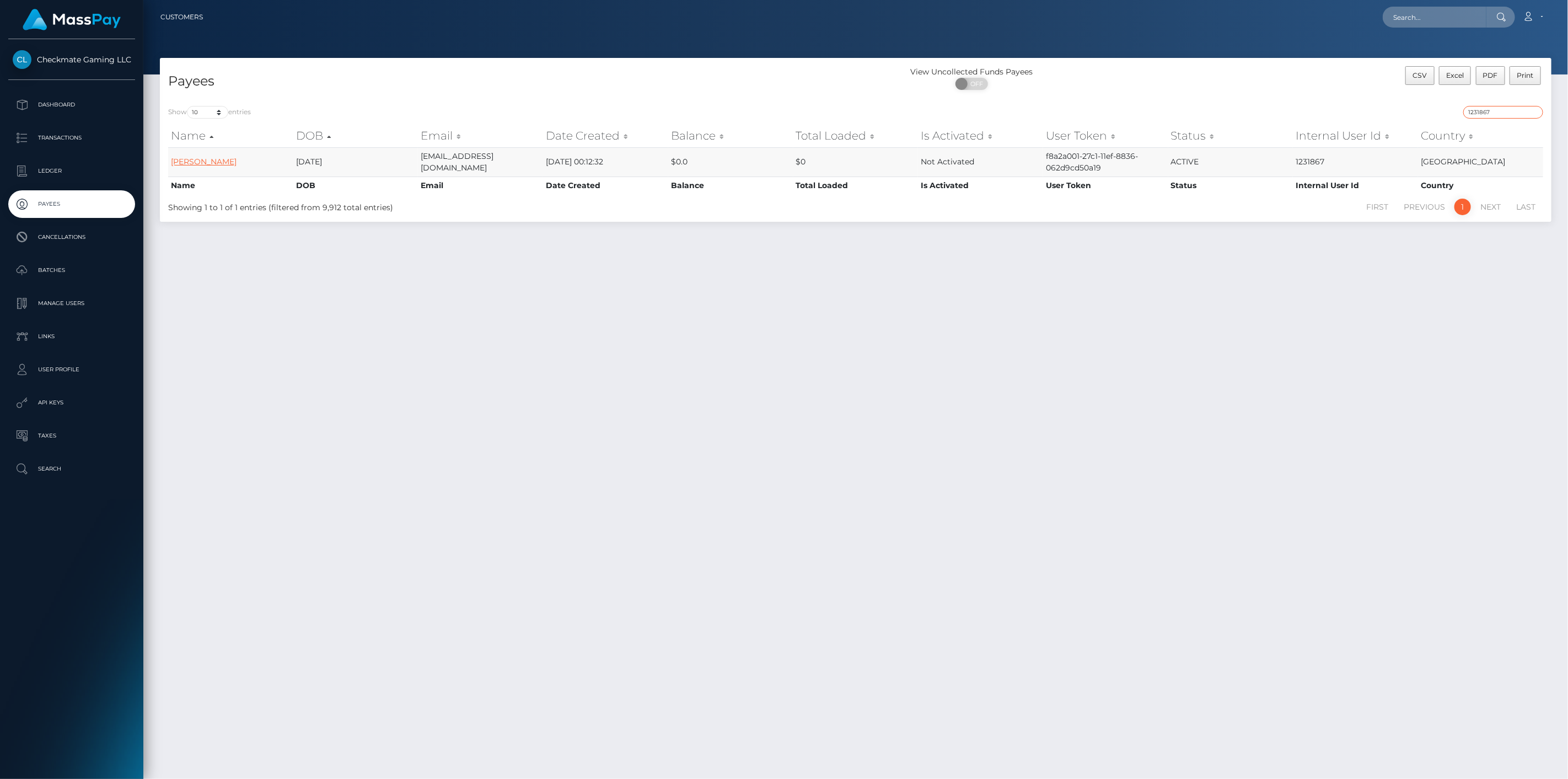
type input "1231867"
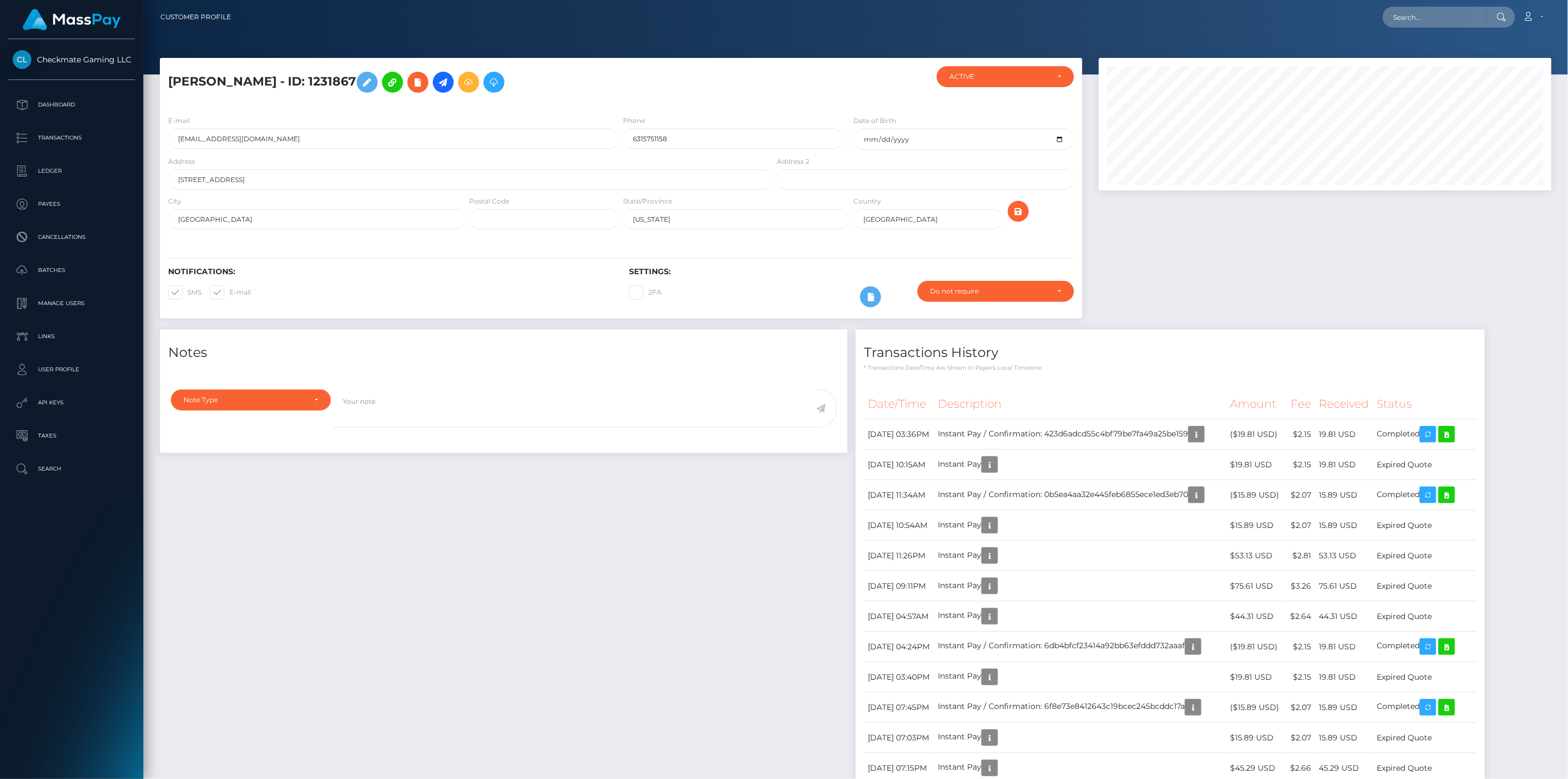
scroll to position [132, 453]
